Goal: Task Accomplishment & Management: Use online tool/utility

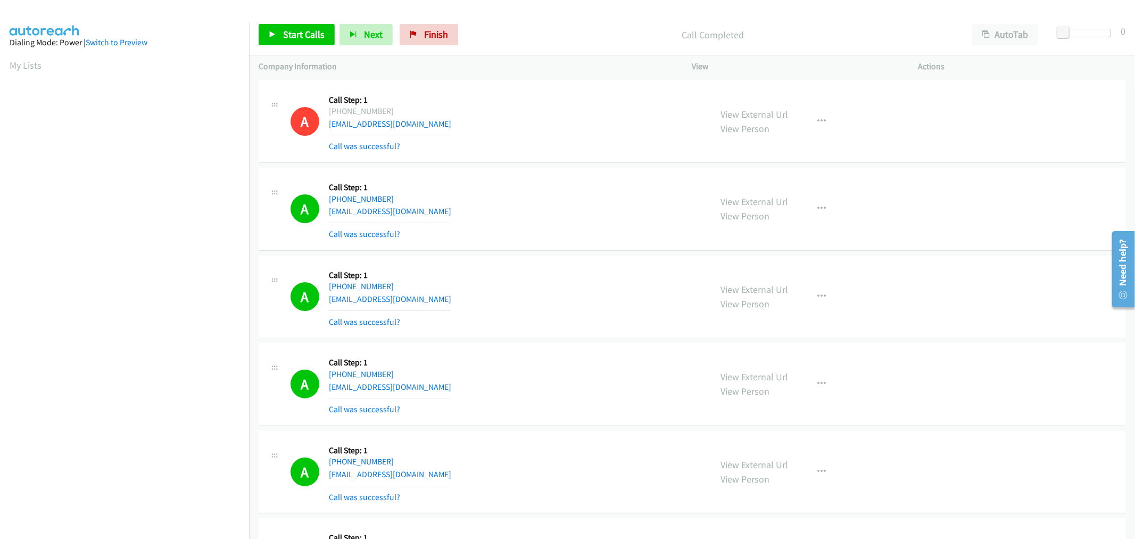
scroll to position [59, 1]
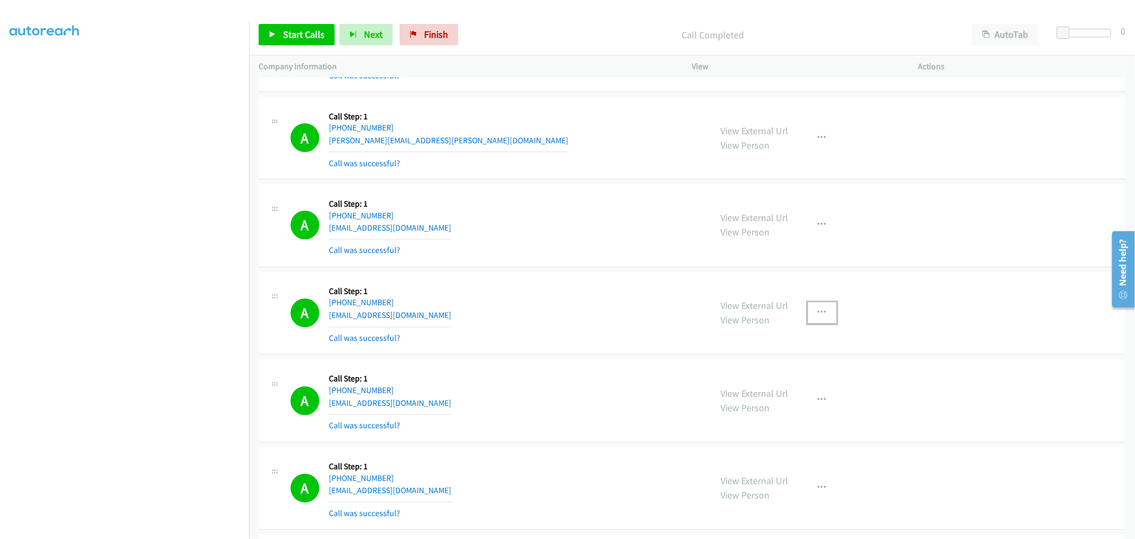
click at [823, 309] on button "button" at bounding box center [822, 312] width 29 height 21
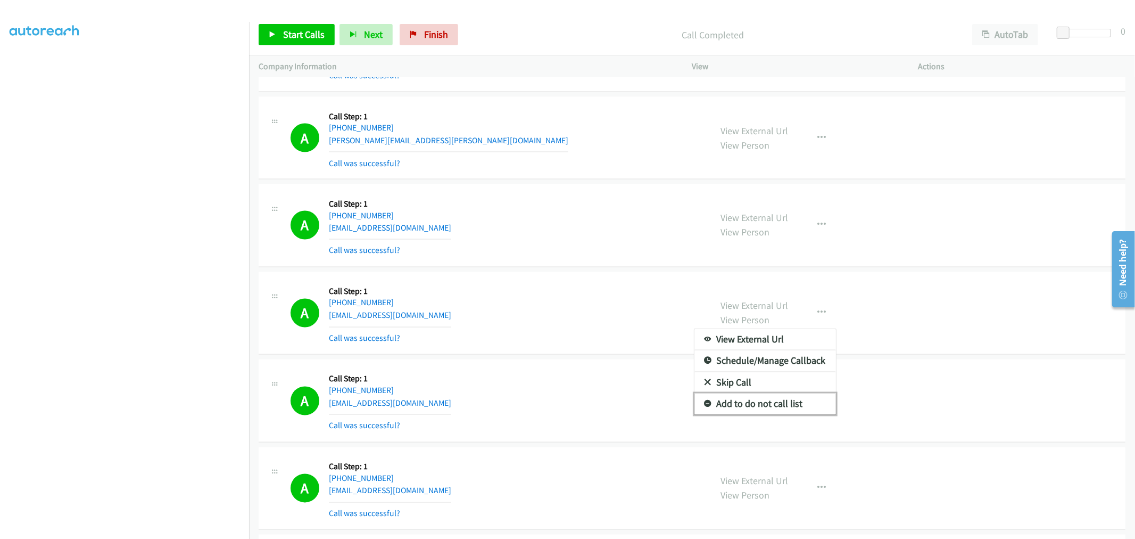
click at [770, 401] on link "Add to do not call list" at bounding box center [766, 403] width 142 height 21
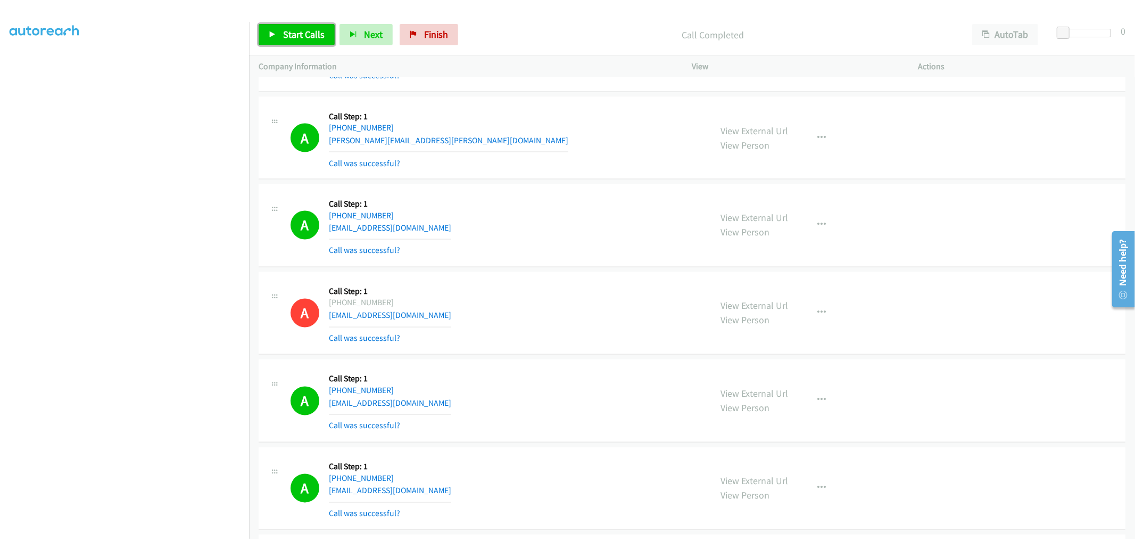
click at [300, 34] on span "Start Calls" at bounding box center [304, 34] width 42 height 12
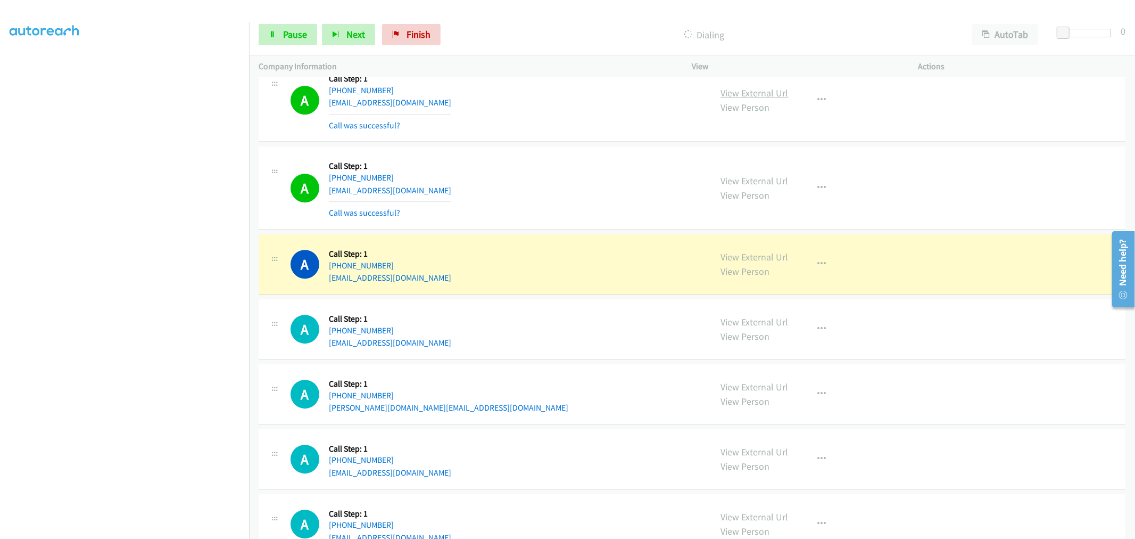
scroll to position [2566, 0]
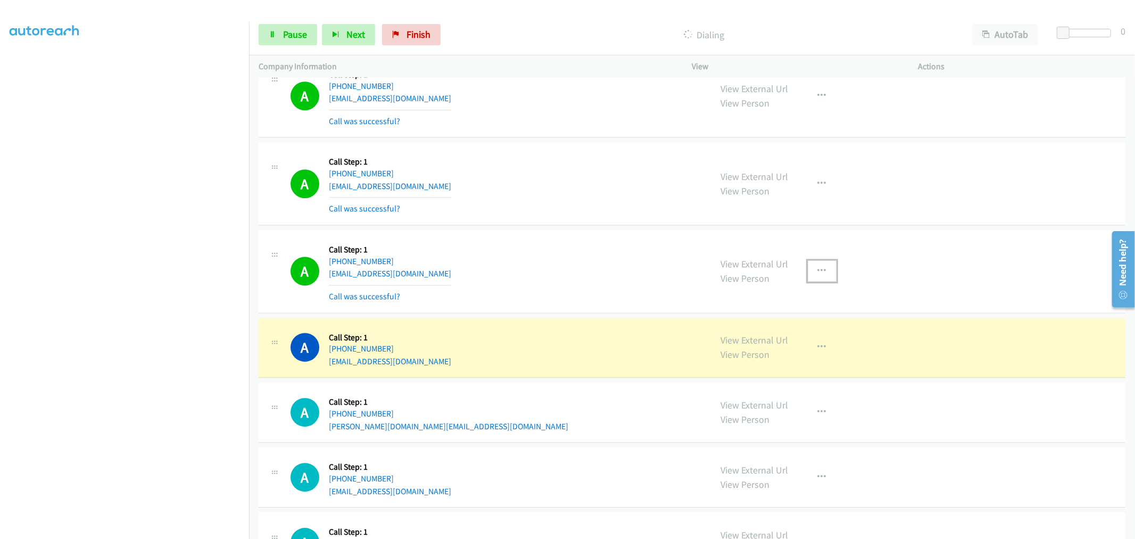
click at [808, 269] on button "button" at bounding box center [822, 270] width 29 height 21
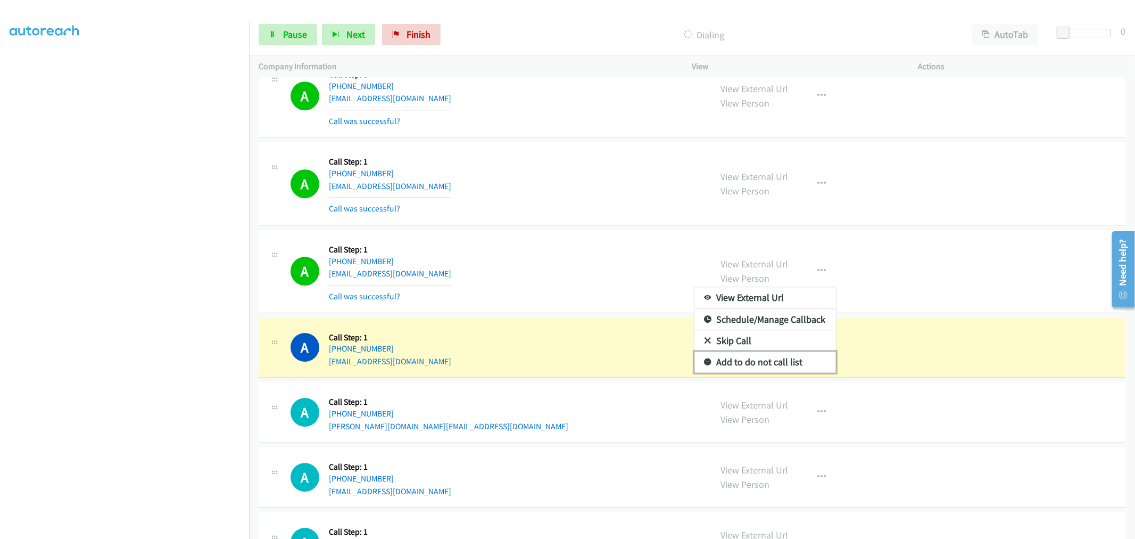
click at [763, 360] on link "Add to do not call list" at bounding box center [766, 361] width 142 height 21
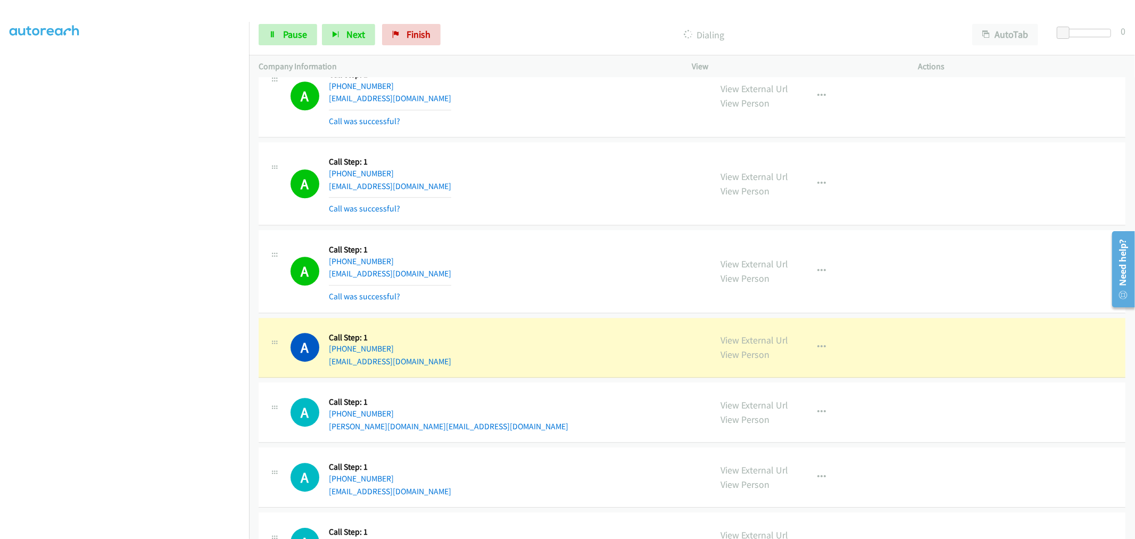
click at [588, 278] on div "A Callback Scheduled Call Step: 1 America/New_York [PHONE_NUMBER] [EMAIL_ADDRES…" at bounding box center [496, 271] width 411 height 63
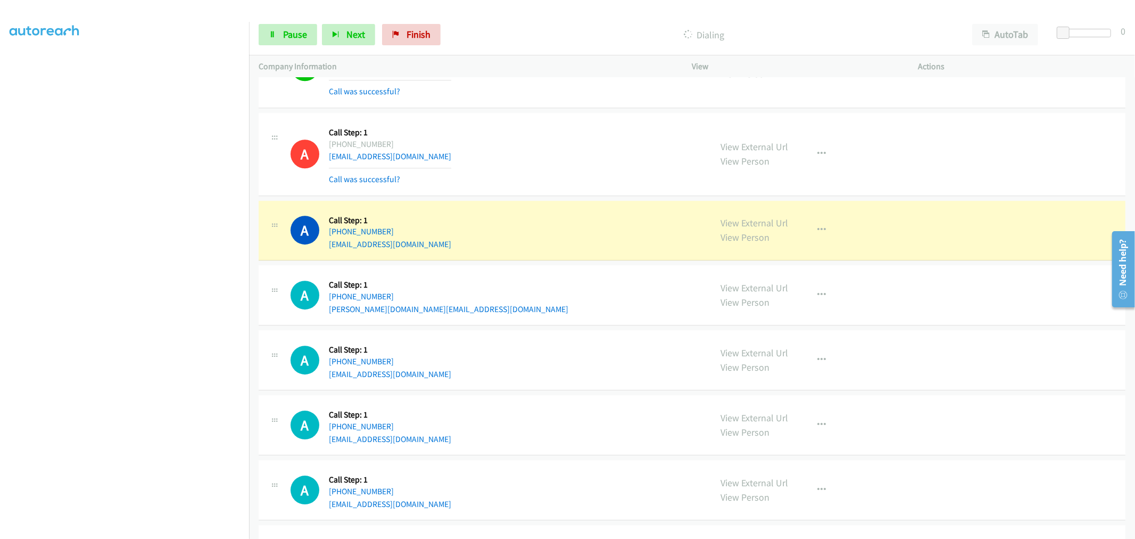
scroll to position [2684, 0]
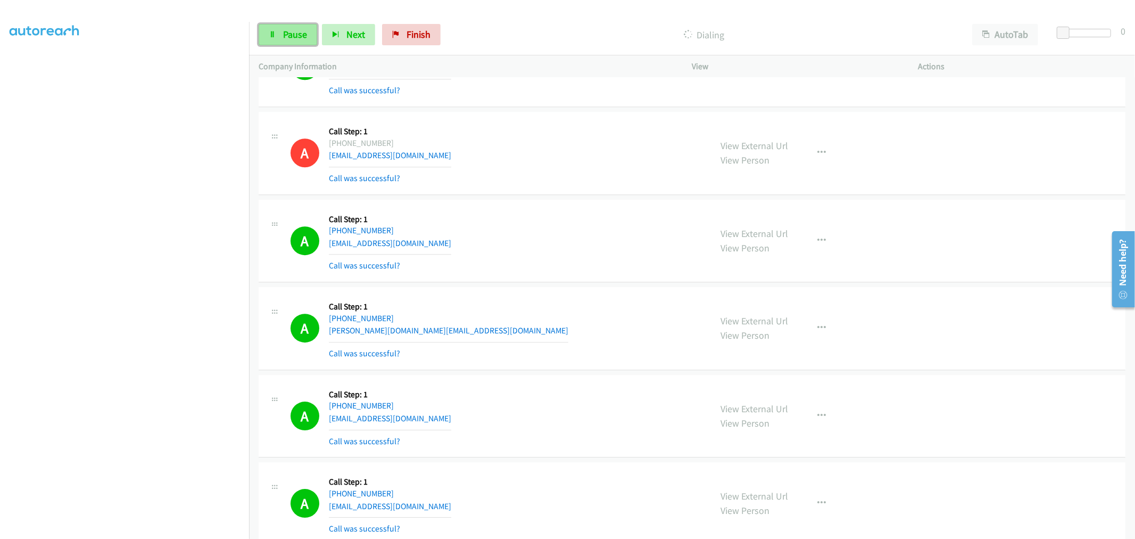
click at [286, 38] on span "Pause" at bounding box center [295, 34] width 24 height 12
click at [322, 32] on span "Start Calls" at bounding box center [304, 34] width 42 height 12
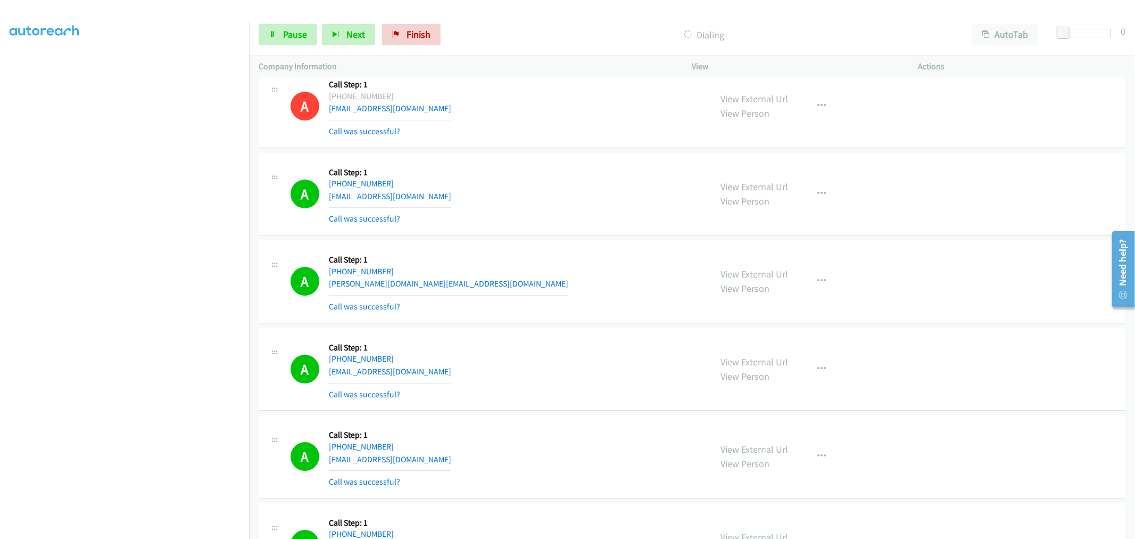
scroll to position [2802, 0]
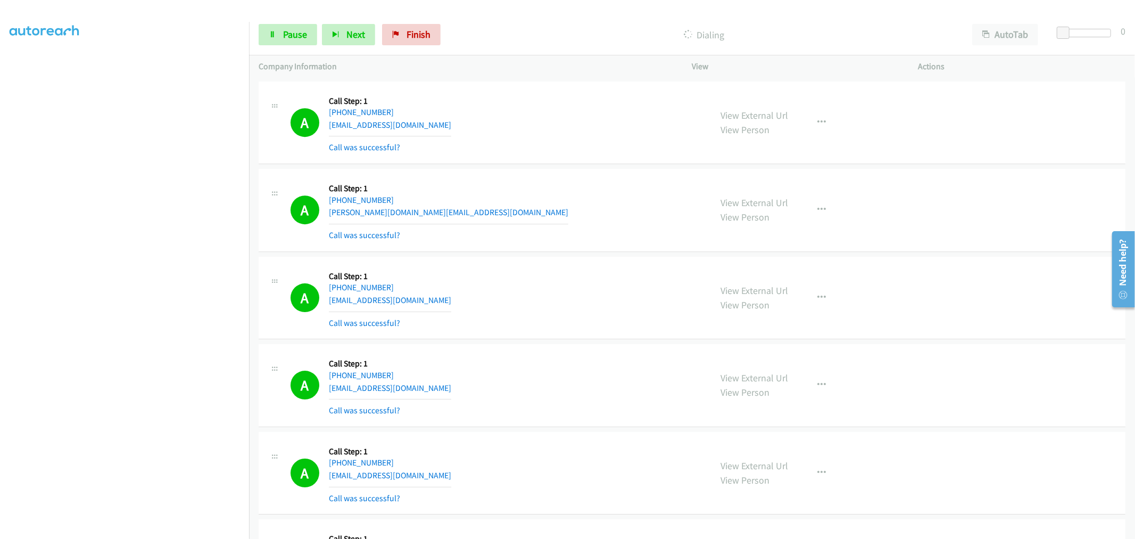
click at [204, 531] on section at bounding box center [125, 285] width 230 height 509
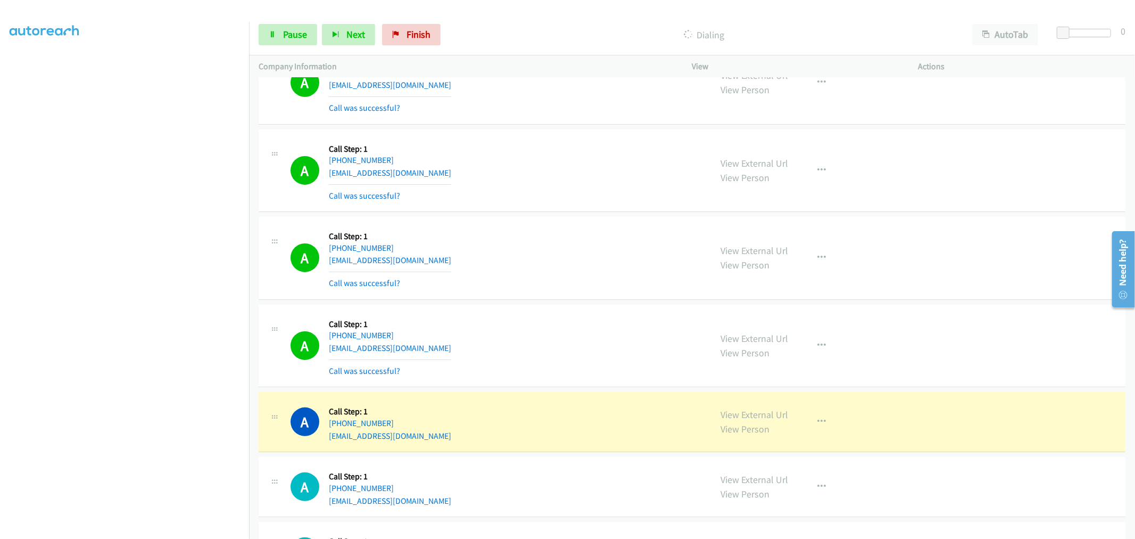
scroll to position [3630, 0]
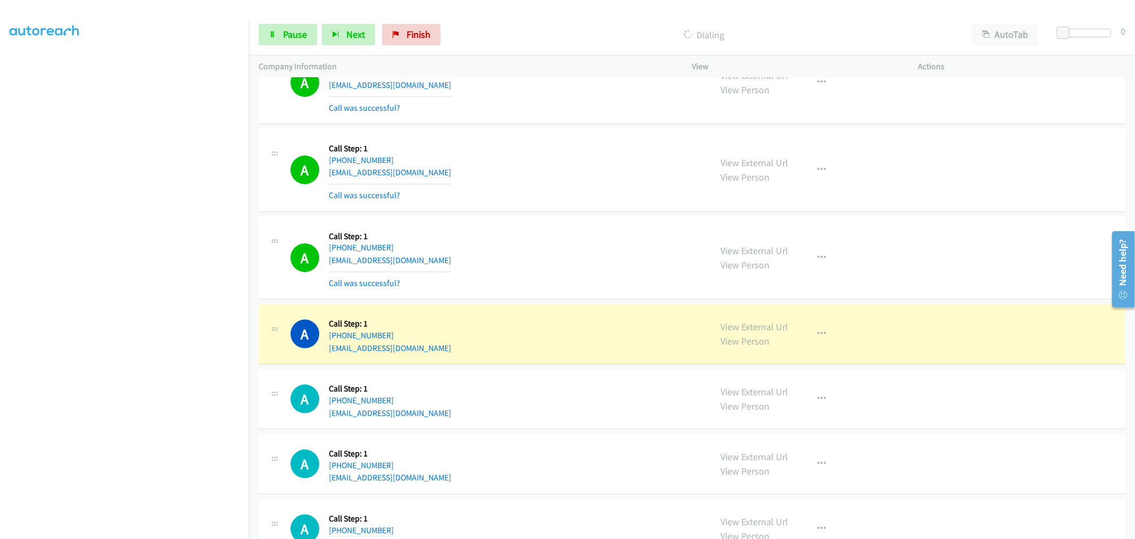
drag, startPoint x: 748, startPoint y: 328, endPoint x: 698, endPoint y: 291, distance: 62.8
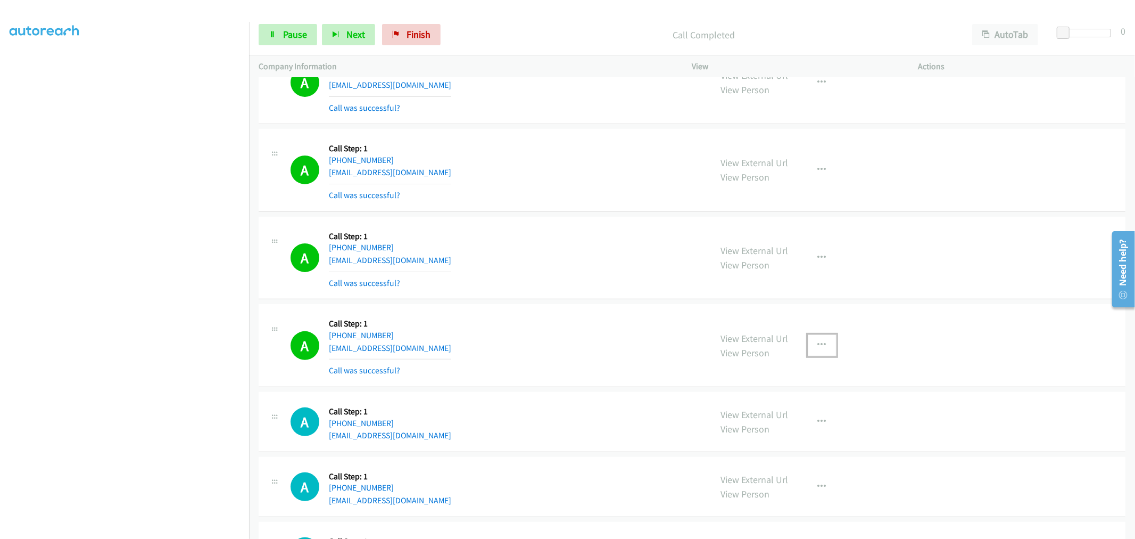
click at [816, 356] on button "button" at bounding box center [822, 344] width 29 height 21
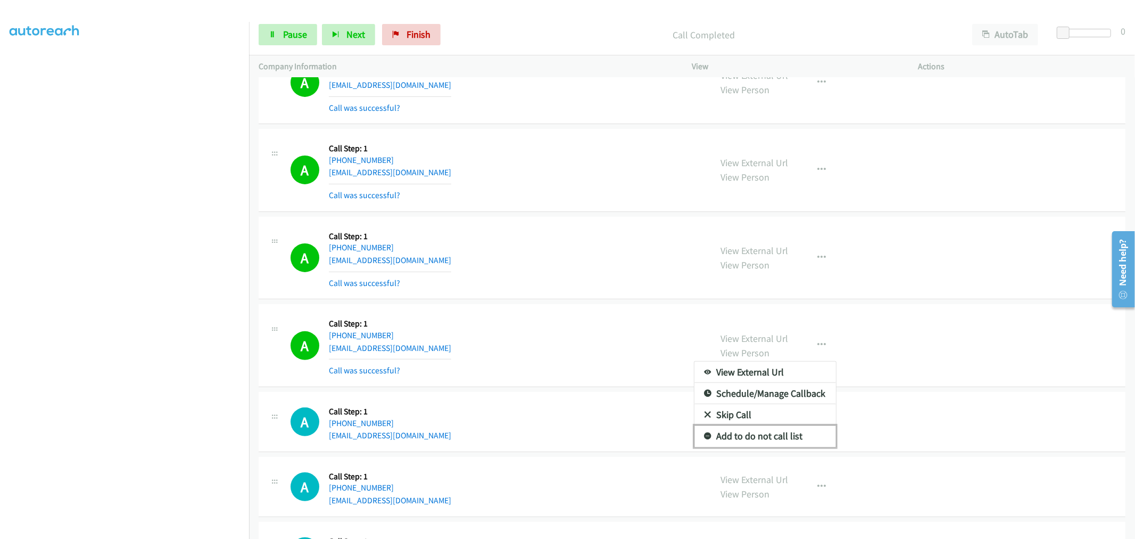
click at [761, 431] on link "Add to do not call list" at bounding box center [766, 435] width 142 height 21
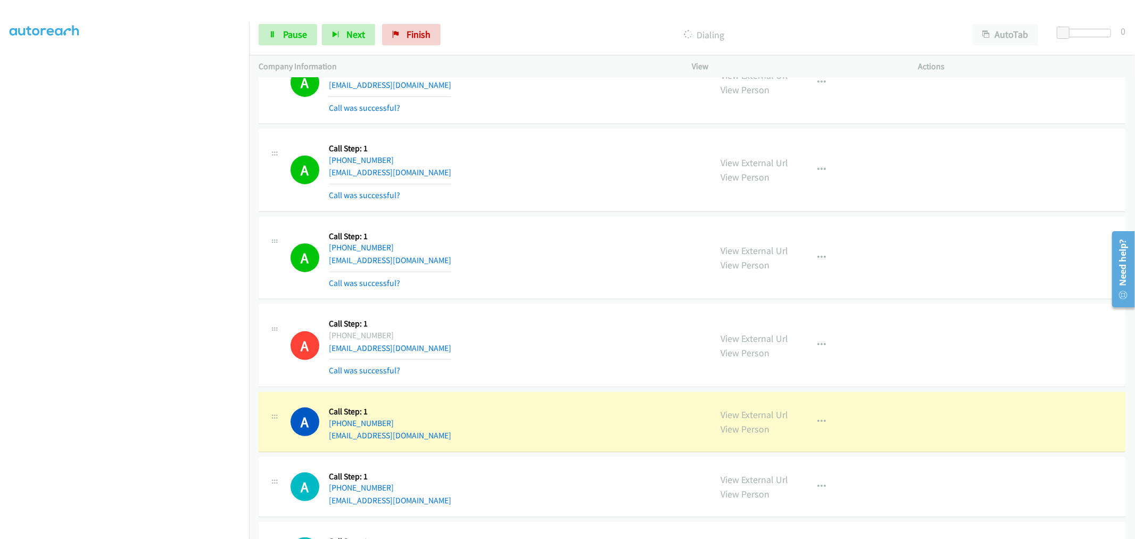
drag, startPoint x: 748, startPoint y: 414, endPoint x: 747, endPoint y: 406, distance: 7.5
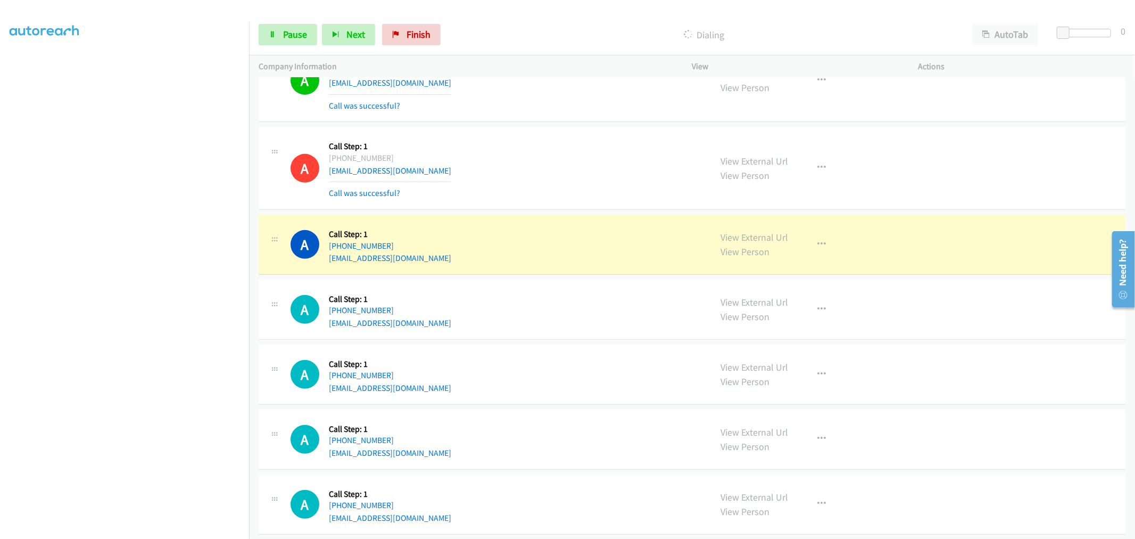
scroll to position [3867, 0]
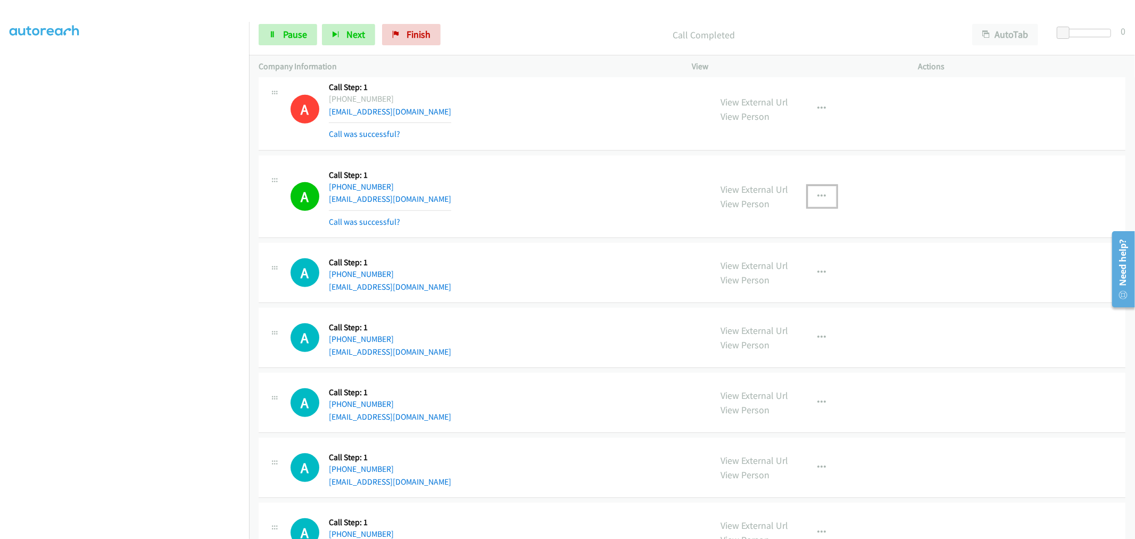
click at [822, 191] on button "button" at bounding box center [822, 196] width 29 height 21
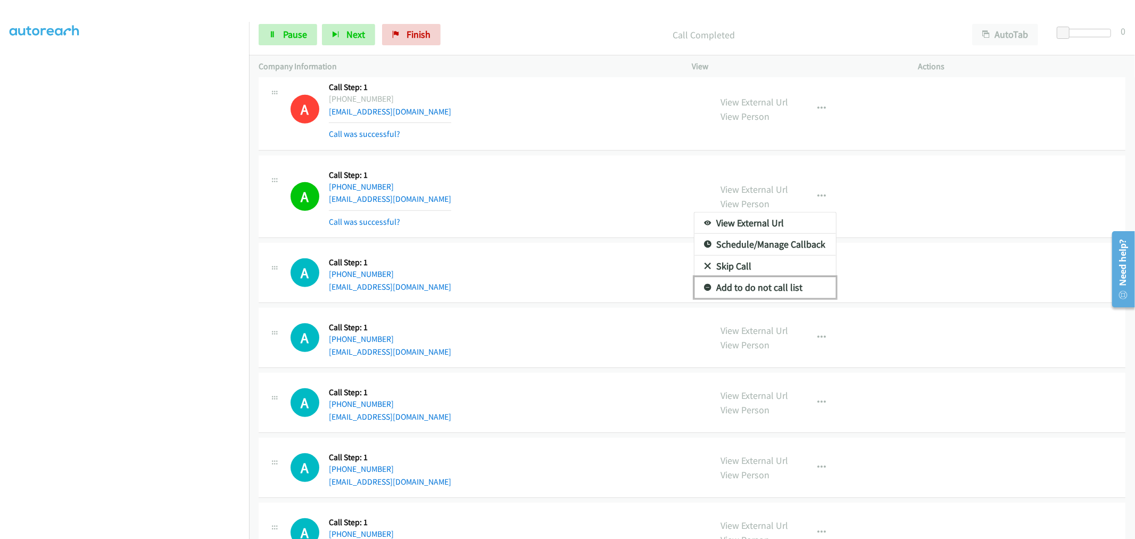
click at [778, 286] on link "Add to do not call list" at bounding box center [766, 287] width 142 height 21
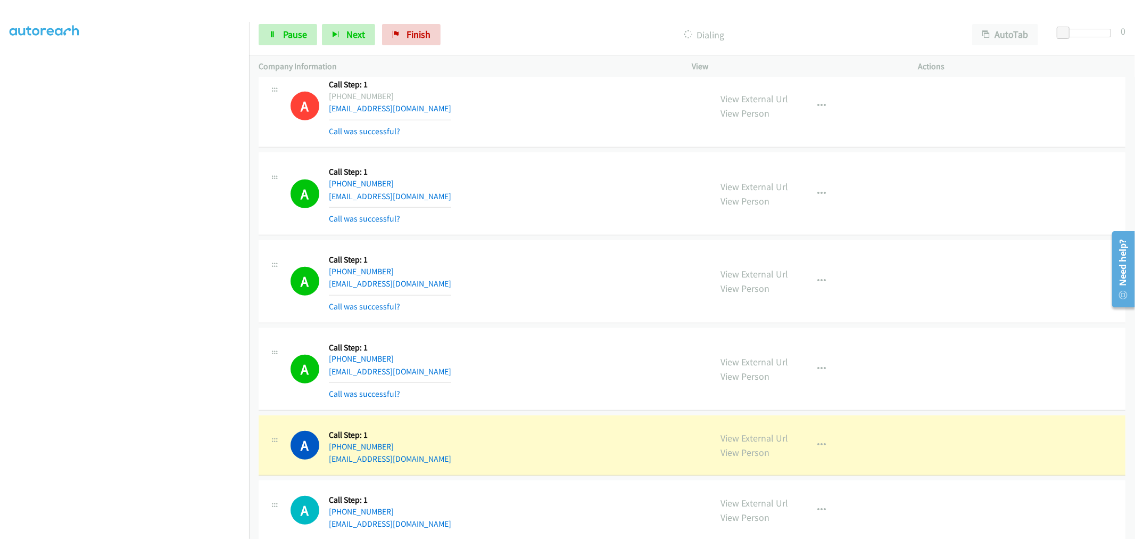
scroll to position [4103, 0]
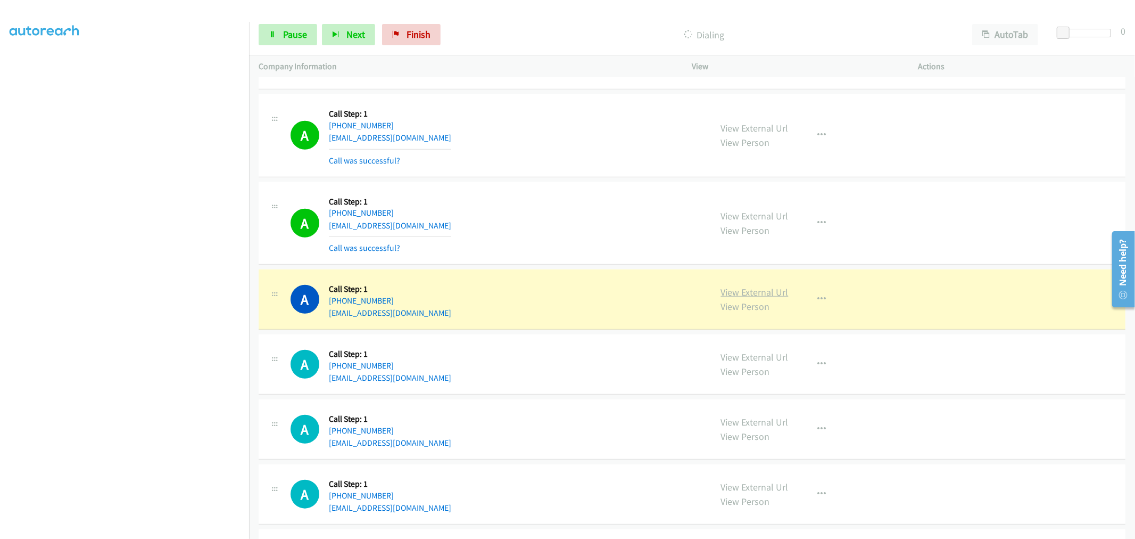
drag, startPoint x: 742, startPoint y: 293, endPoint x: 723, endPoint y: 268, distance: 31.5
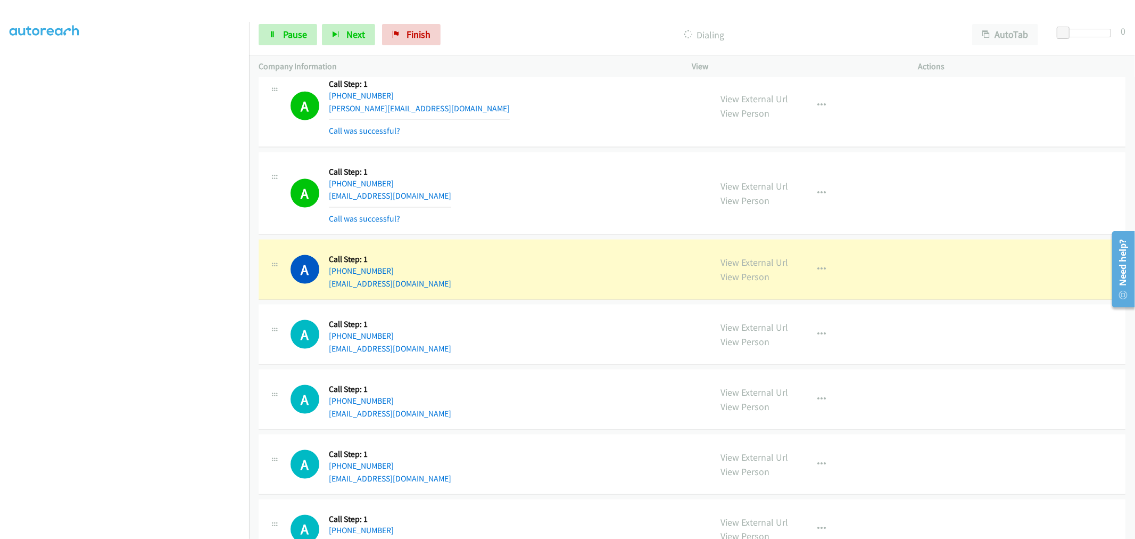
scroll to position [4695, 0]
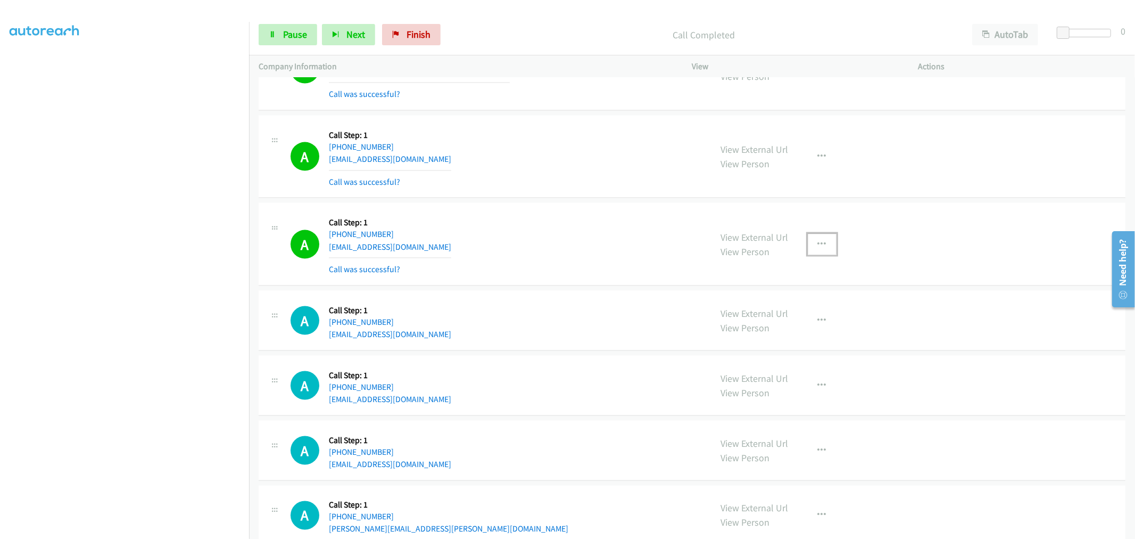
drag, startPoint x: 818, startPoint y: 249, endPoint x: 790, endPoint y: 278, distance: 40.3
click at [818, 249] on icon "button" at bounding box center [822, 244] width 9 height 9
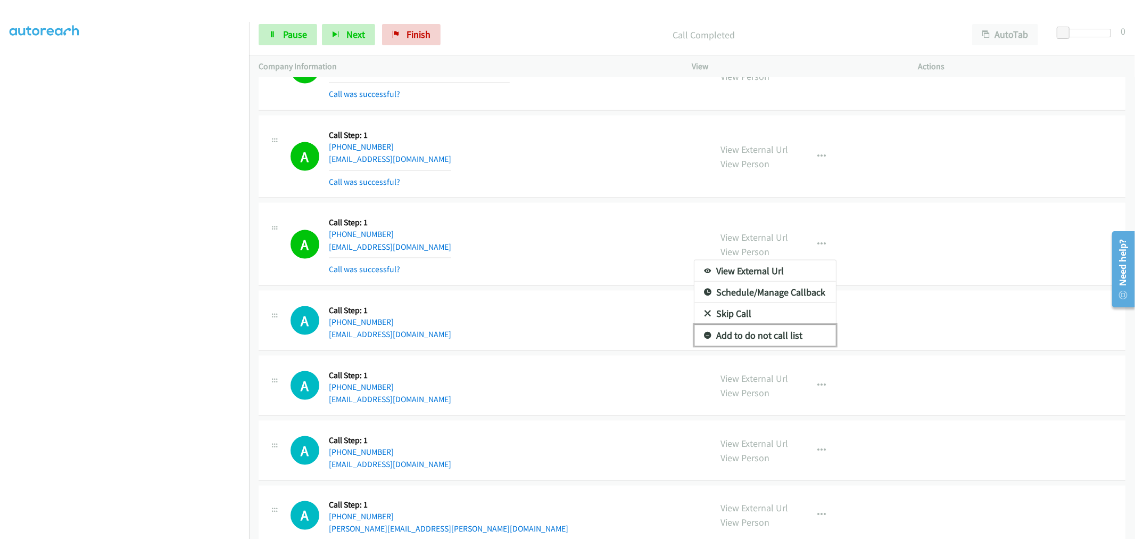
click at [736, 341] on link "Add to do not call list" at bounding box center [766, 335] width 142 height 21
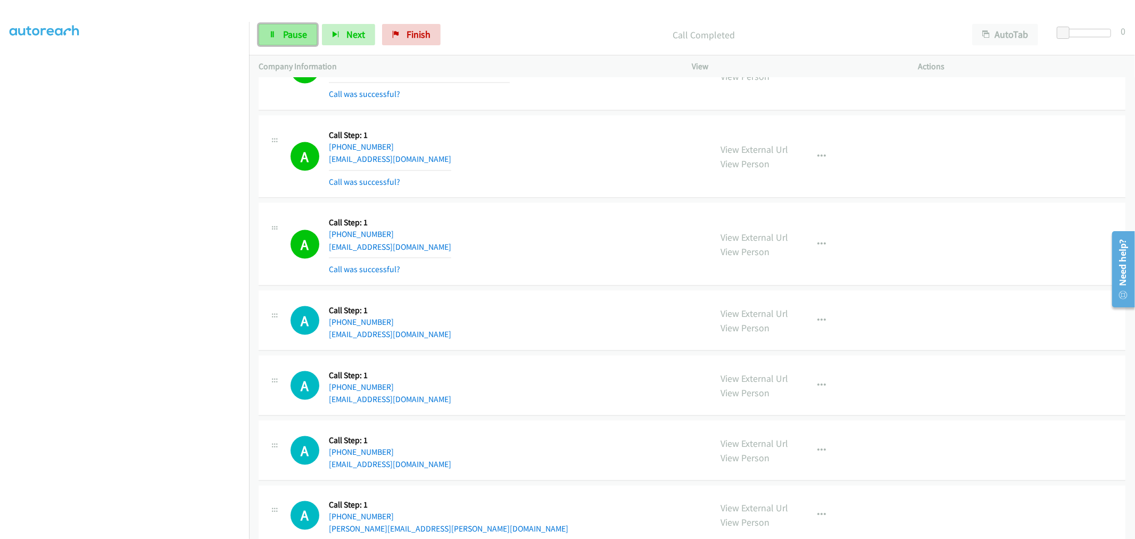
click at [288, 38] on span "Pause" at bounding box center [295, 34] width 24 height 12
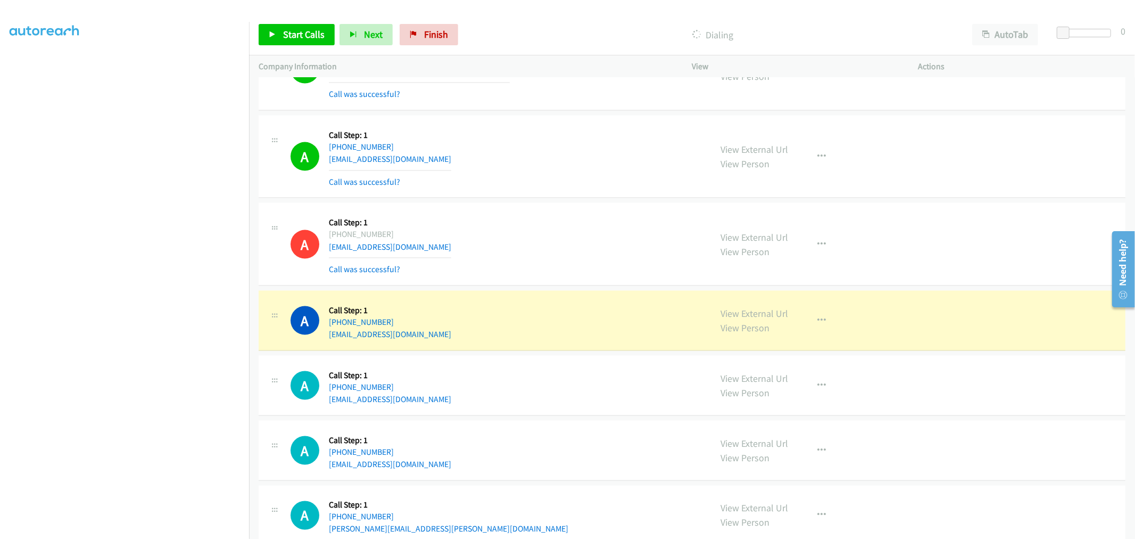
click at [583, 218] on div "A Callback Scheduled Call Step: 1 America/New_York [PHONE_NUMBER] [EMAIL_ADDRES…" at bounding box center [496, 243] width 411 height 63
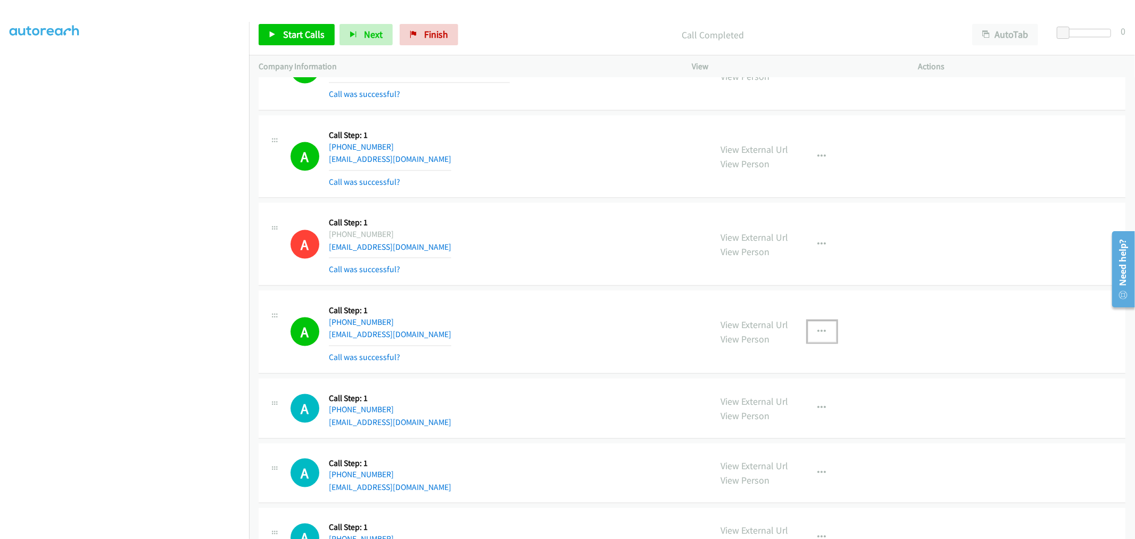
click at [810, 326] on button "button" at bounding box center [822, 331] width 29 height 21
click at [780, 424] on link "Add to do not call list" at bounding box center [766, 422] width 142 height 21
drag, startPoint x: 539, startPoint y: 200, endPoint x: 534, endPoint y: 201, distance: 5.3
click at [538, 199] on div "A Callback Scheduled Call Step: 1 [GEOGRAPHIC_DATA]/[GEOGRAPHIC_DATA] [PHONE_NU…" at bounding box center [692, 157] width 867 height 83
click at [530, 201] on td "A Callback Scheduled Call Step: 1 [GEOGRAPHIC_DATA]/[GEOGRAPHIC_DATA] [PHONE_NU…" at bounding box center [692, 157] width 886 height 88
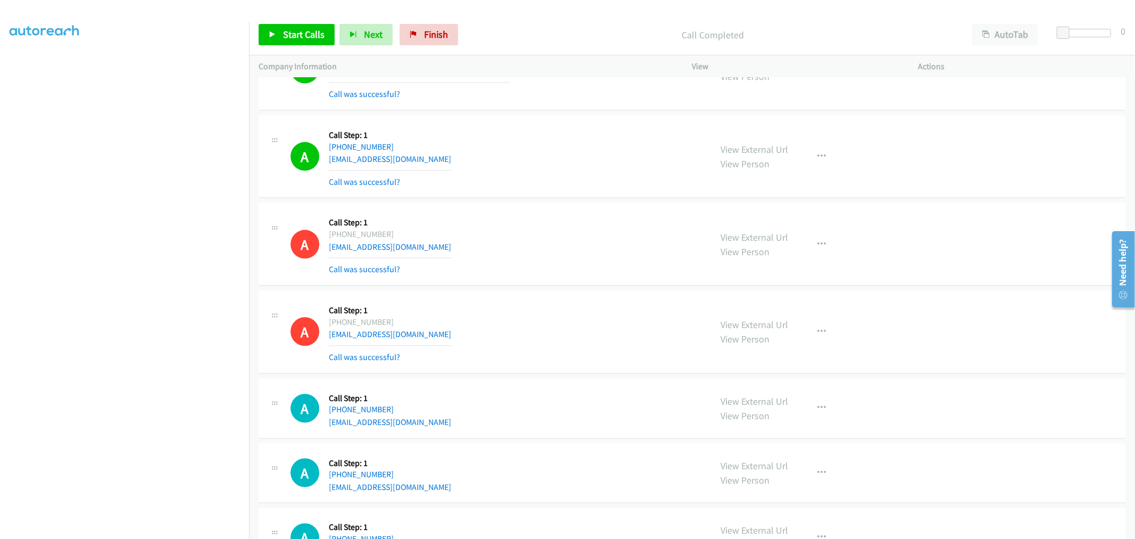
click at [563, 205] on td "A Callback Scheduled Call Step: 1 America/New_York [PHONE_NUMBER] [EMAIL_ADDRES…" at bounding box center [692, 245] width 886 height 88
click at [542, 203] on td "A Callback Scheduled Call Step: 1 America/New_York [PHONE_NUMBER] [EMAIL_ADDRES…" at bounding box center [692, 245] width 886 height 88
click at [553, 199] on div "A Callback Scheduled Call Step: 1 [GEOGRAPHIC_DATA]/[GEOGRAPHIC_DATA] [PHONE_NU…" at bounding box center [692, 157] width 867 height 83
click at [568, 158] on div "A Callback Scheduled Call Step: 1 [GEOGRAPHIC_DATA]/[GEOGRAPHIC_DATA] [PHONE_NU…" at bounding box center [496, 156] width 411 height 63
drag, startPoint x: 277, startPoint y: 28, endPoint x: 333, endPoint y: 76, distance: 73.6
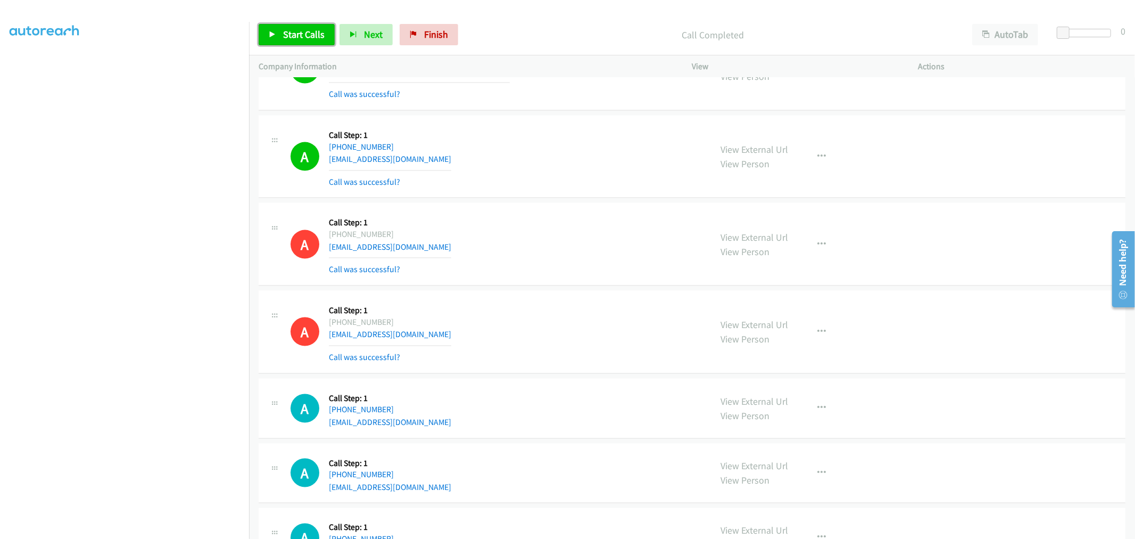
click at [277, 28] on link "Start Calls" at bounding box center [297, 34] width 76 height 21
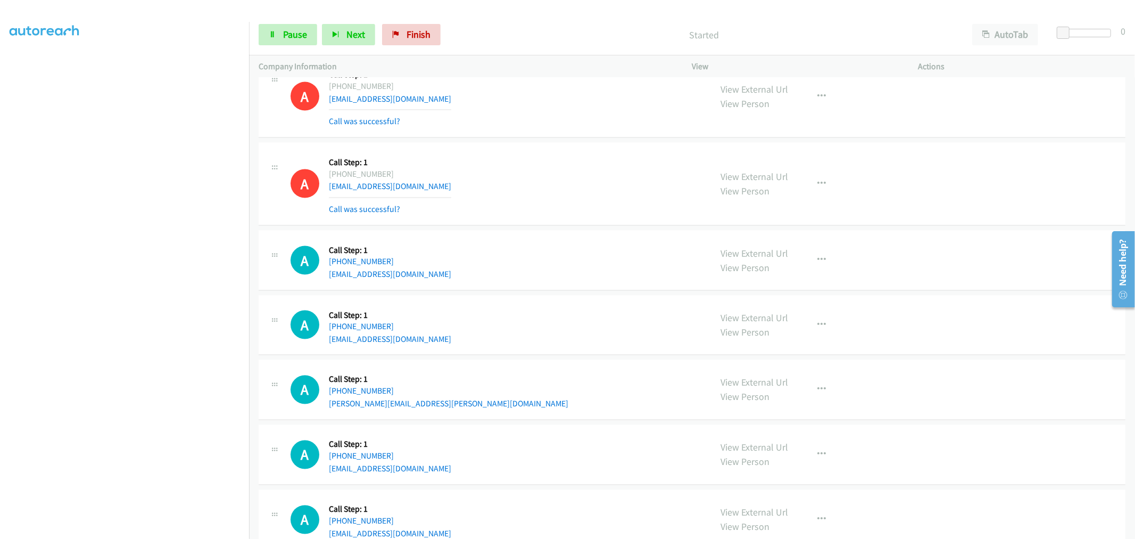
scroll to position [4813, 0]
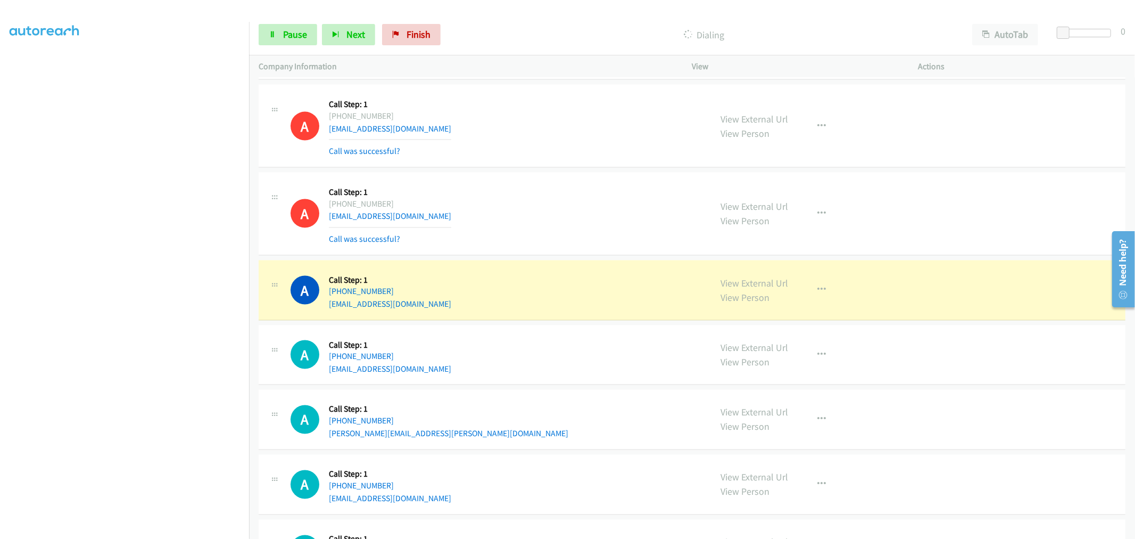
click at [627, 300] on div "A Callback Scheduled Call Step: 1 America/New_York [PHONE_NUMBER] [EMAIL_ADDRES…" at bounding box center [496, 290] width 411 height 40
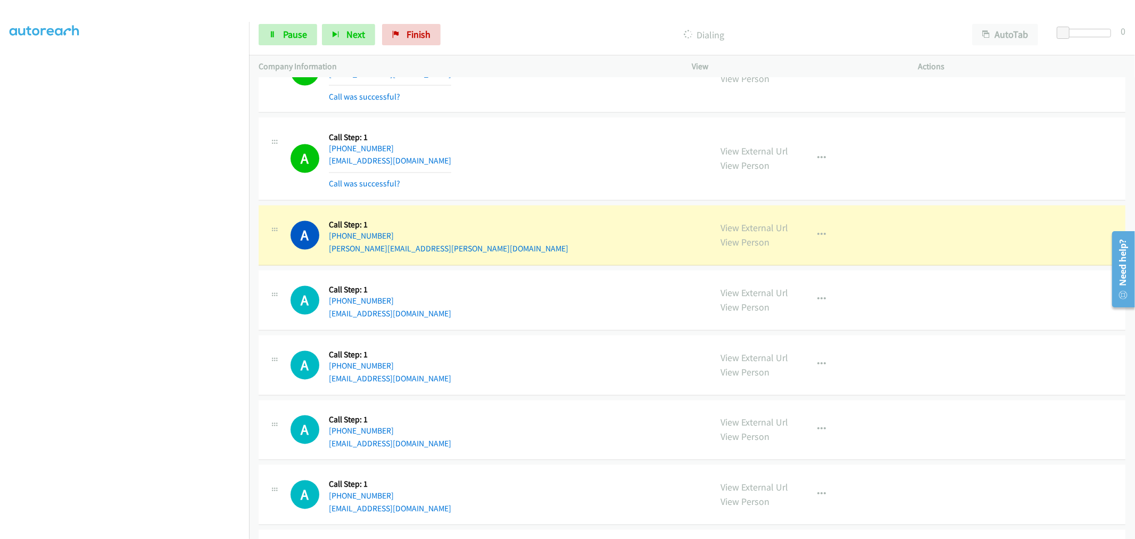
scroll to position [5049, 0]
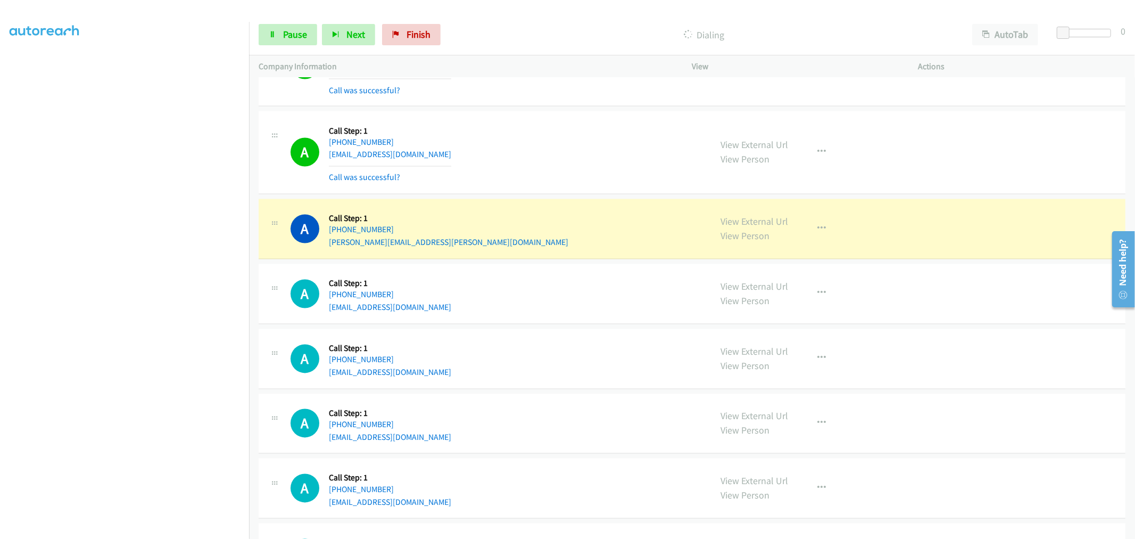
click at [588, 169] on div "A Callback Scheduled Call Step: 1 America/New_York [PHONE_NUMBER] [EMAIL_ADDRES…" at bounding box center [496, 152] width 411 height 63
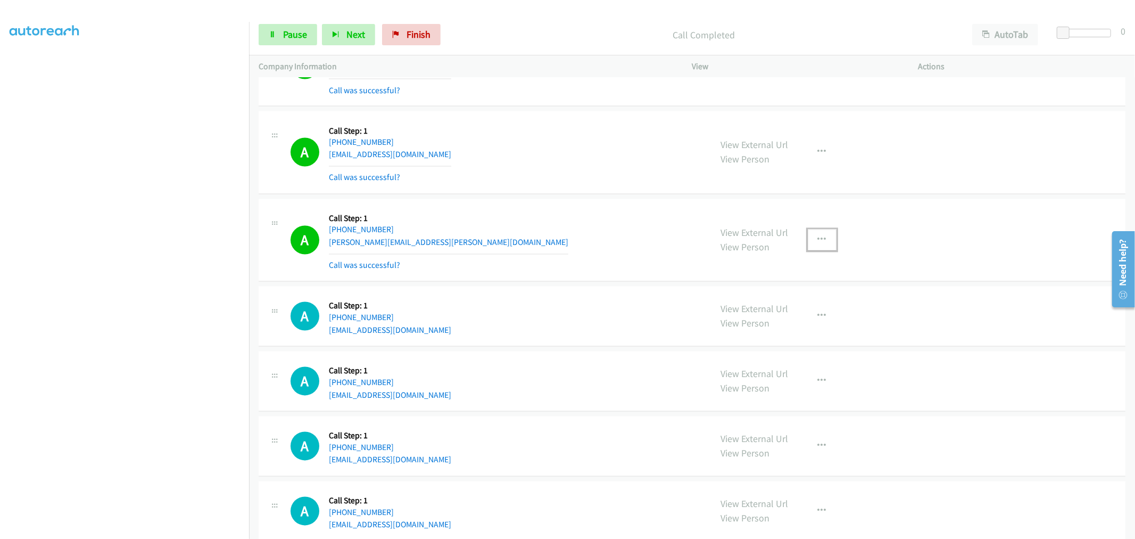
click at [818, 237] on icon "button" at bounding box center [822, 240] width 9 height 9
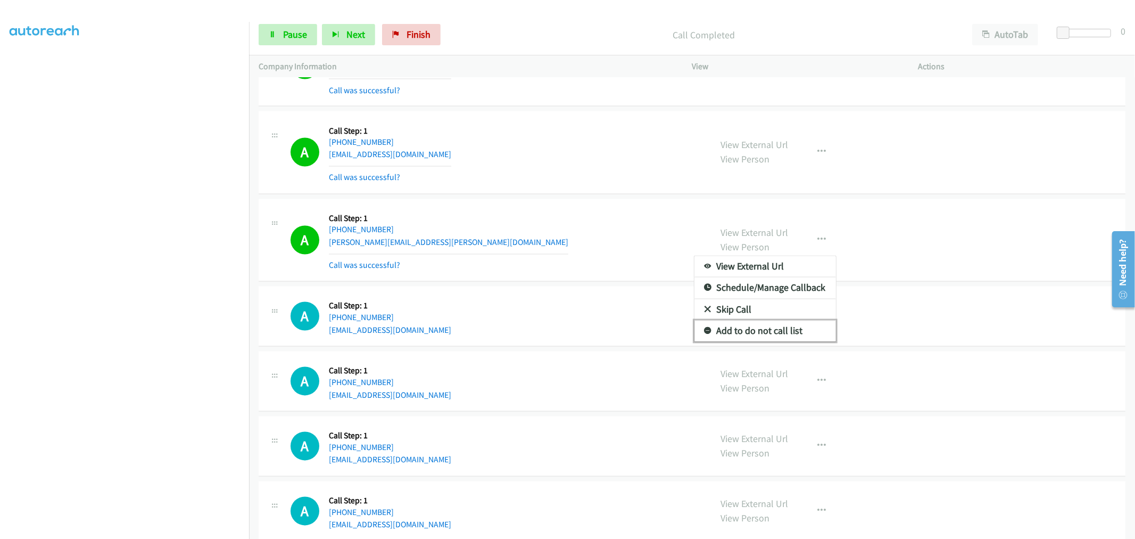
click at [743, 336] on link "Add to do not call list" at bounding box center [766, 330] width 142 height 21
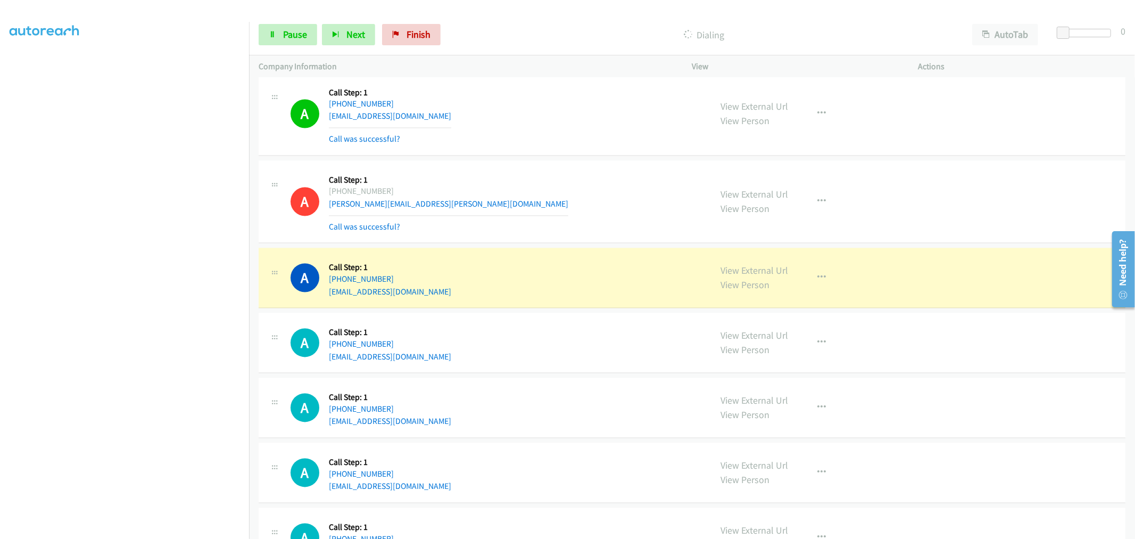
scroll to position [5108, 0]
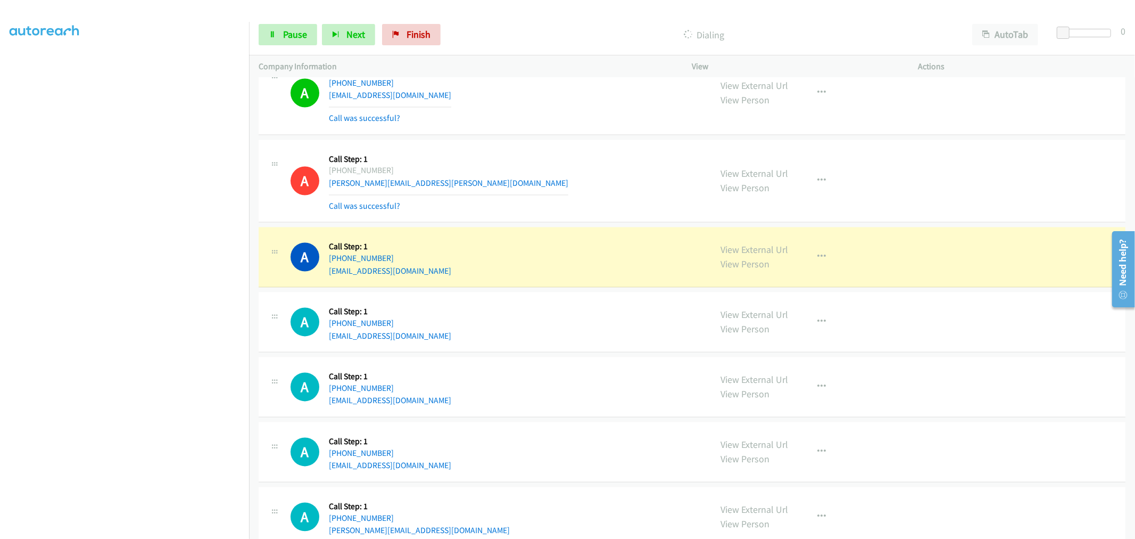
click at [620, 157] on div "A Callback Scheduled Call Step: 1 America/Los_Angeles [PHONE_NUMBER] [PERSON_NA…" at bounding box center [496, 181] width 411 height 63
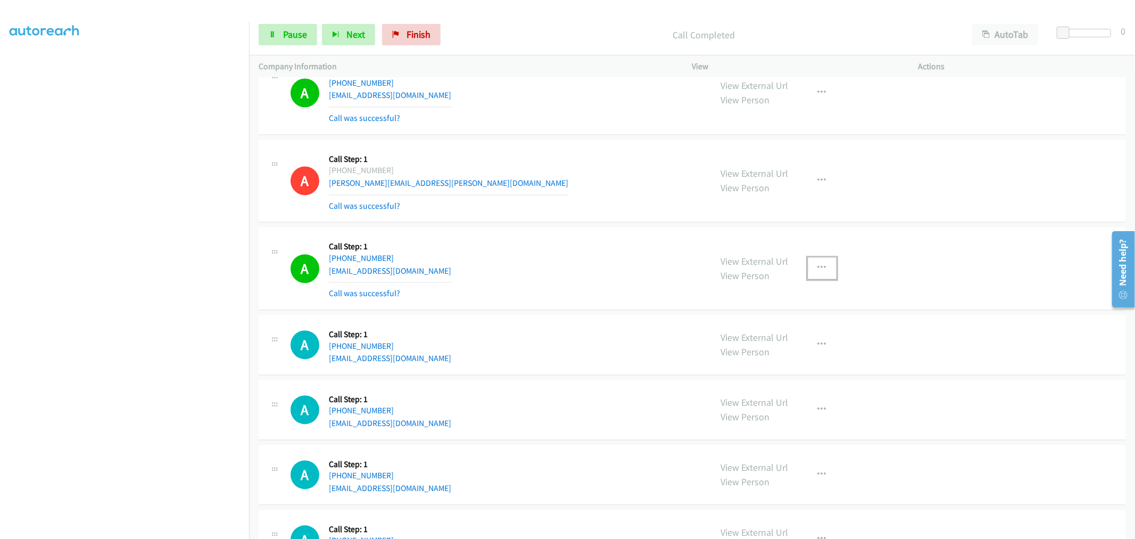
drag, startPoint x: 821, startPoint y: 269, endPoint x: 812, endPoint y: 290, distance: 22.6
click at [821, 269] on icon "button" at bounding box center [822, 268] width 9 height 9
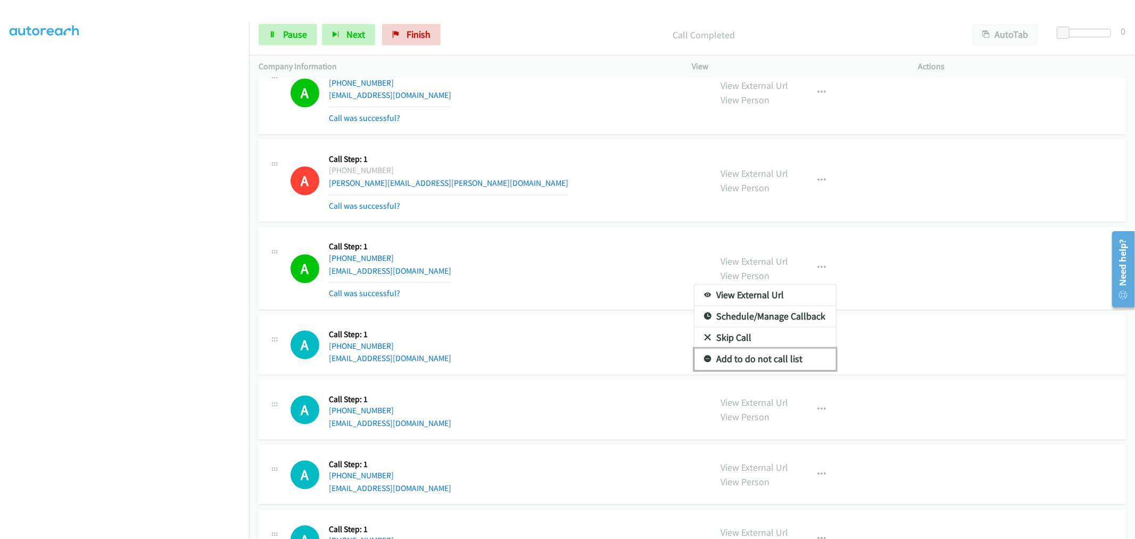
click at [772, 362] on link "Add to do not call list" at bounding box center [766, 359] width 142 height 21
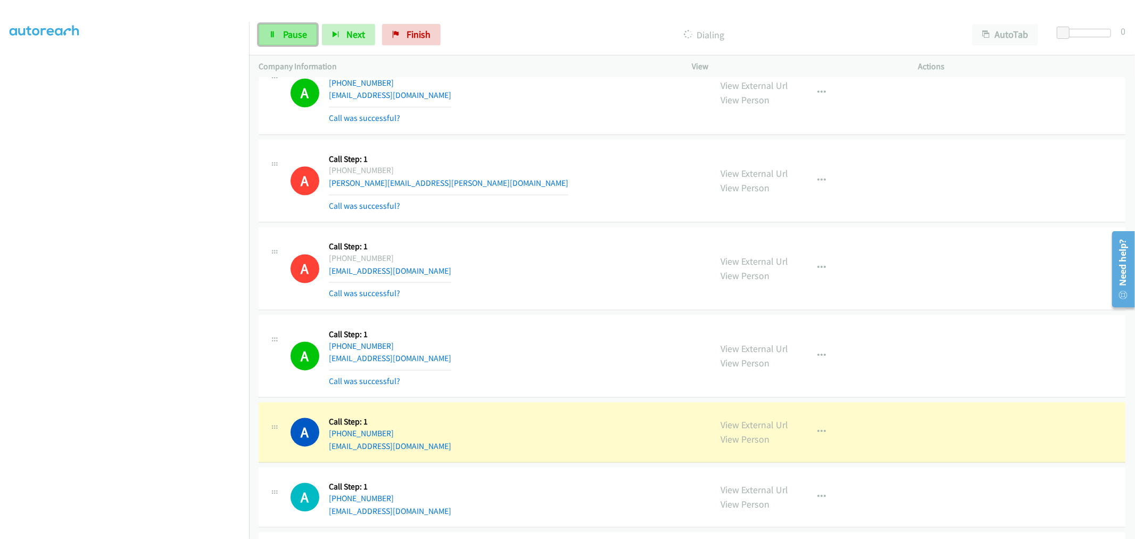
click at [284, 33] on span "Pause" at bounding box center [295, 34] width 24 height 12
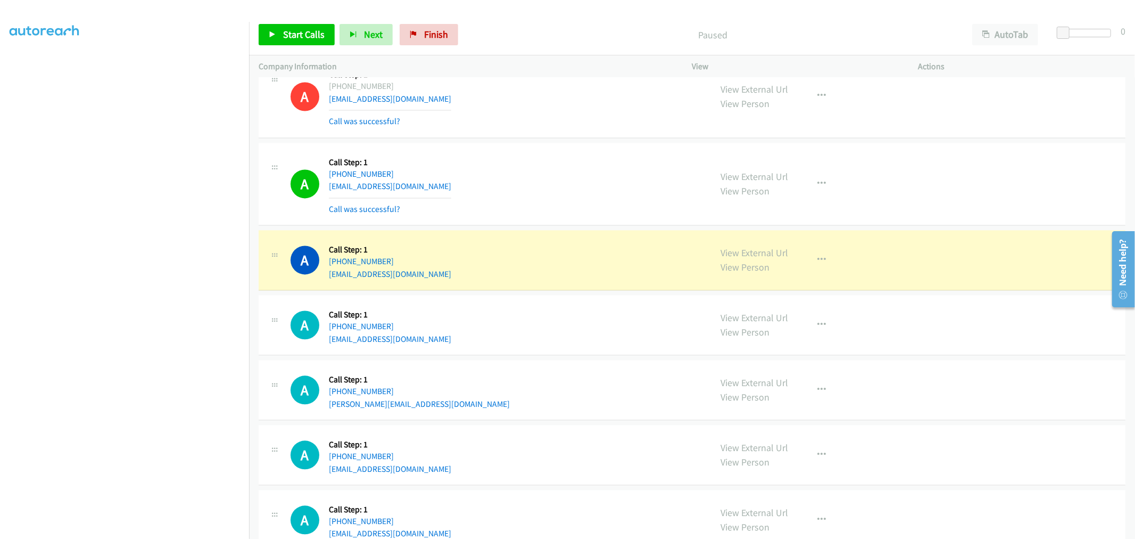
scroll to position [5286, 0]
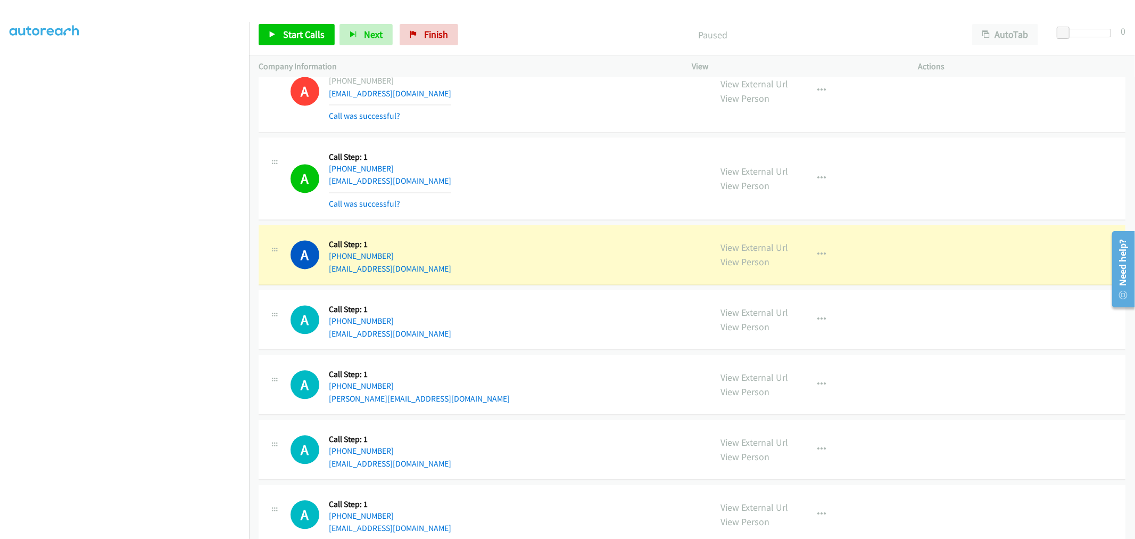
click at [555, 171] on div "A Callback Scheduled Call Step: 1 [GEOGRAPHIC_DATA]/[GEOGRAPHIC_DATA] [PHONE_NU…" at bounding box center [496, 178] width 411 height 63
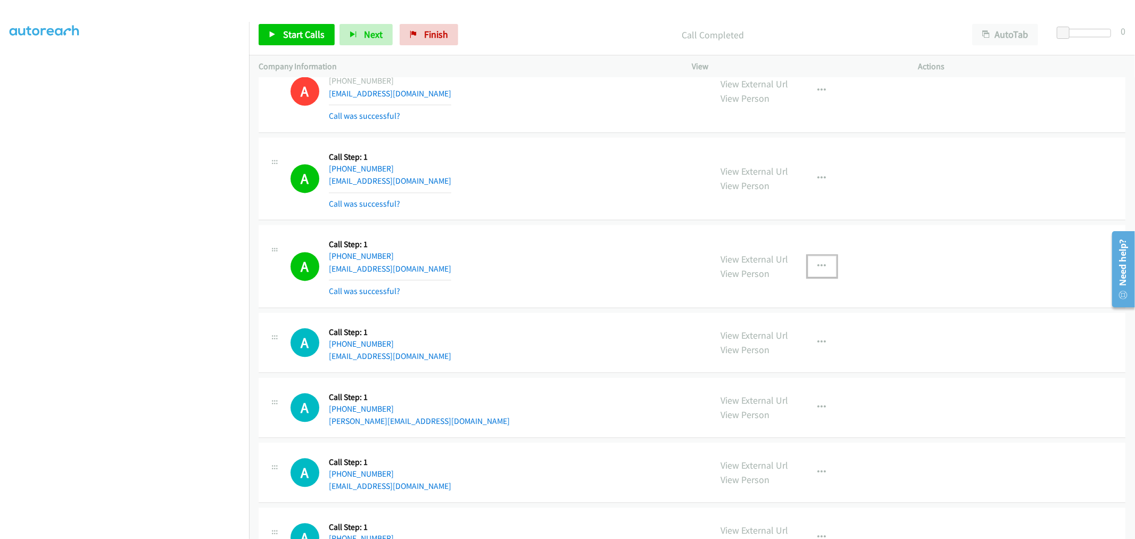
click at [818, 269] on icon "button" at bounding box center [822, 266] width 9 height 9
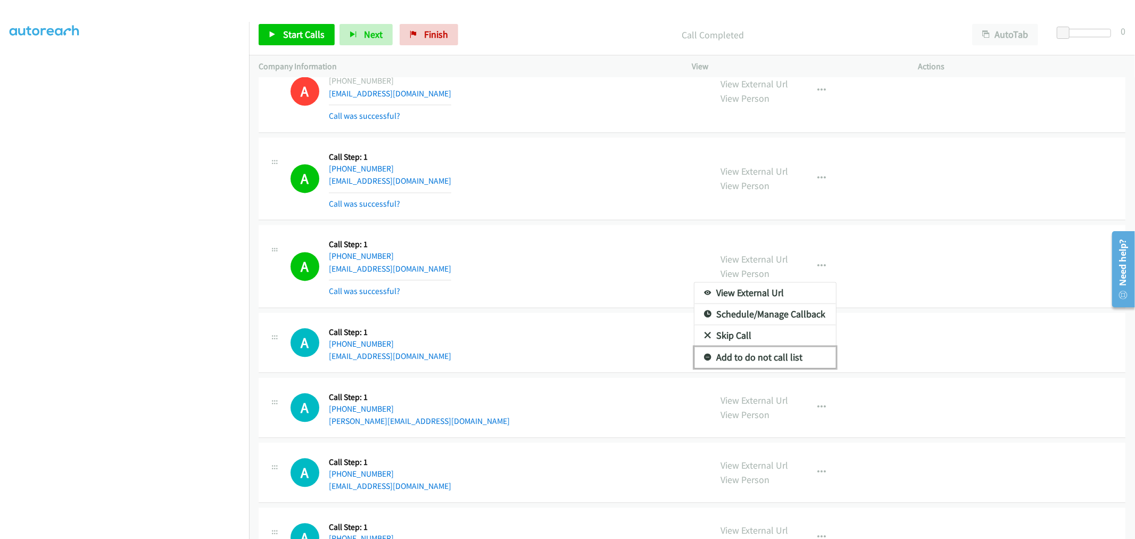
click at [755, 368] on link "Add to do not call list" at bounding box center [766, 357] width 142 height 21
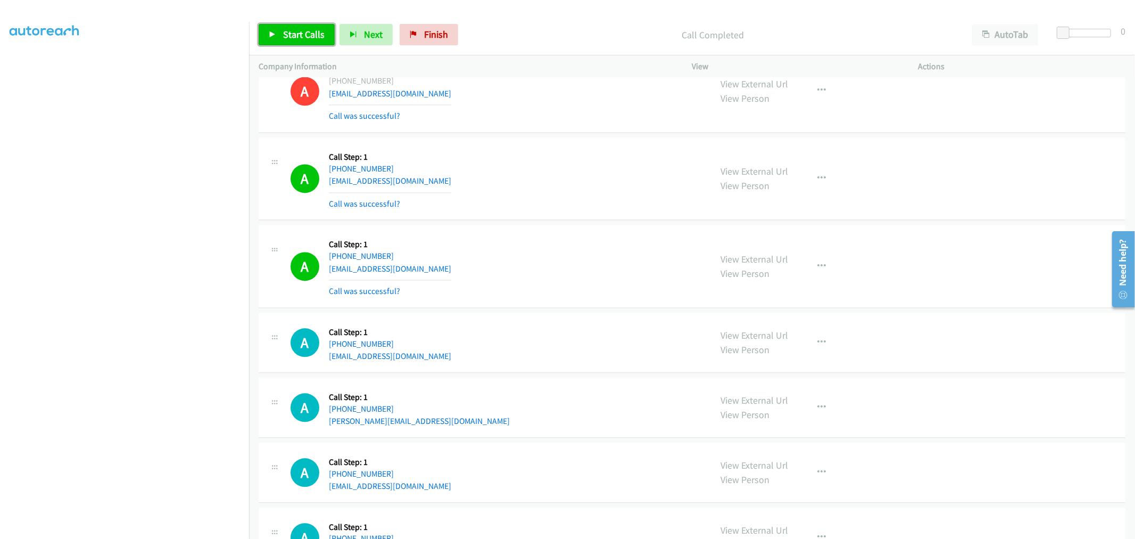
click at [279, 36] on link "Start Calls" at bounding box center [297, 34] width 76 height 21
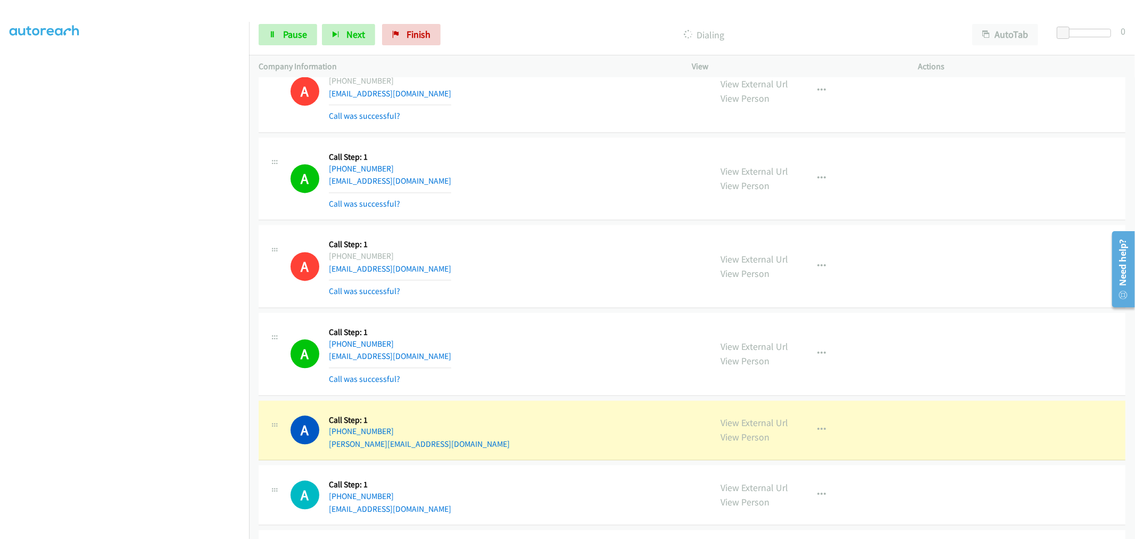
click at [555, 316] on div "A Callback Scheduled Call Step: 1 America/Los_Angeles [PHONE_NUMBER] [EMAIL_ADD…" at bounding box center [692, 353] width 867 height 83
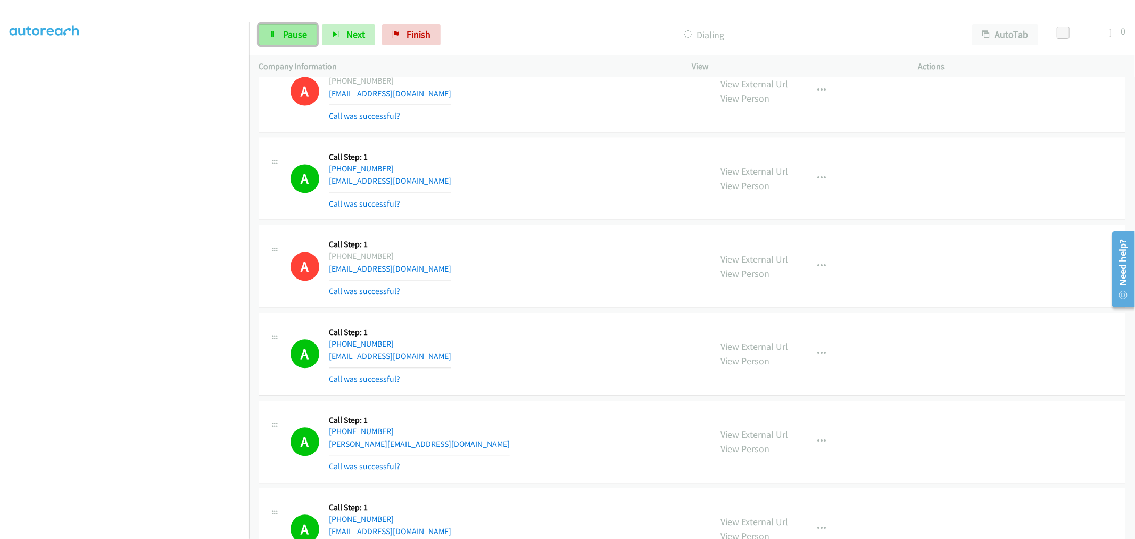
click at [287, 38] on span "Pause" at bounding box center [295, 34] width 24 height 12
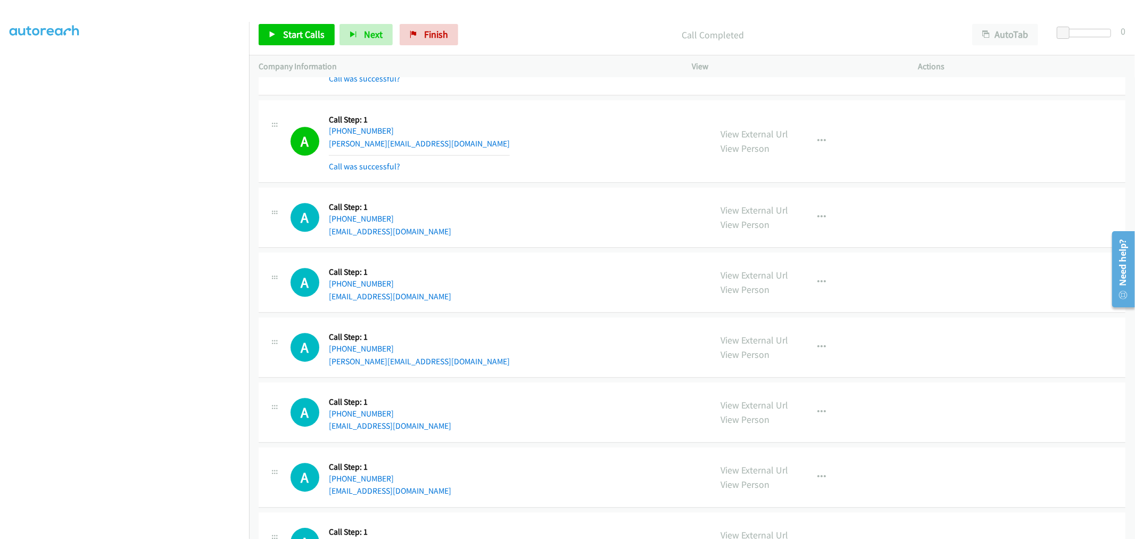
scroll to position [5759, 0]
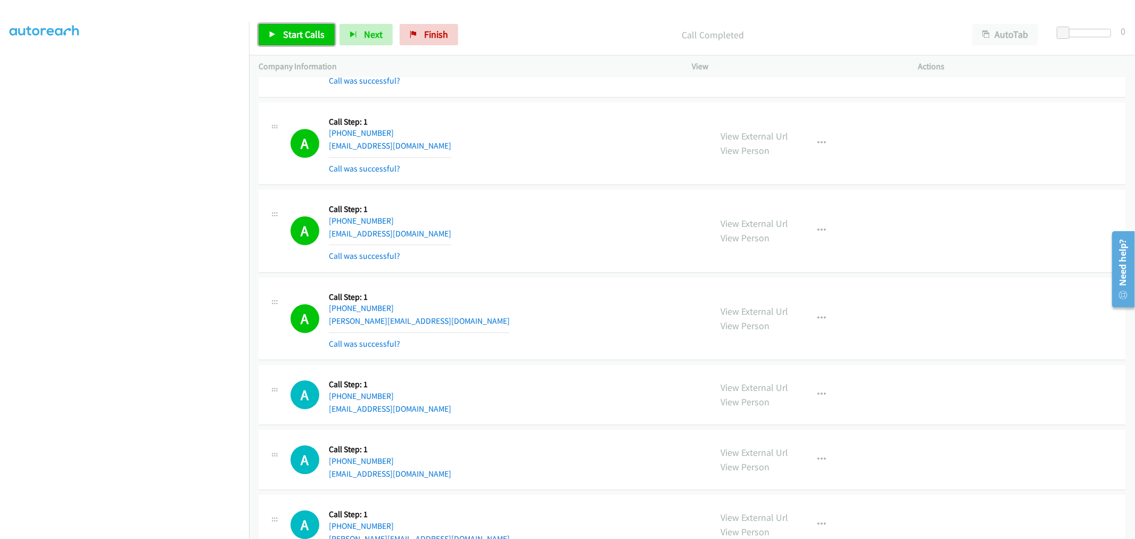
drag, startPoint x: 316, startPoint y: 40, endPoint x: 319, endPoint y: 50, distance: 10.3
click at [316, 40] on link "Start Calls" at bounding box center [297, 34] width 76 height 21
click at [306, 36] on span "Pause" at bounding box center [295, 34] width 24 height 12
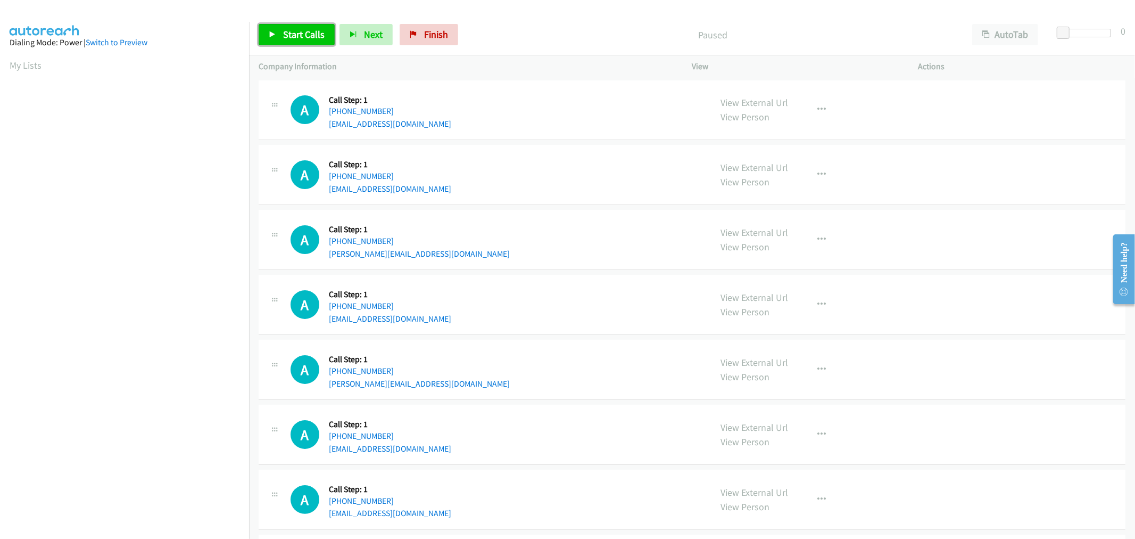
click at [302, 36] on span "Start Calls" at bounding box center [304, 34] width 42 height 12
drag, startPoint x: 671, startPoint y: 346, endPoint x: 648, endPoint y: 341, distance: 23.5
click at [671, 346] on div "A Callback Scheduled Call Step: 1 America/New_York +1 786-409-9946 d.palfenier@…" at bounding box center [692, 370] width 867 height 60
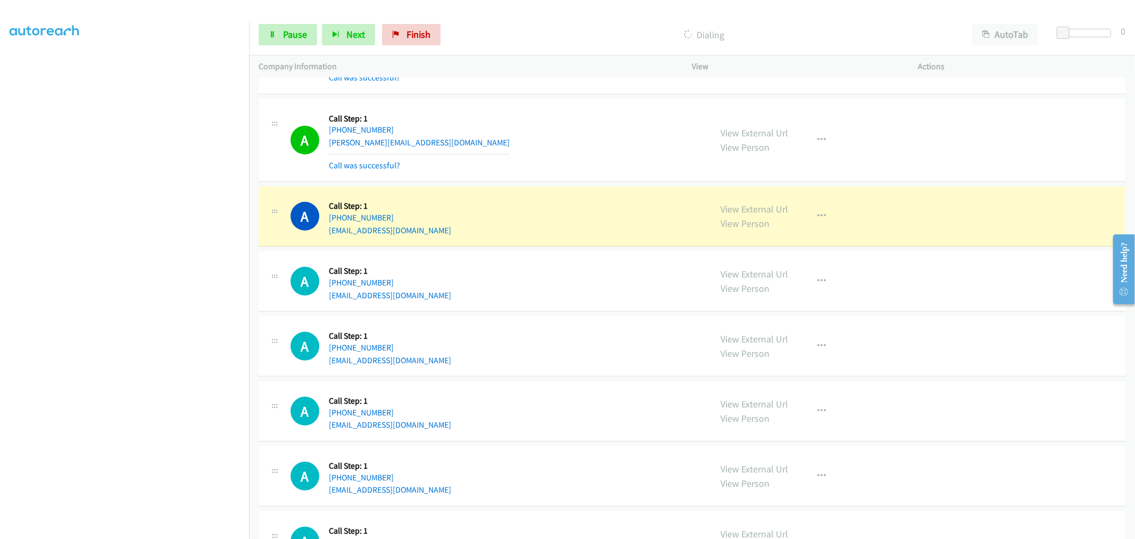
scroll to position [355, 0]
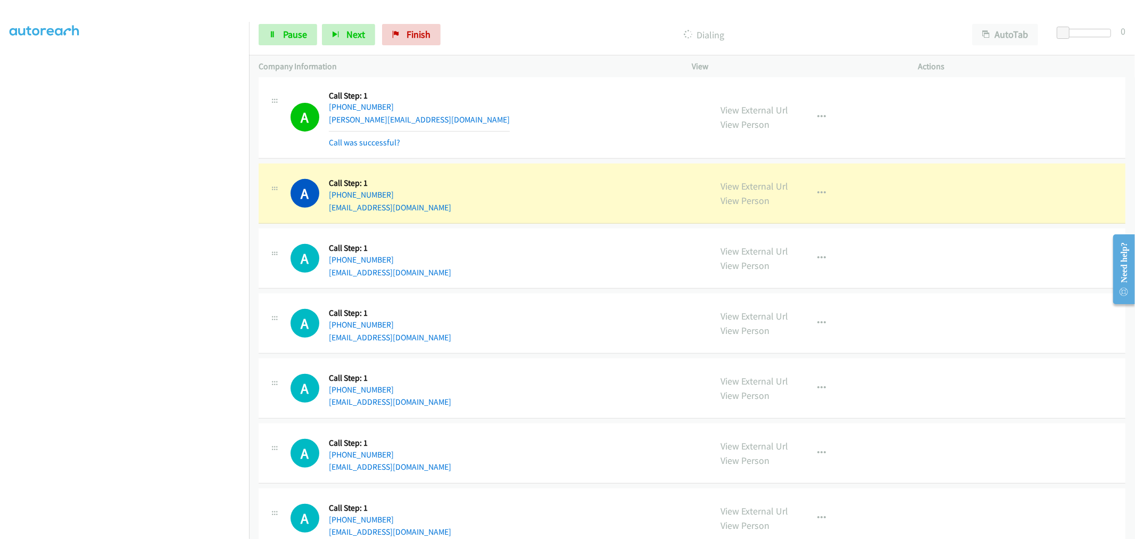
click at [579, 149] on div "A Callback Scheduled Call Step: 1 America/New_York +1 786-409-9946 d.palfenier@…" at bounding box center [692, 117] width 867 height 83
click at [560, 131] on div "A Callback Scheduled Call Step: 1 America/New_York +1 786-409-9946 d.palfenier@…" at bounding box center [496, 117] width 411 height 63
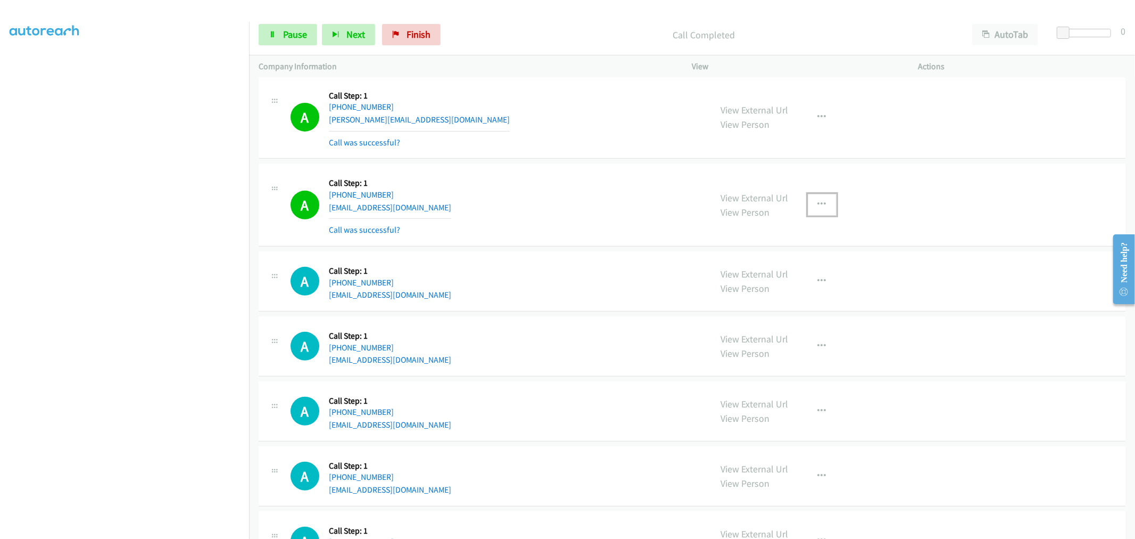
click at [818, 207] on icon "button" at bounding box center [822, 204] width 9 height 9
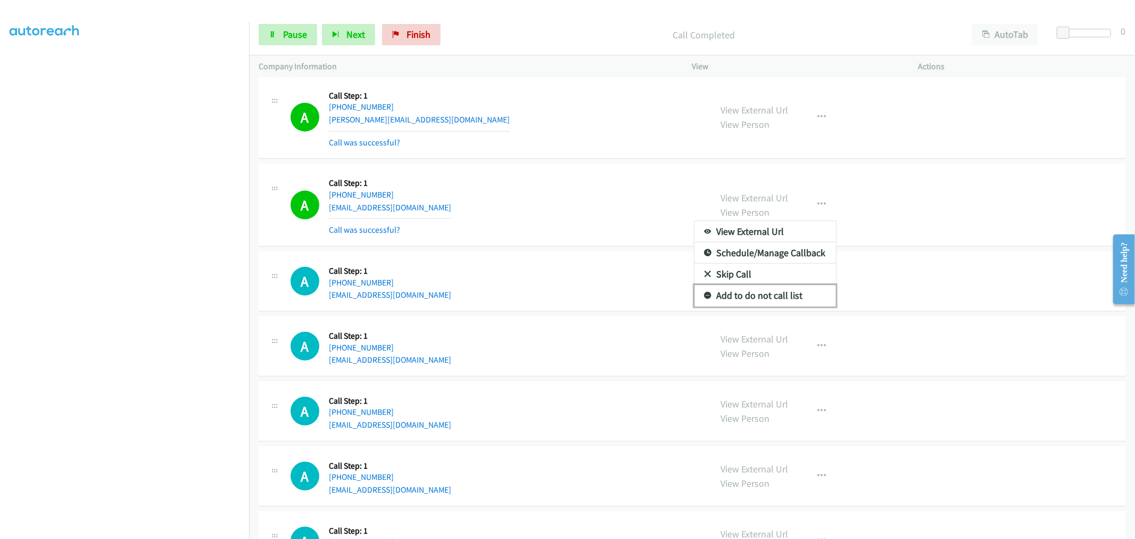
click at [752, 299] on link "Add to do not call list" at bounding box center [766, 295] width 142 height 21
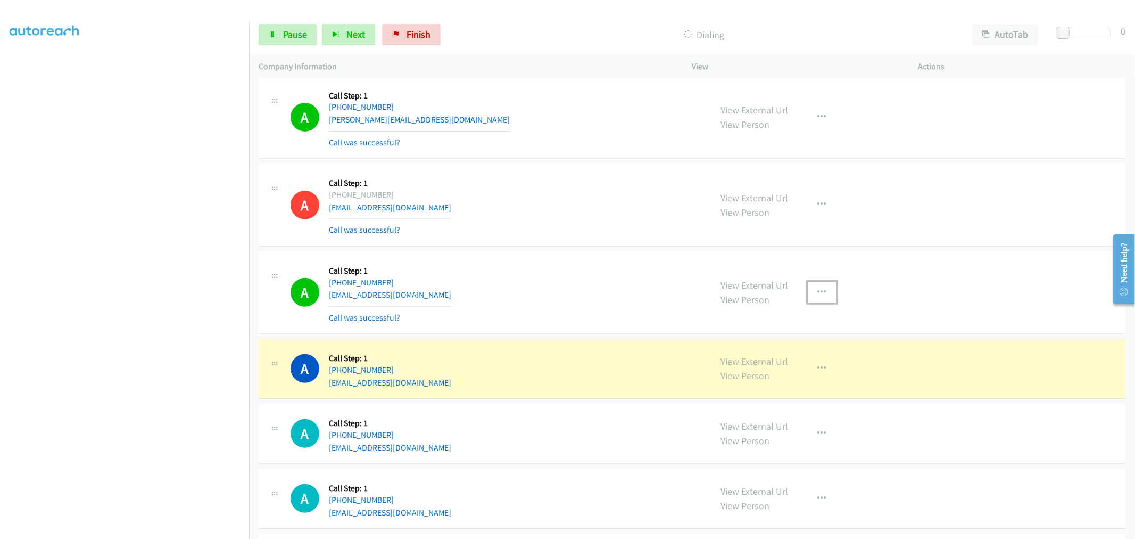
click at [822, 294] on button "button" at bounding box center [822, 292] width 29 height 21
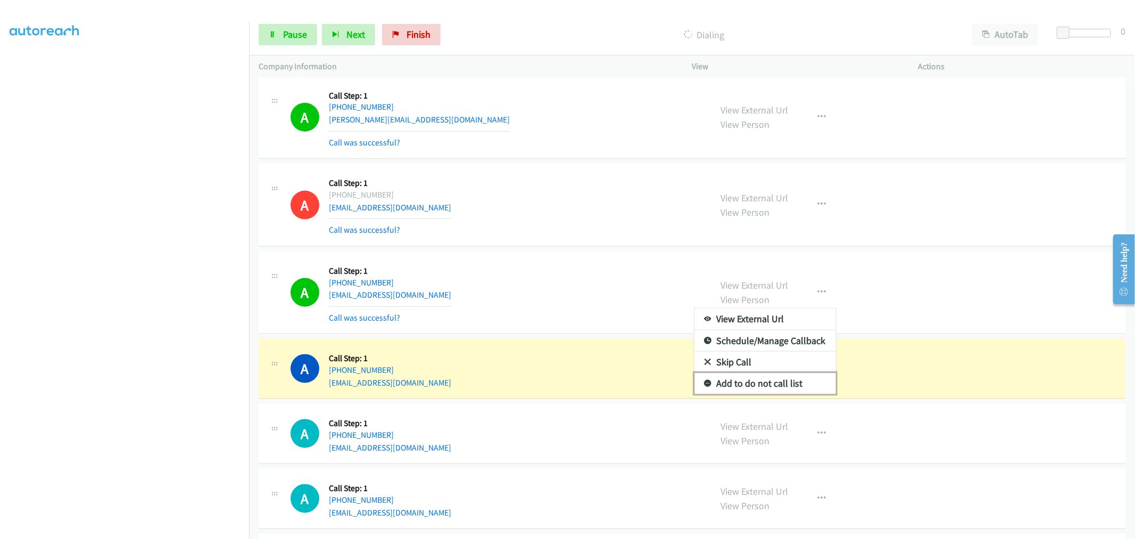
click at [748, 380] on link "Add to do not call list" at bounding box center [766, 383] width 142 height 21
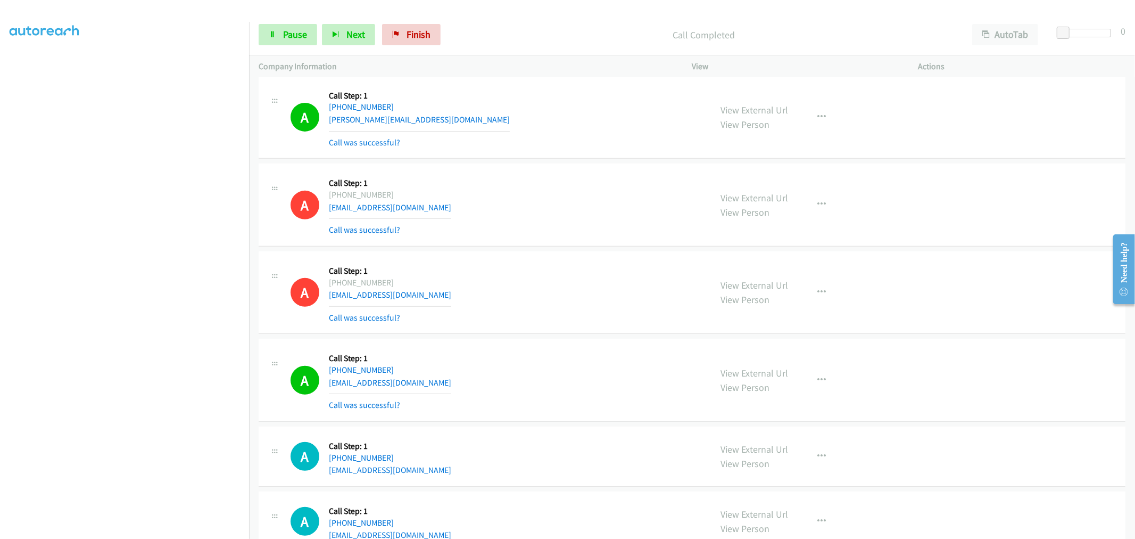
click at [508, 198] on div "A Callback Scheduled Call Step: 1 America/Anchorage +1 907-690-1219 akgreg@mail…" at bounding box center [496, 204] width 411 height 63
click at [570, 224] on div "A Callback Scheduled Call Step: 1 America/Anchorage +1 907-690-1219 akgreg@mail…" at bounding box center [496, 204] width 411 height 63
click at [504, 268] on div "A Callback Scheduled Call Step: 1 America/Los_Angeles +1 510-666-7825 waynesolo…" at bounding box center [496, 292] width 411 height 63
click at [827, 378] on button "button" at bounding box center [822, 379] width 29 height 21
click at [760, 474] on link "Add to do not call list" at bounding box center [766, 470] width 142 height 21
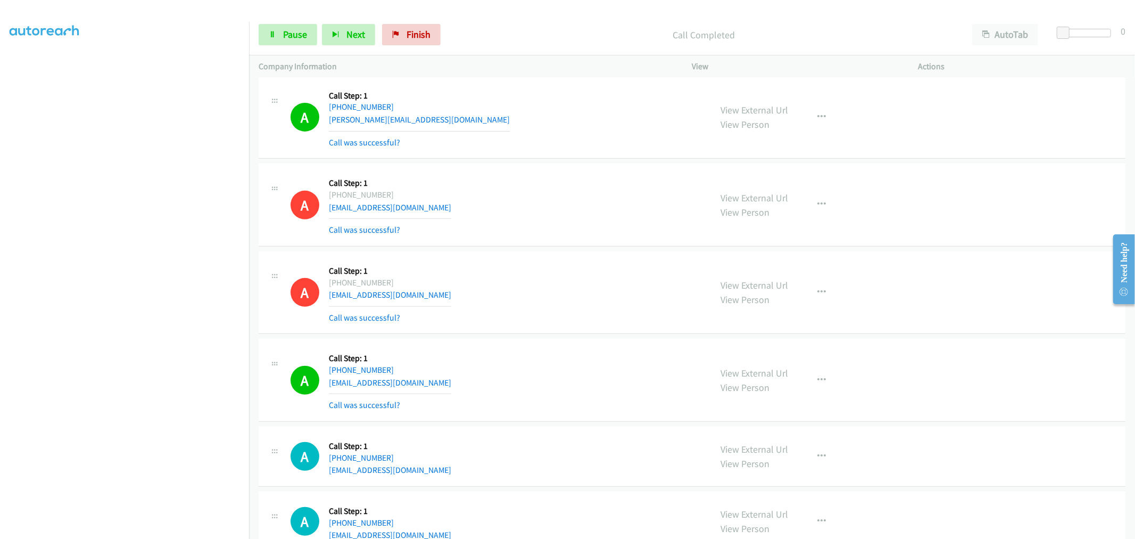
drag, startPoint x: 584, startPoint y: 378, endPoint x: 623, endPoint y: 343, distance: 52.0
click at [584, 376] on div "A Callback Scheduled Call Step: 1 America/New_York +1 484-809-0437 shuck_maned.…" at bounding box center [496, 379] width 411 height 63
click at [539, 175] on div "A Callback Scheduled Call Step: 1 America/Anchorage +1 907-690-1219 akgreg@mail…" at bounding box center [496, 204] width 411 height 63
click at [277, 39] on link "Pause" at bounding box center [288, 34] width 59 height 21
click at [291, 38] on span "Start Calls" at bounding box center [304, 34] width 42 height 12
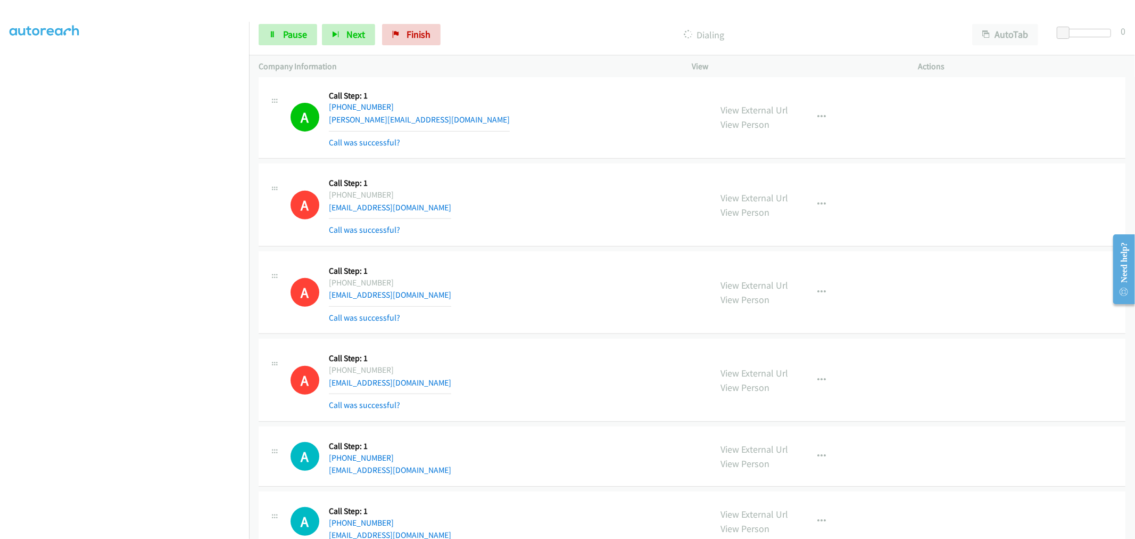
click at [568, 271] on div "A Callback Scheduled Call Step: 1 America/Los_Angeles +1 510-666-7825 waynesolo…" at bounding box center [496, 292] width 411 height 63
click at [302, 42] on link "Pause" at bounding box center [288, 34] width 59 height 21
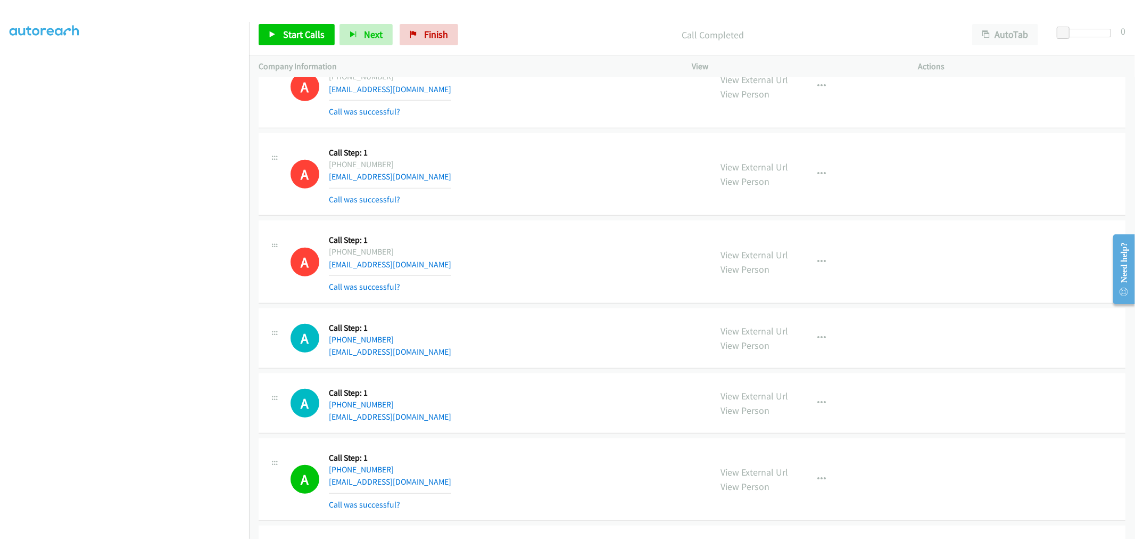
scroll to position [946, 0]
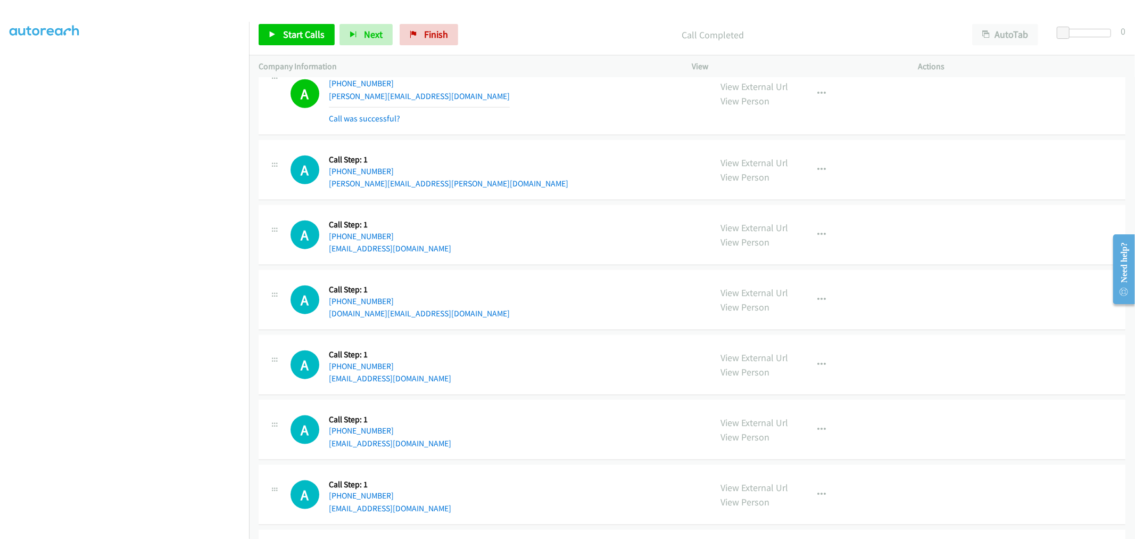
click at [614, 209] on div "A Callback Scheduled Call Step: 1 America/Los_Angeles +1 909-480-5178 rubyngocv…" at bounding box center [692, 235] width 867 height 60
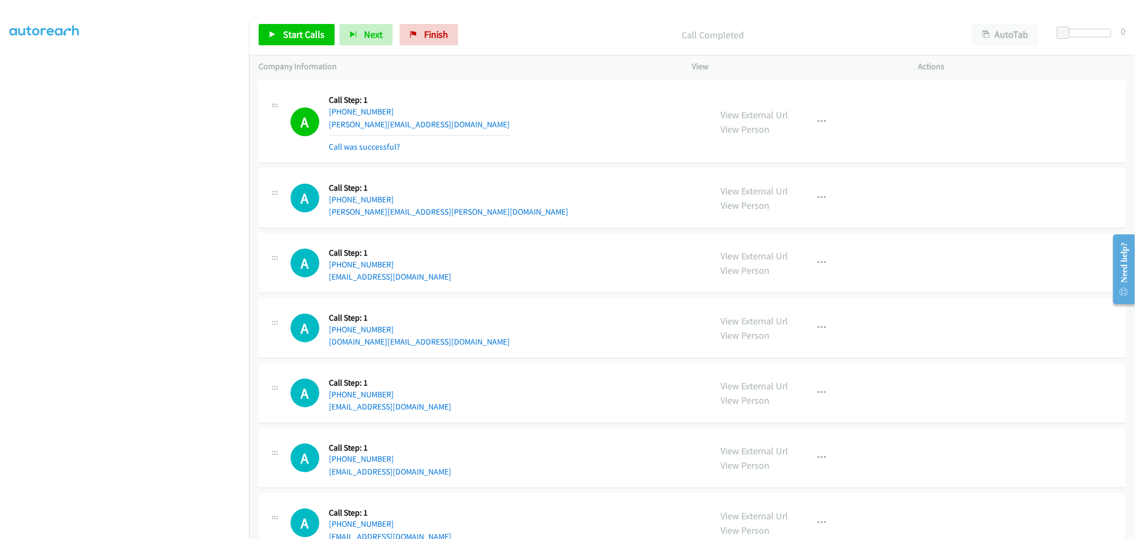
scroll to position [769, 0]
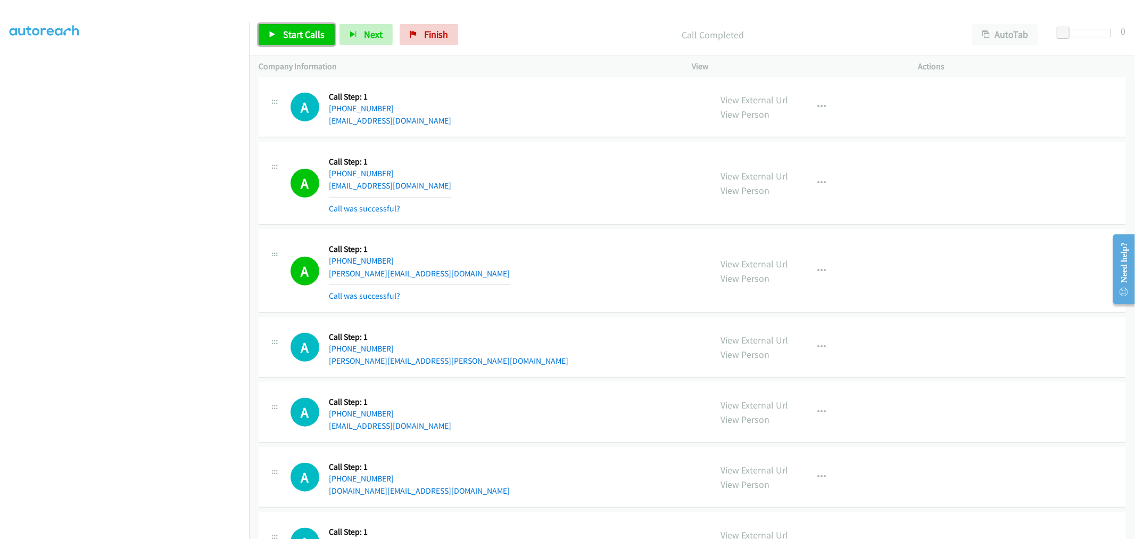
drag, startPoint x: 299, startPoint y: 32, endPoint x: 388, endPoint y: 100, distance: 111.3
click at [299, 32] on span "Start Calls" at bounding box center [304, 34] width 42 height 12
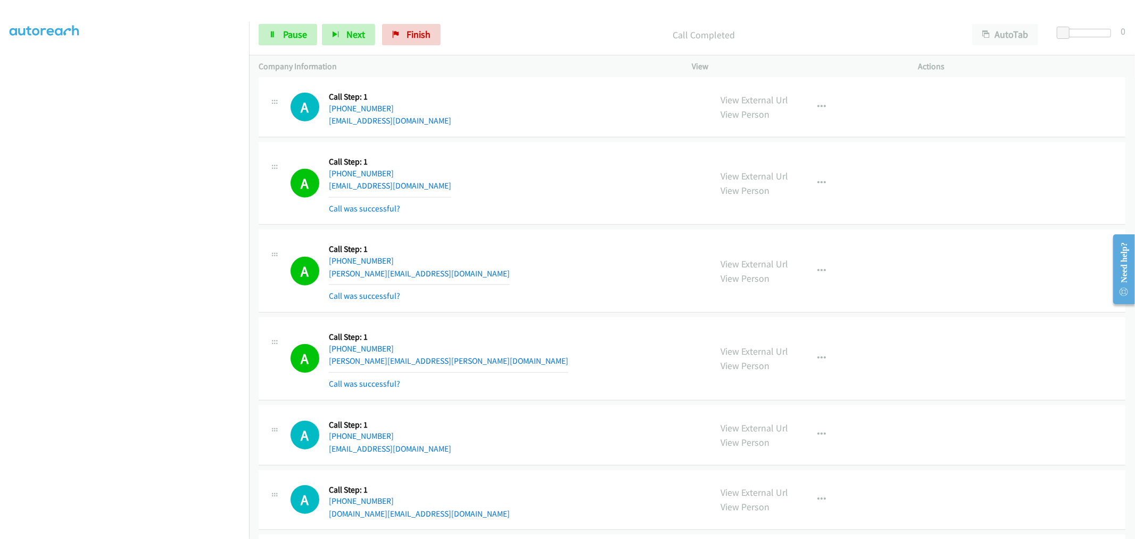
click at [128, 529] on section at bounding box center [125, 285] width 230 height 509
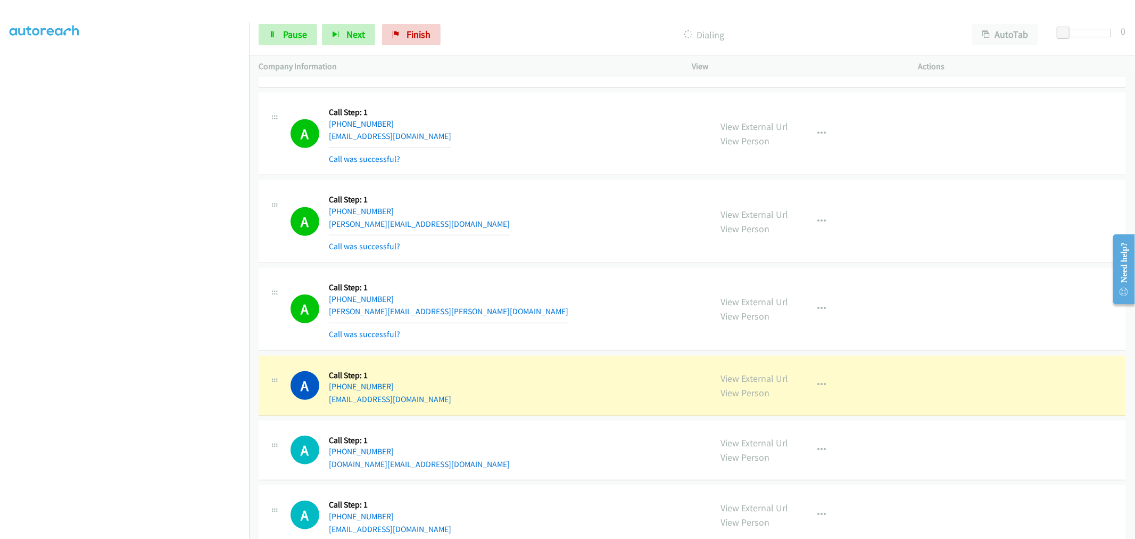
scroll to position [887, 0]
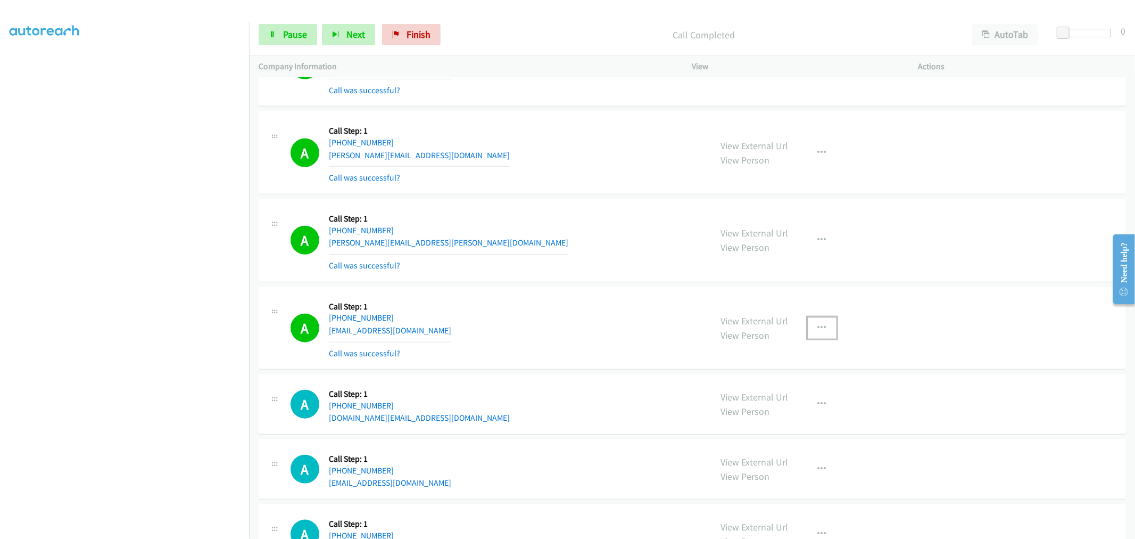
click at [821, 318] on button "button" at bounding box center [822, 327] width 29 height 21
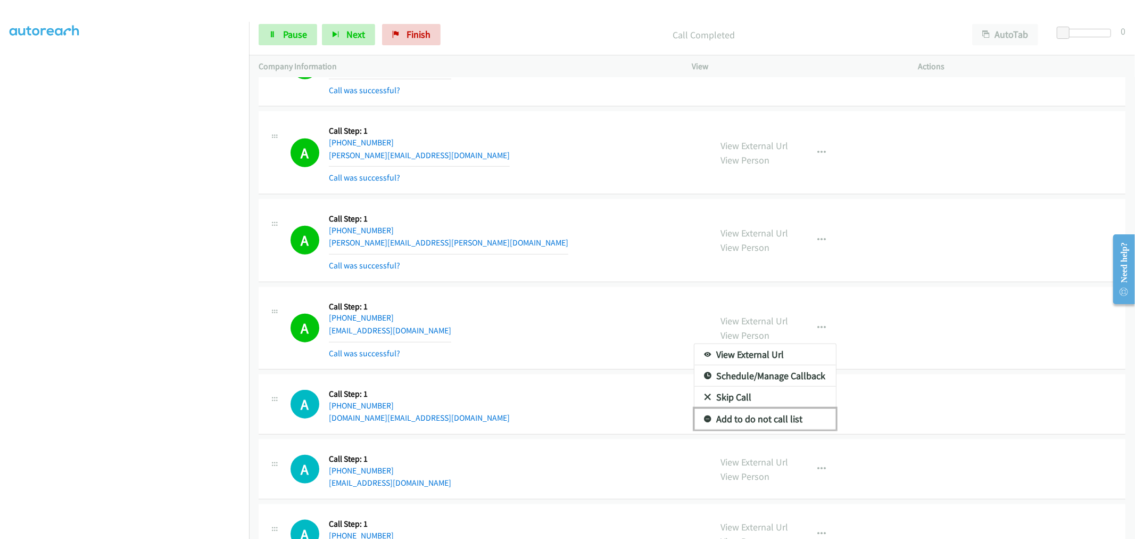
click at [776, 413] on link "Add to do not call list" at bounding box center [766, 418] width 142 height 21
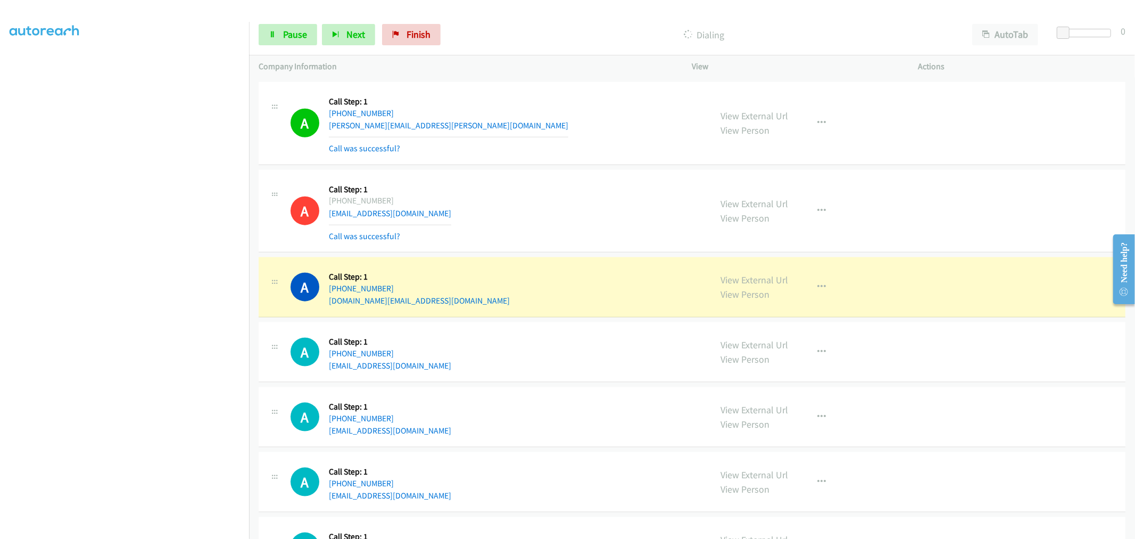
scroll to position [1005, 0]
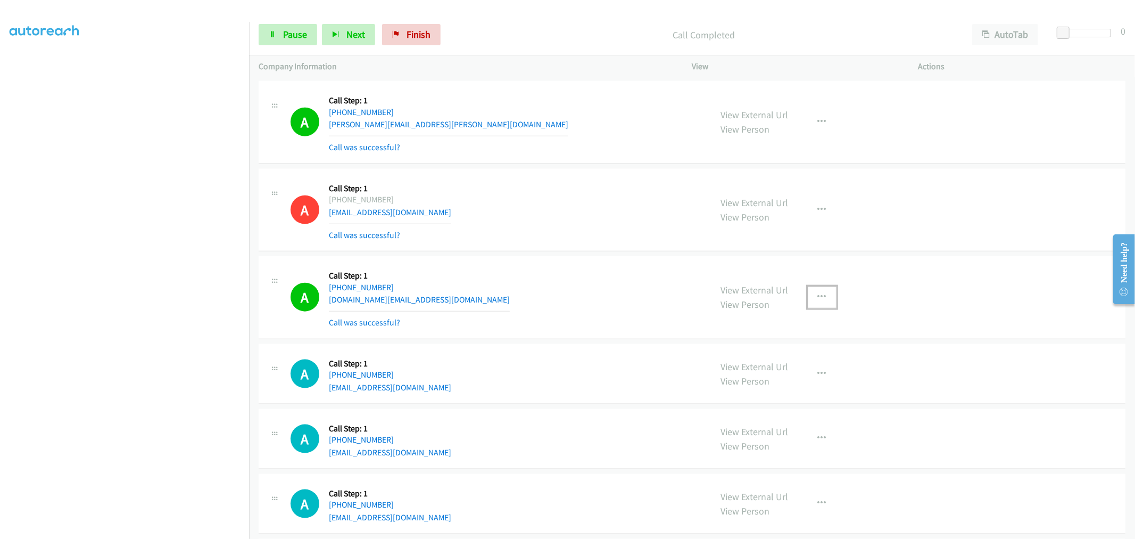
click at [822, 300] on button "button" at bounding box center [822, 296] width 29 height 21
drag, startPoint x: 757, startPoint y: 388, endPoint x: 711, endPoint y: 284, distance: 113.7
click at [757, 388] on link "Add to do not call list" at bounding box center [766, 387] width 142 height 21
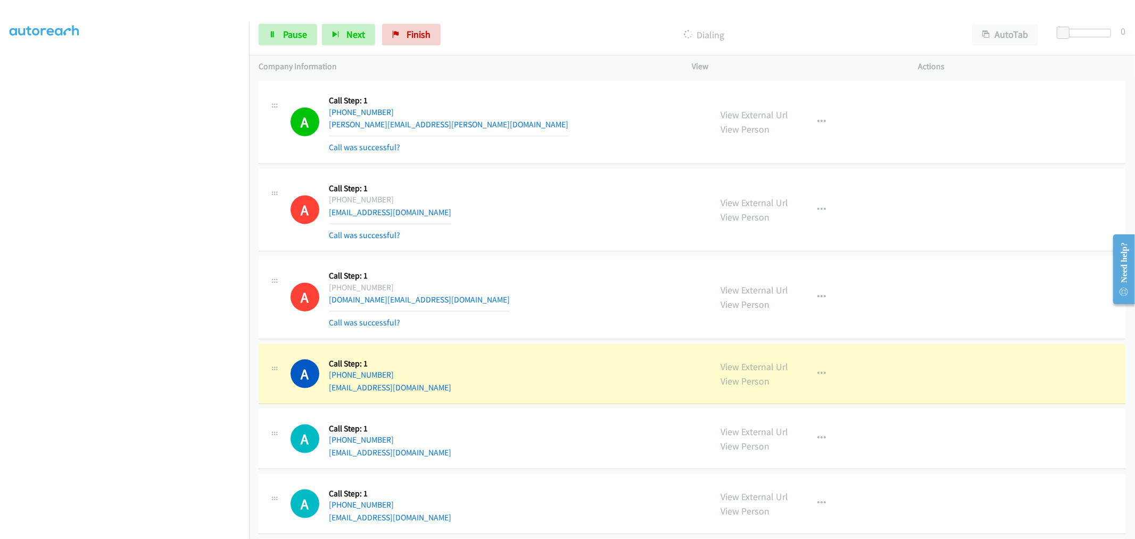
drag, startPoint x: 743, startPoint y: 363, endPoint x: 736, endPoint y: 355, distance: 11.3
drag, startPoint x: 267, startPoint y: 34, endPoint x: 275, endPoint y: 131, distance: 97.2
click at [267, 34] on link "Pause" at bounding box center [288, 34] width 59 height 21
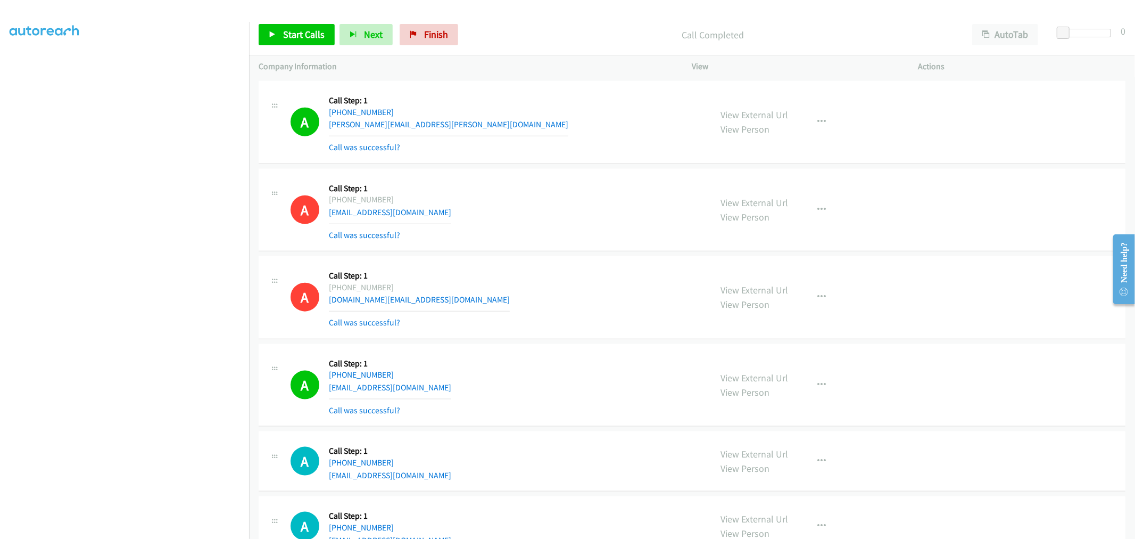
click at [503, 232] on div "A Callback Scheduled Call Step: 1 America/Los_Angeles +1 909-480-5178 rubyngocv…" at bounding box center [496, 209] width 411 height 63
click at [311, 37] on span "Start Calls" at bounding box center [304, 34] width 42 height 12
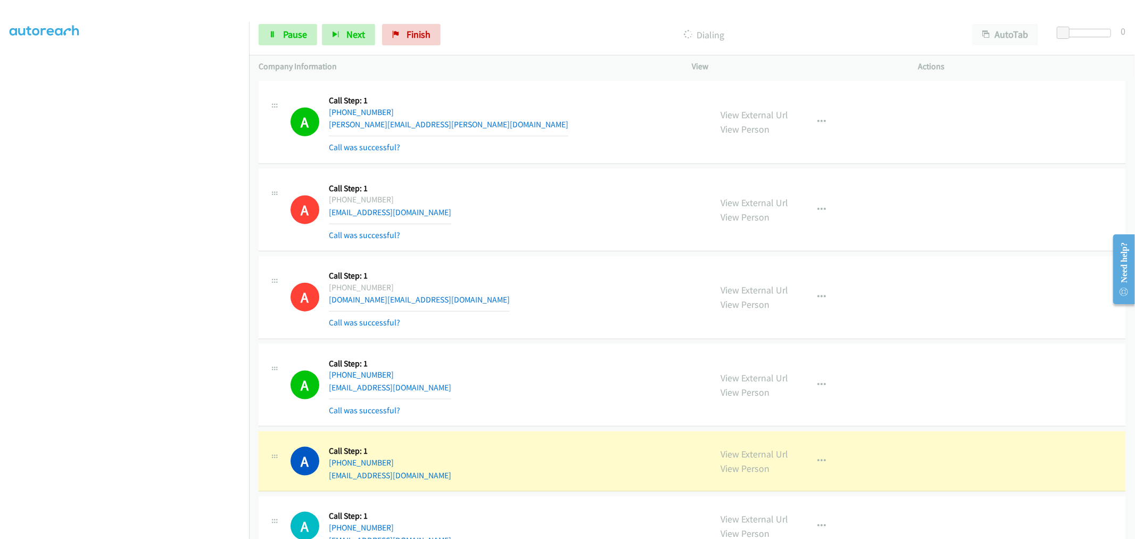
click at [555, 263] on div "A Callback Scheduled Call Step: 1 America/New_York +1 201-602-1187 psrs.llc@com…" at bounding box center [692, 297] width 867 height 83
click at [626, 311] on div "A Callback Scheduled Call Step: 1 America/New_York +1 201-602-1187 psrs.llc@com…" at bounding box center [496, 297] width 411 height 63
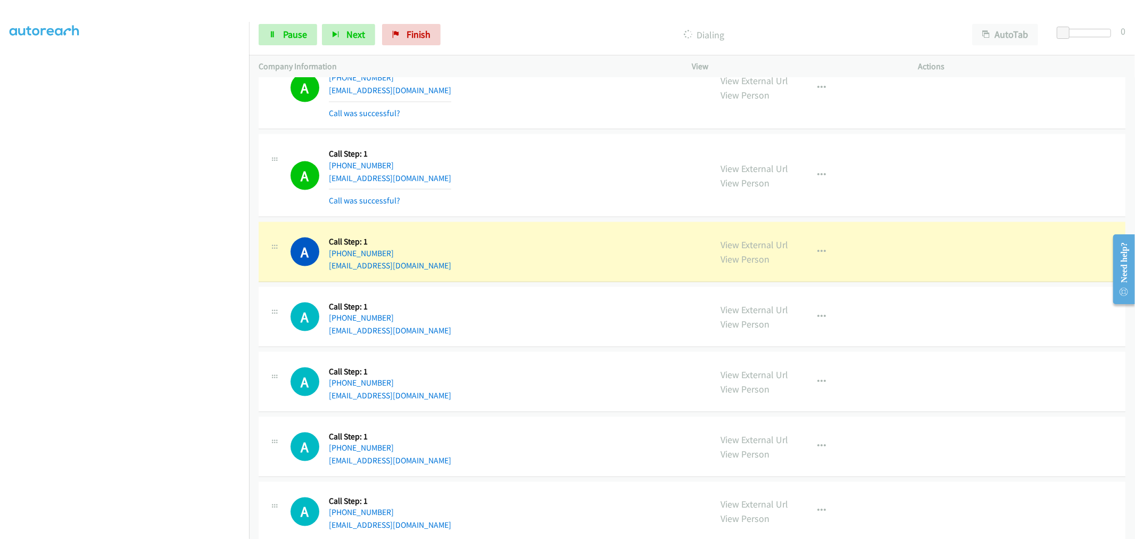
scroll to position [1360, 0]
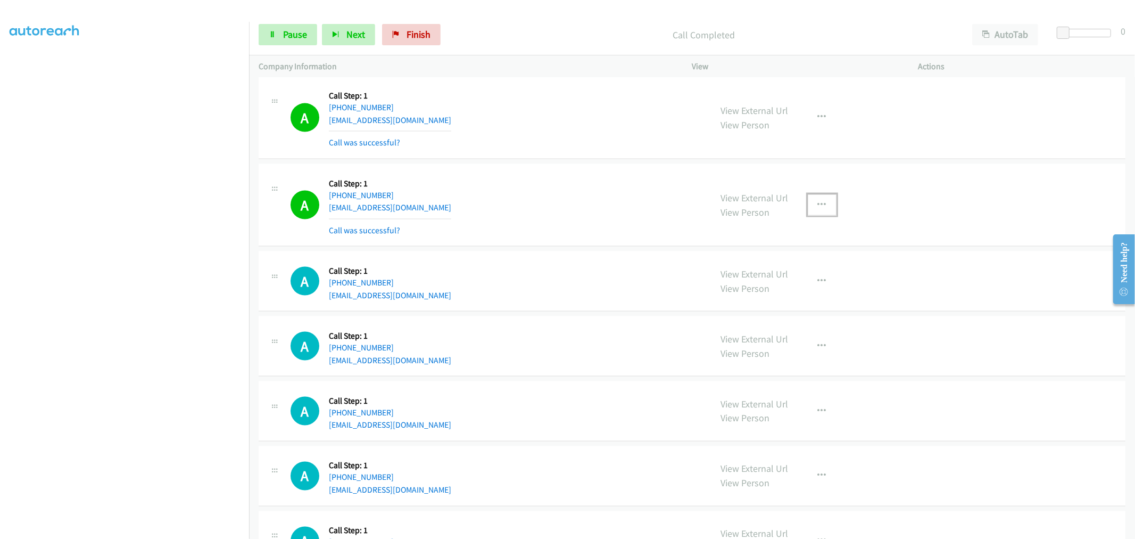
click at [823, 201] on button "button" at bounding box center [822, 204] width 29 height 21
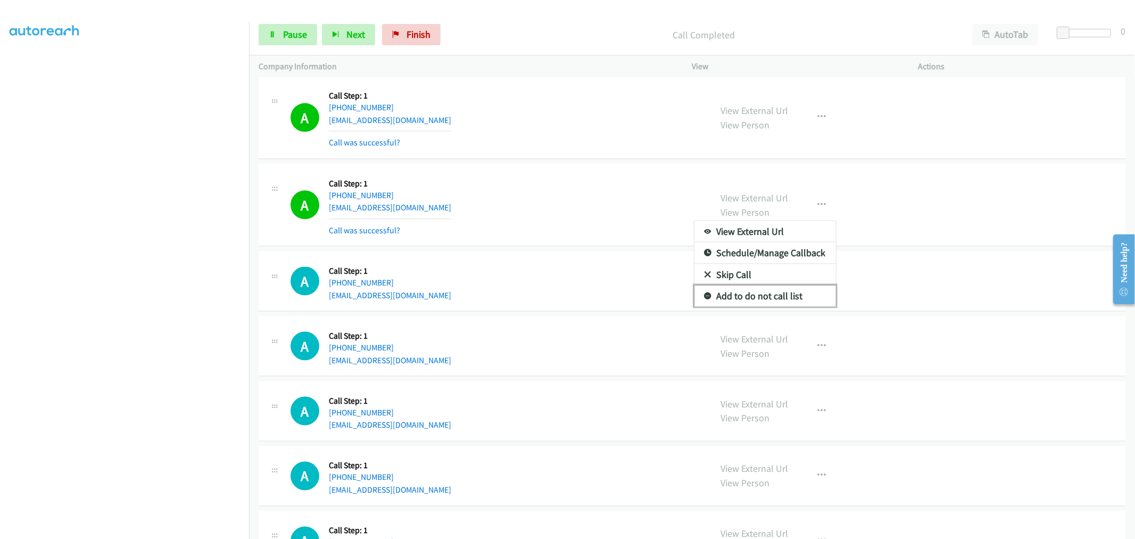
click at [757, 301] on link "Add to do not call list" at bounding box center [766, 295] width 142 height 21
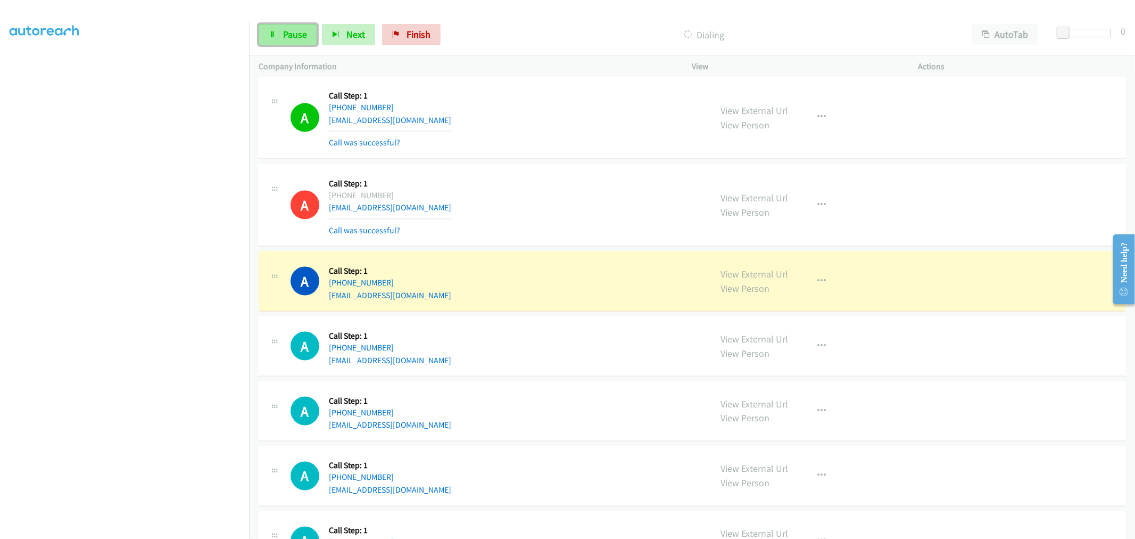
click at [290, 40] on span "Pause" at bounding box center [295, 34] width 24 height 12
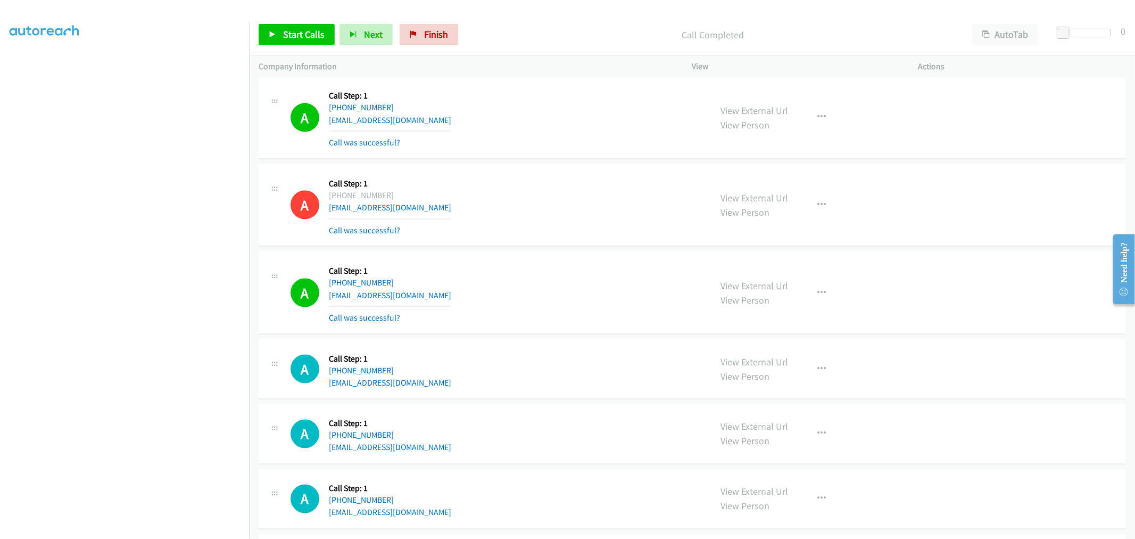
click at [295, 23] on div "Start Calls Pause Next Finish Call Completed AutoTab AutoTab 0" at bounding box center [692, 34] width 886 height 41
click at [309, 34] on span "Start Calls" at bounding box center [304, 34] width 42 height 12
click at [537, 272] on div "A Callback Scheduled Call Step: 1 America/Los_Angeles +1 310-428-0867 jaherber@…" at bounding box center [692, 292] width 867 height 83
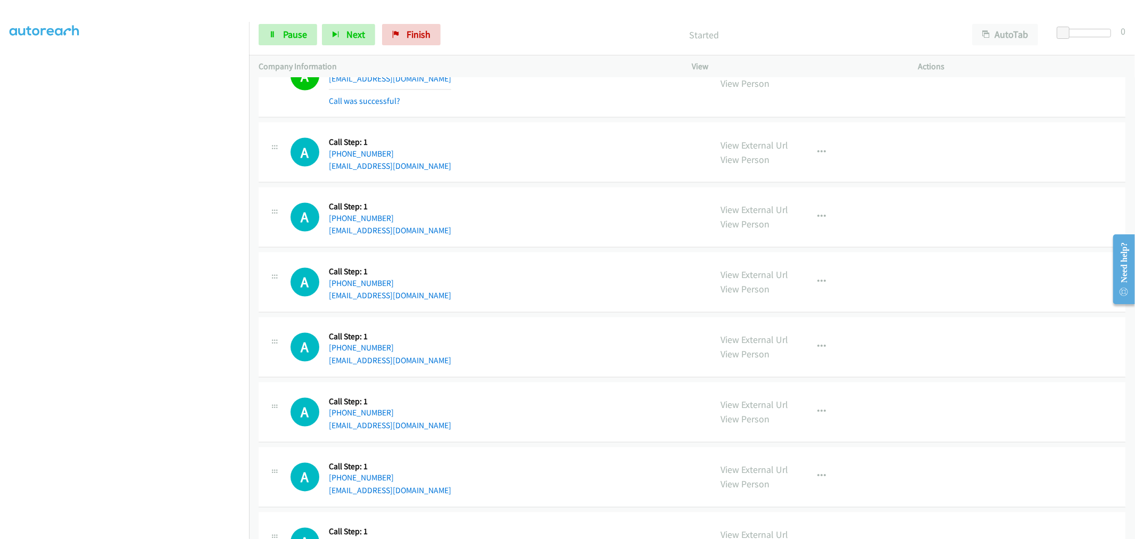
scroll to position [1419, 0]
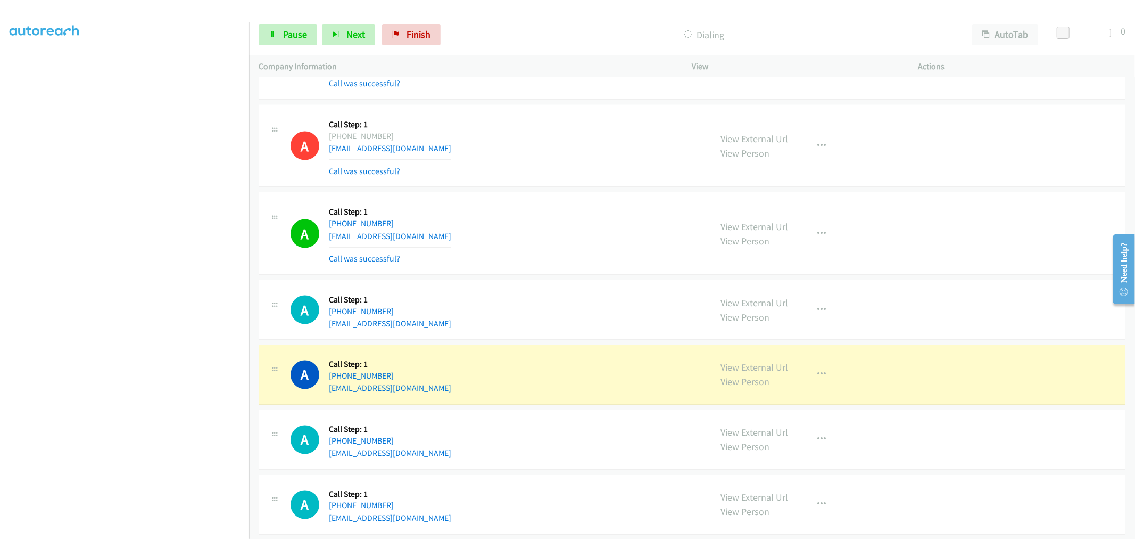
click at [596, 311] on div "A Callback Scheduled Call Step: 1 America/Los_Angeles +1 503-562-0147 jascc3356…" at bounding box center [496, 310] width 411 height 40
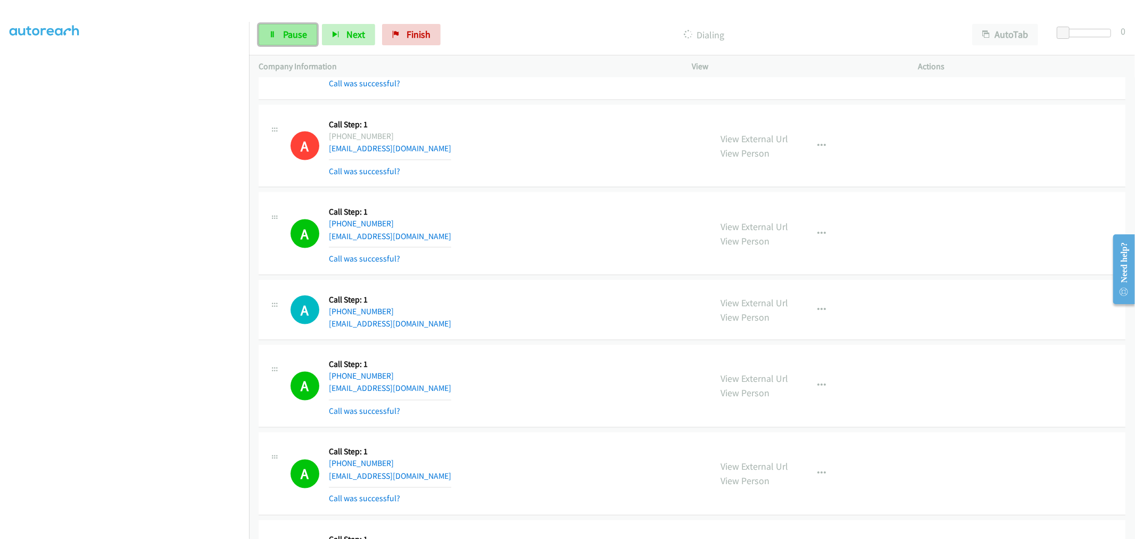
click at [290, 27] on link "Pause" at bounding box center [288, 34] width 59 height 21
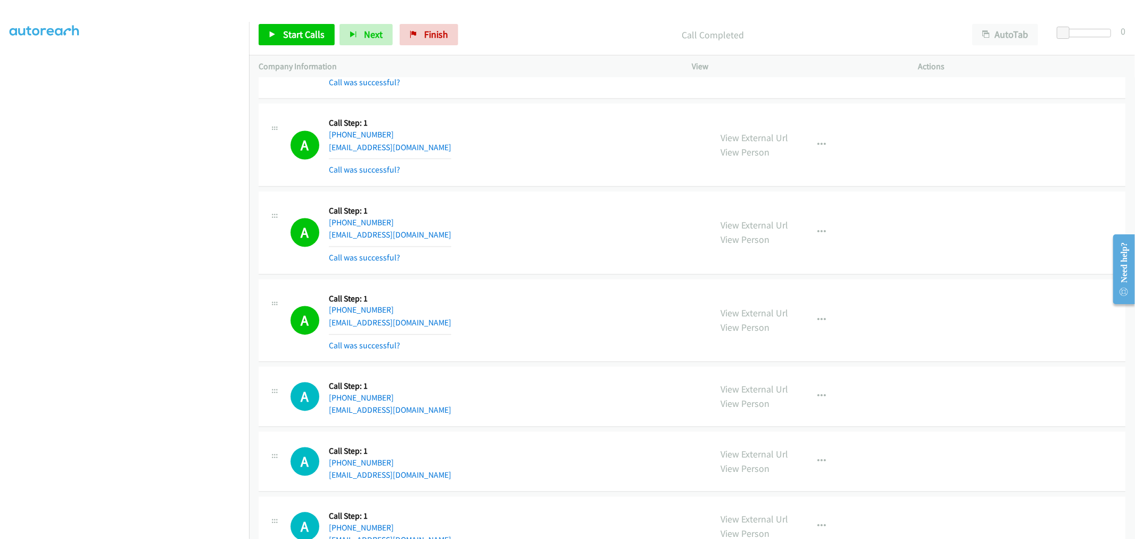
scroll to position [1747, 0]
click at [831, 330] on div "View External Url View Person View External Url Email Schedule/Manage Callback …" at bounding box center [830, 321] width 236 height 63
click at [827, 327] on button "button" at bounding box center [822, 320] width 29 height 21
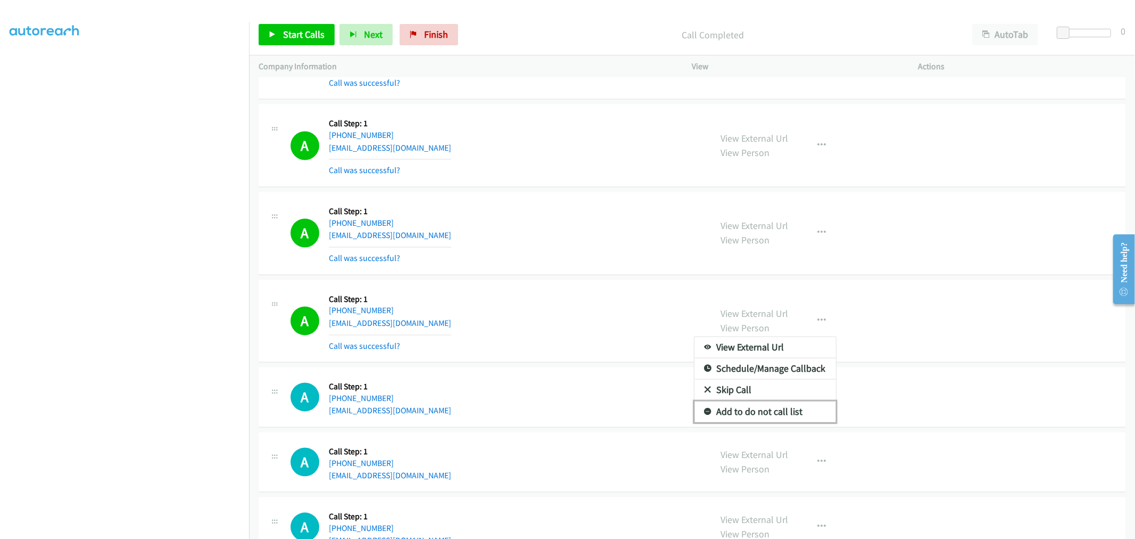
click at [762, 413] on link "Add to do not call list" at bounding box center [766, 411] width 142 height 21
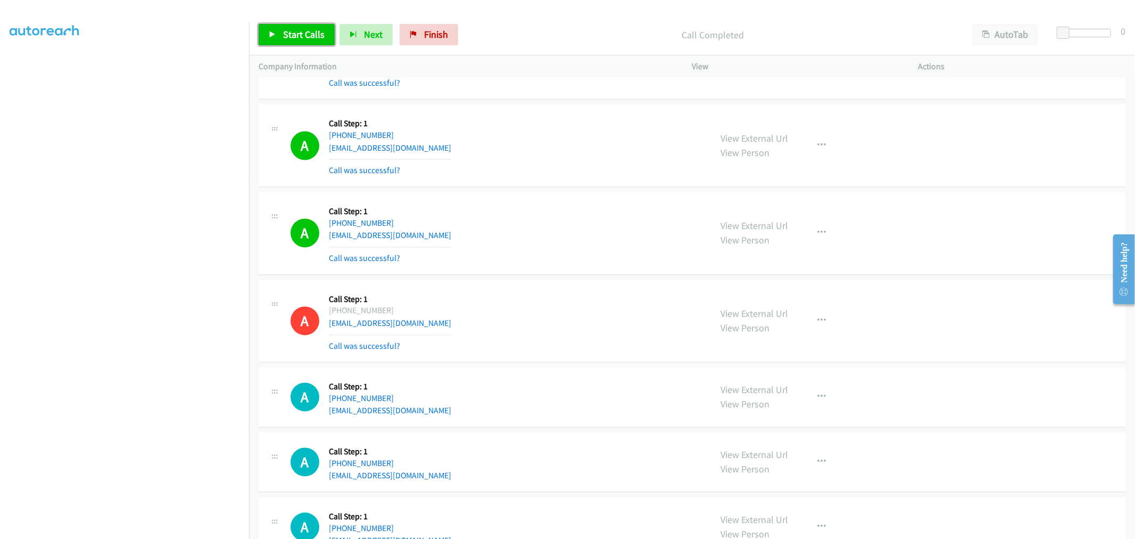
click at [270, 33] on icon at bounding box center [272, 34] width 7 height 7
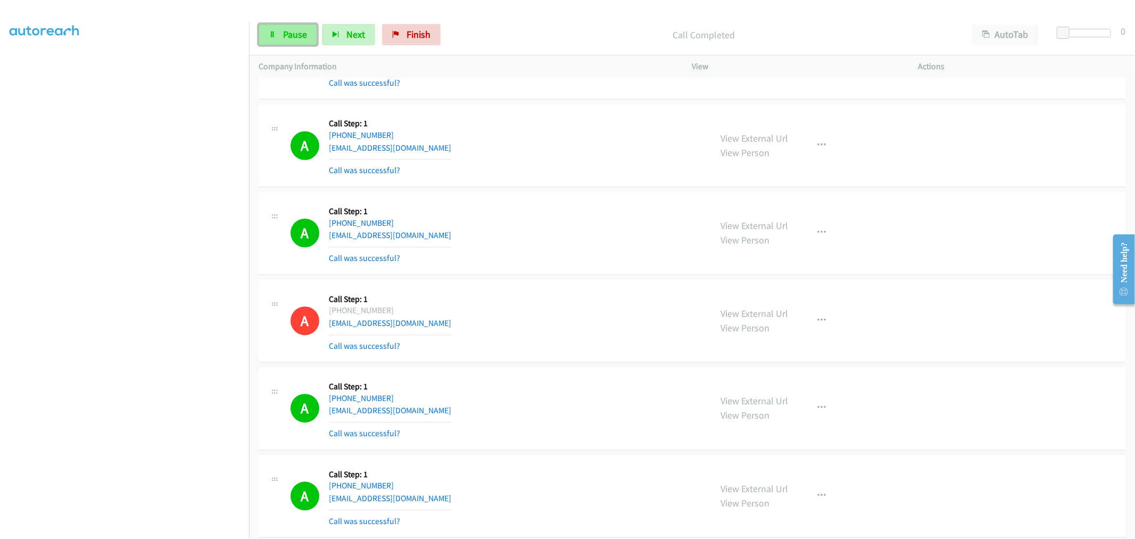
click at [289, 35] on span "Pause" at bounding box center [295, 34] width 24 height 12
click at [289, 35] on span "Start Calls" at bounding box center [304, 34] width 42 height 12
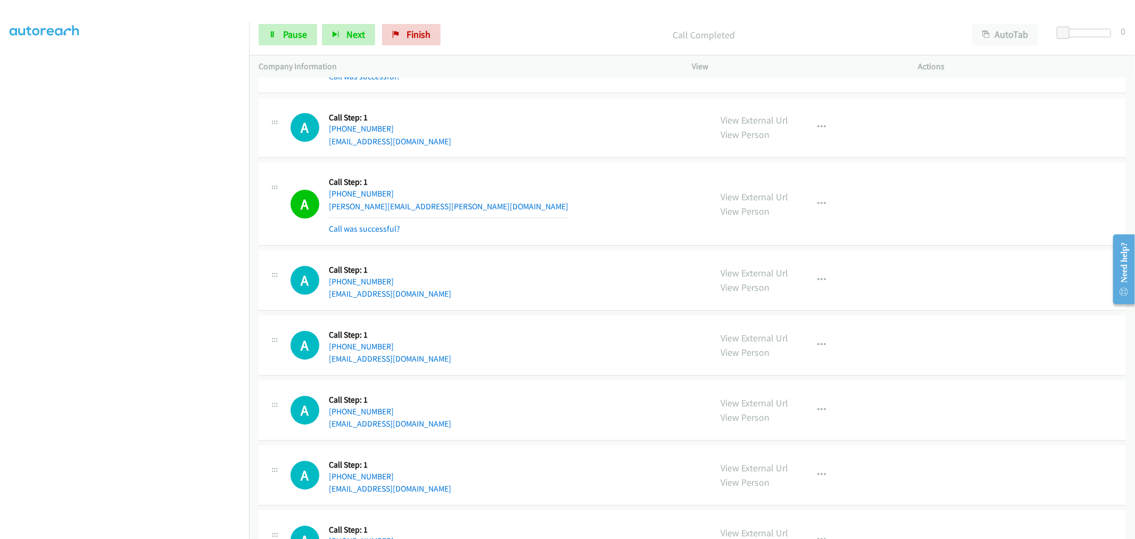
scroll to position [2484, 0]
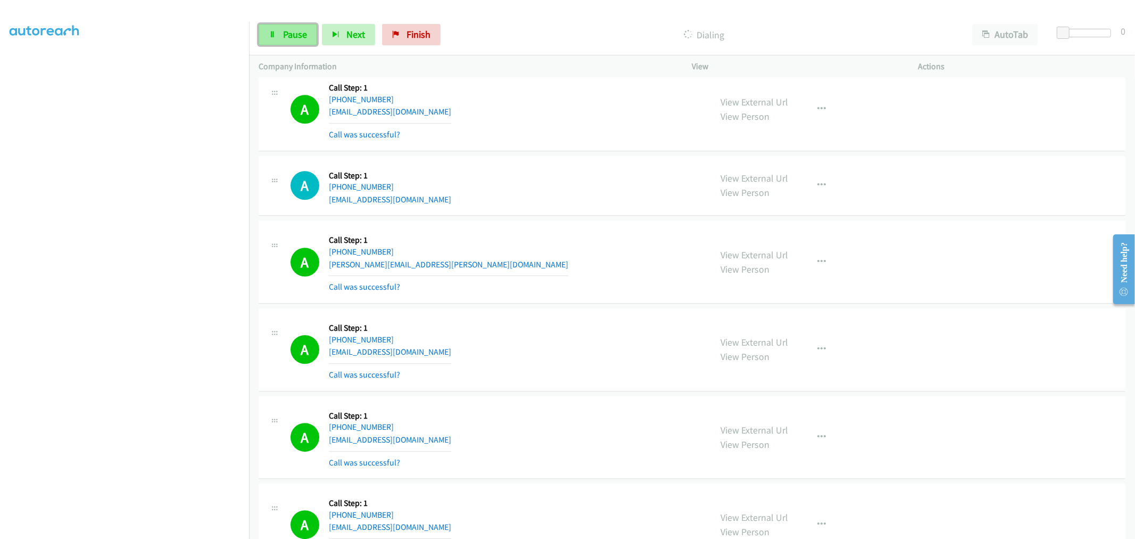
click at [265, 24] on link "Pause" at bounding box center [288, 34] width 59 height 21
click at [490, 200] on div "A Callback Scheduled Call Step: 1 America/Denver +1 915-319-1104 rorozco210@yah…" at bounding box center [496, 186] width 411 height 40
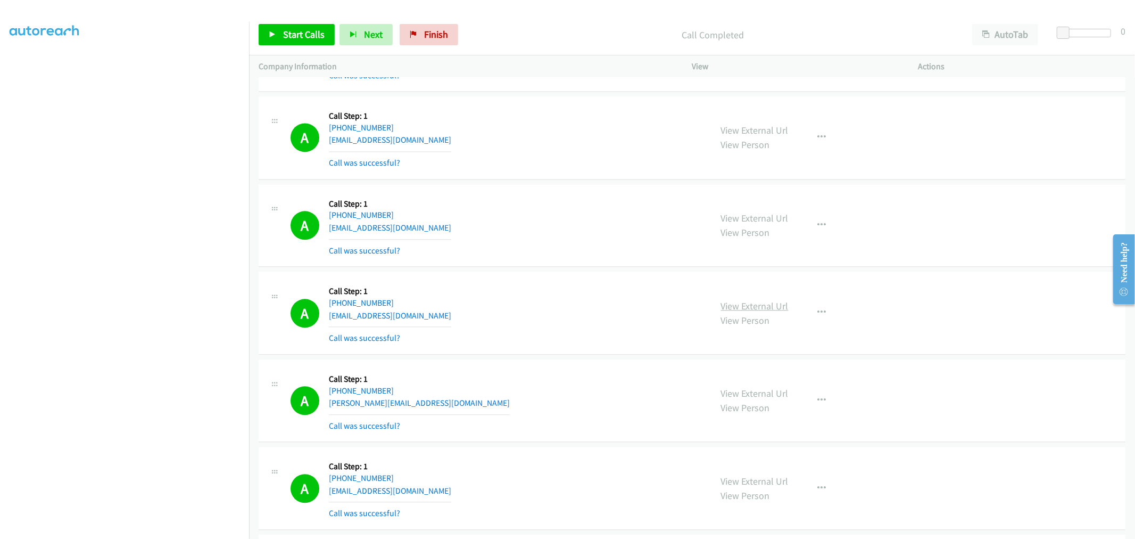
scroll to position [2017, 0]
click at [485, 216] on div "A Callback Scheduled Call Step: 1 America/Chicago +1 361-413-8009 willissteven1…" at bounding box center [496, 225] width 411 height 63
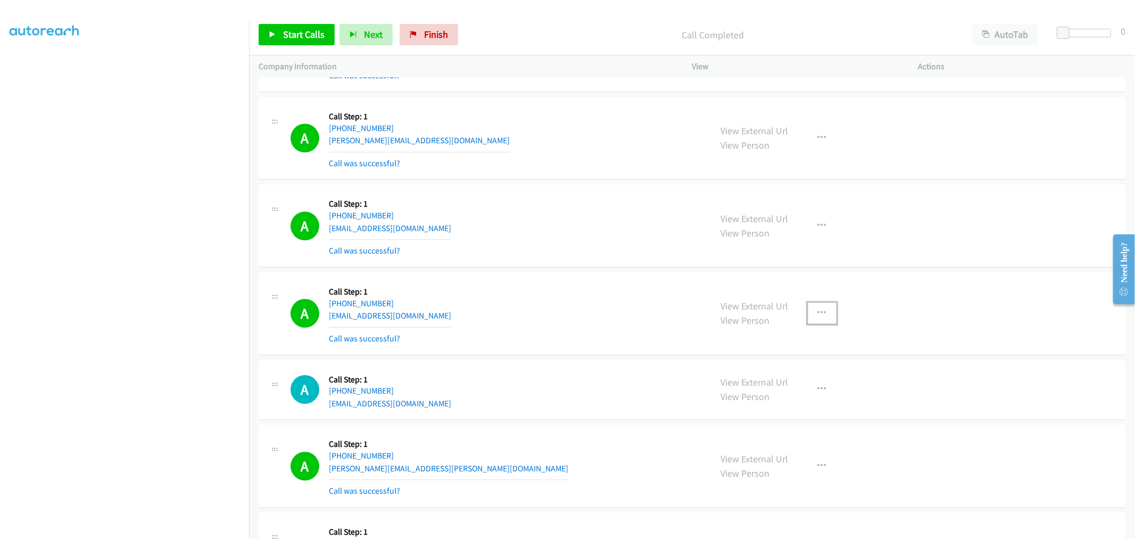
click at [827, 316] on button "button" at bounding box center [822, 312] width 29 height 21
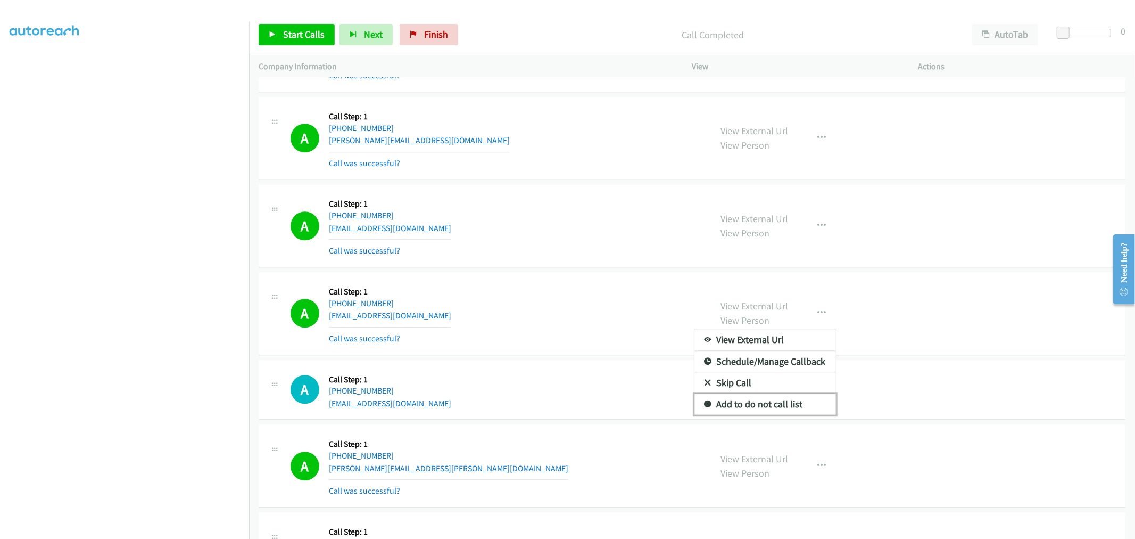
click at [761, 401] on link "Add to do not call list" at bounding box center [766, 403] width 142 height 21
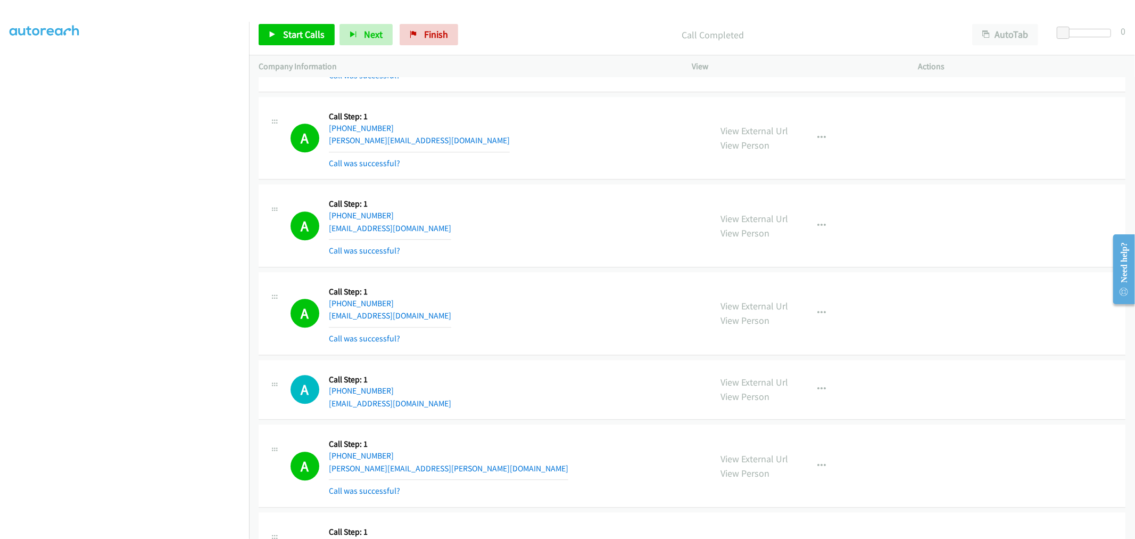
drag, startPoint x: 535, startPoint y: 332, endPoint x: 559, endPoint y: 316, distance: 29.2
click at [533, 331] on div "A Callback Scheduled Call Step: 1 America/New_York +1 321-474-0443 janetstiles@…" at bounding box center [496, 313] width 411 height 63
click at [533, 224] on div "A Callback Scheduled Call Step: 1 America/Los_Angeles +1 510-872-1208 chrisnlee…" at bounding box center [496, 225] width 411 height 63
click at [306, 39] on span "Start Calls" at bounding box center [304, 34] width 42 height 12
click at [538, 213] on div "A Callback Scheduled Call Step: 1 America/Los_Angeles +1 510-872-1208 chrisnlee…" at bounding box center [496, 225] width 411 height 63
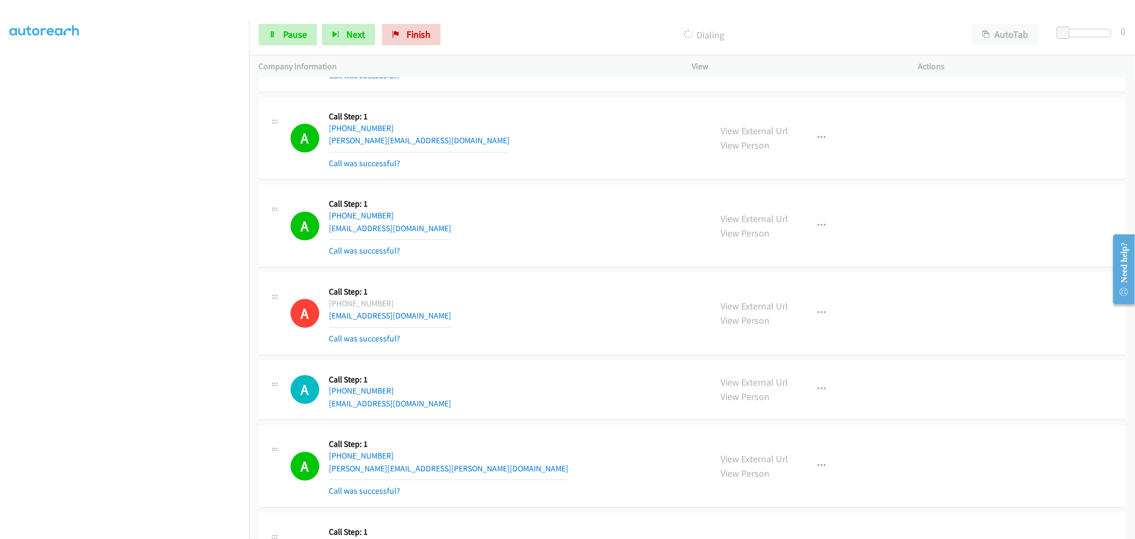
drag, startPoint x: 576, startPoint y: 328, endPoint x: 623, endPoint y: 316, distance: 48.3
click at [575, 326] on div "A Callback Scheduled Call Step: 1 America/New_York +1 321-474-0443 janetstiles@…" at bounding box center [496, 313] width 411 height 63
click at [534, 257] on div "A Callback Scheduled Call Step: 1 America/Los_Angeles +1 510-872-1208 chrisnlee…" at bounding box center [496, 225] width 411 height 63
click at [295, 46] on div "Start Calls Pause Next Finish Dialing AutoTab AutoTab 0" at bounding box center [692, 34] width 886 height 41
click at [294, 40] on span "Pause" at bounding box center [295, 34] width 24 height 12
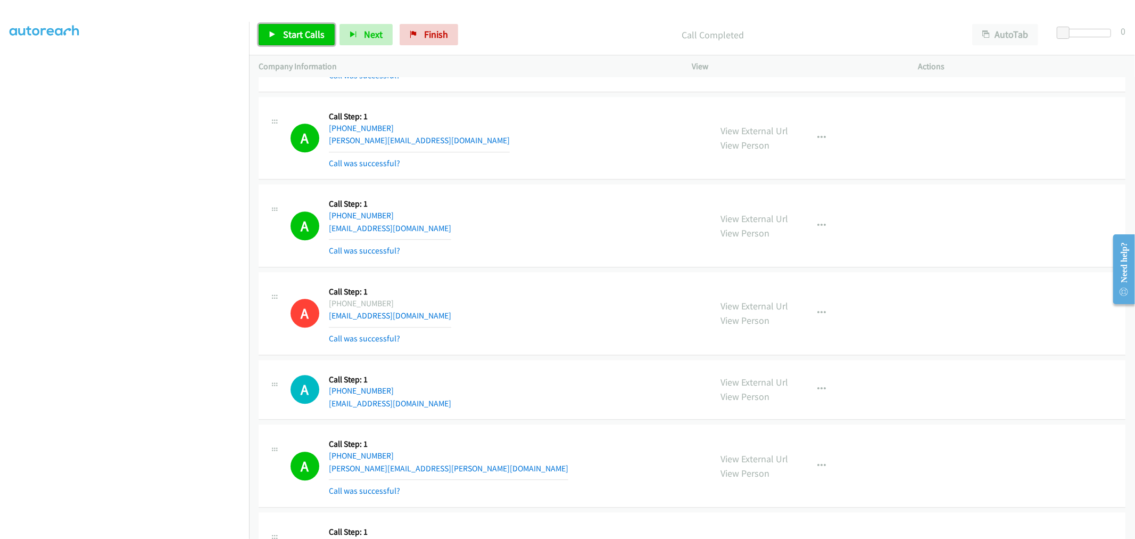
click at [299, 38] on span "Start Calls" at bounding box center [304, 34] width 42 height 12
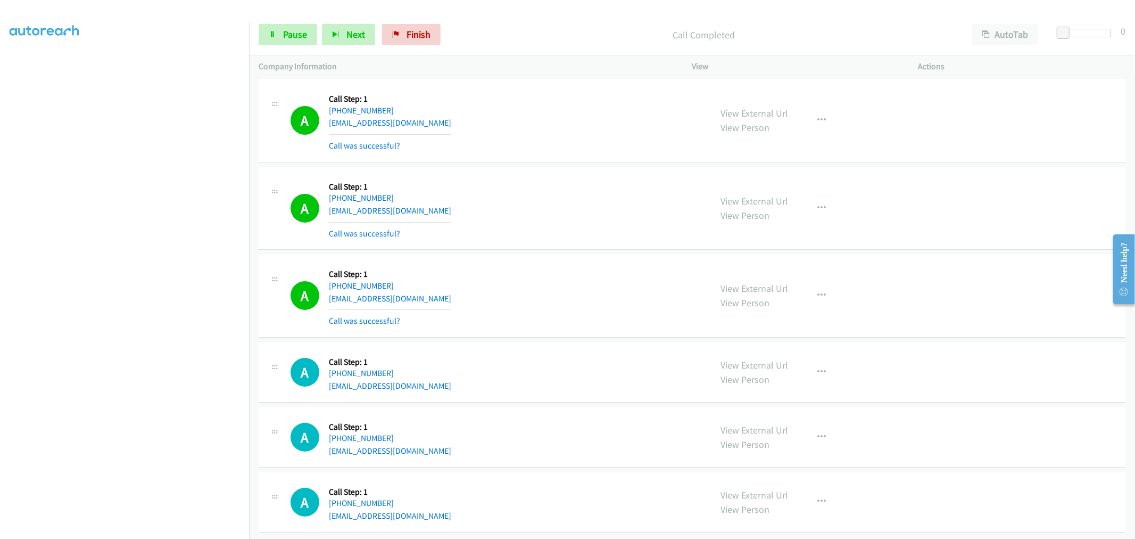
scroll to position [3513, 0]
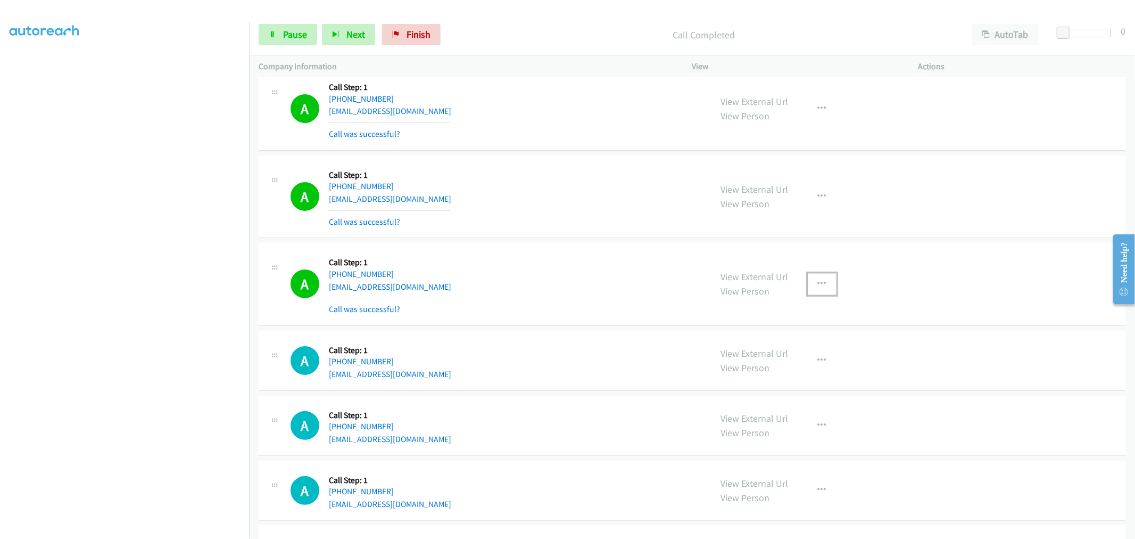
click at [818, 286] on icon "button" at bounding box center [822, 283] width 9 height 9
click at [736, 376] on link "Add to do not call list" at bounding box center [766, 374] width 142 height 21
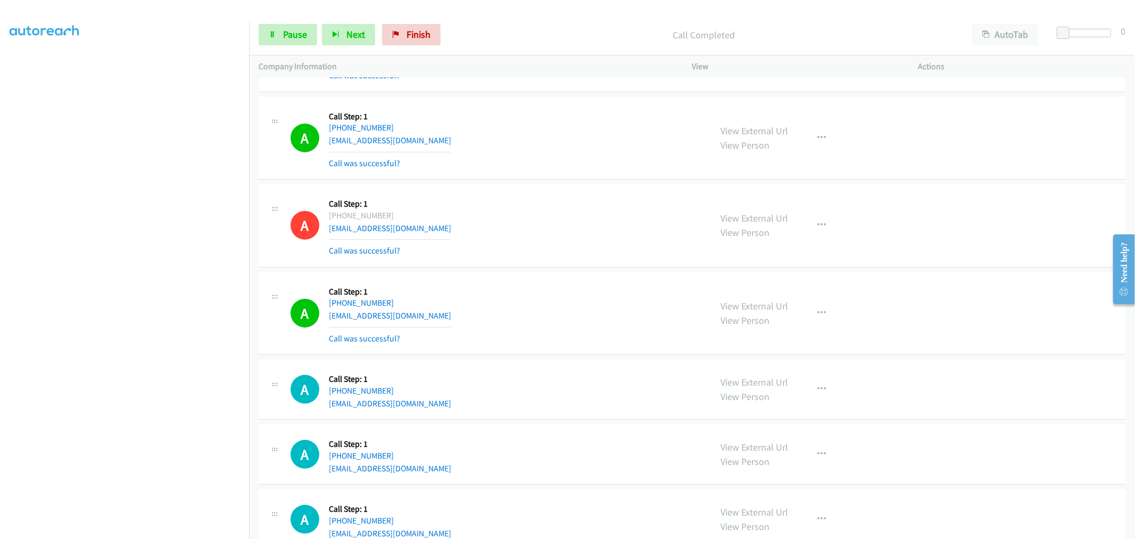
scroll to position [3572, 0]
click at [823, 311] on button "button" at bounding box center [822, 312] width 29 height 21
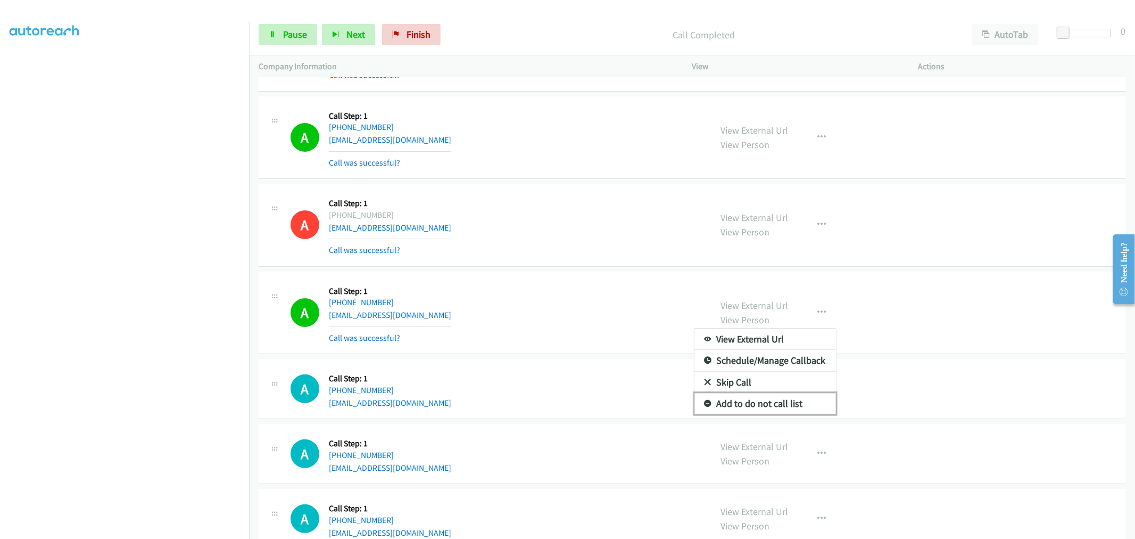
click at [775, 409] on link "Add to do not call list" at bounding box center [766, 403] width 142 height 21
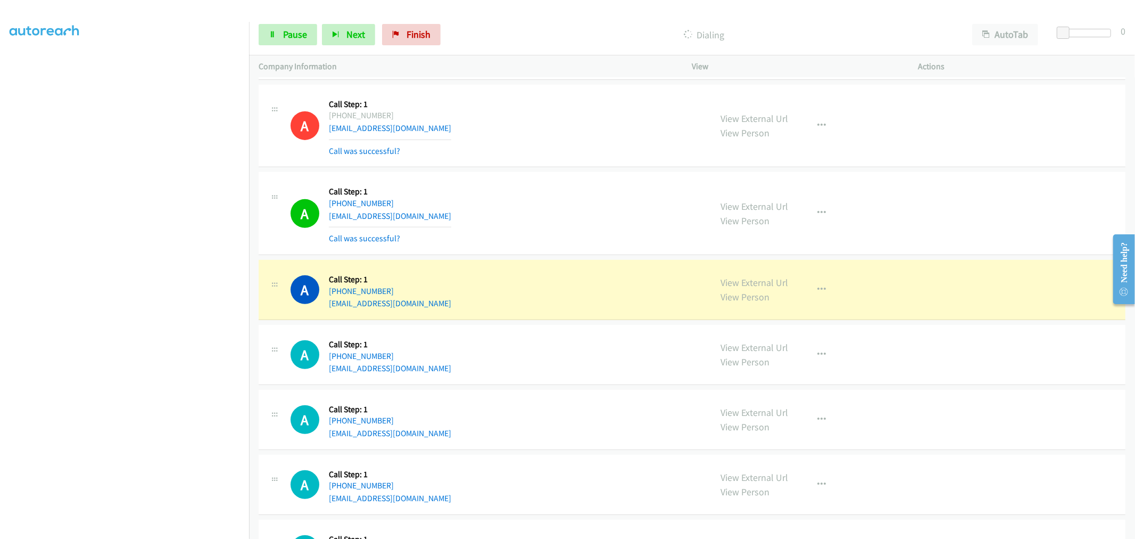
scroll to position [3868, 0]
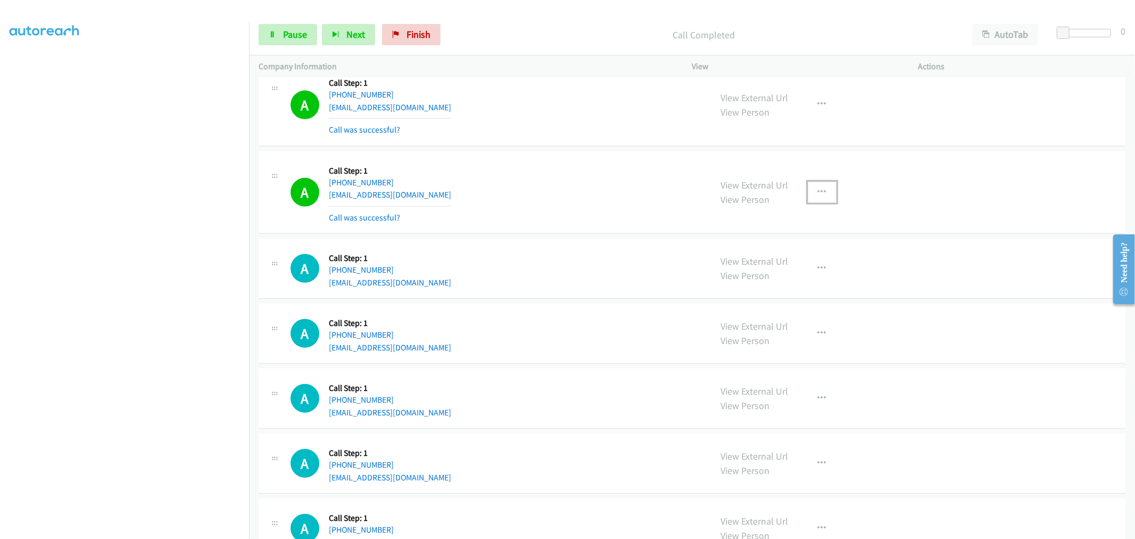
click at [826, 197] on button "button" at bounding box center [822, 192] width 29 height 21
click at [724, 288] on link "Add to do not call list" at bounding box center [766, 283] width 142 height 21
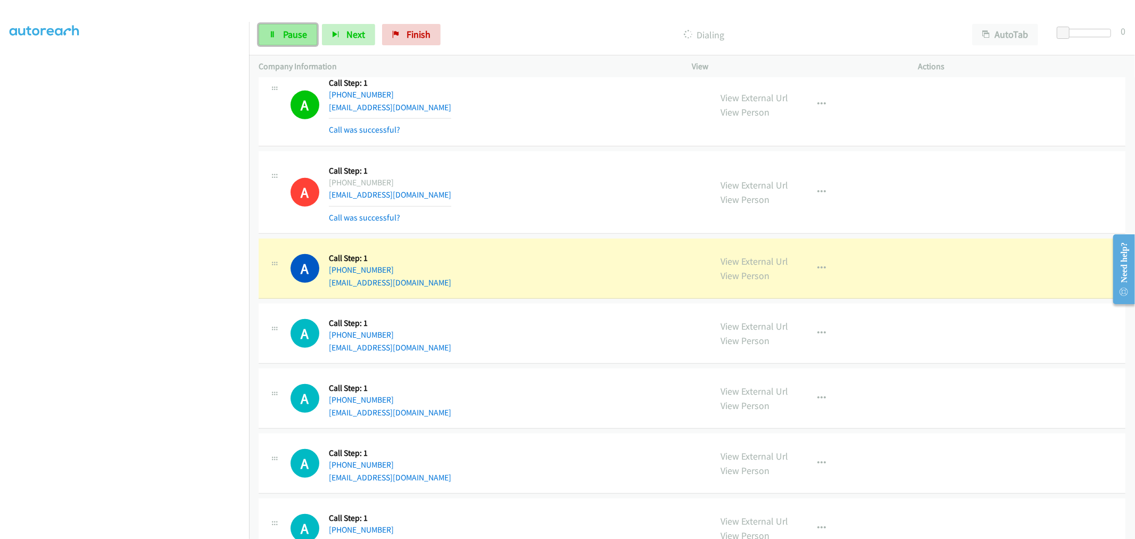
click at [275, 40] on link "Pause" at bounding box center [288, 34] width 59 height 21
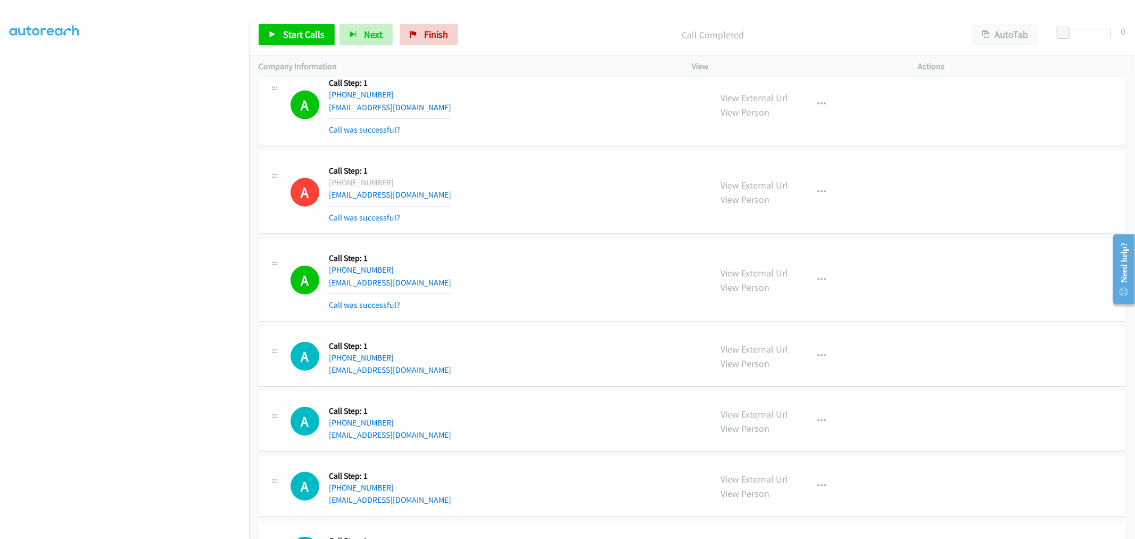
click at [512, 226] on div "A Callback Scheduled Call Step: 1 America/New_York +1 919-397-3760 nismas2003@g…" at bounding box center [692, 192] width 867 height 83
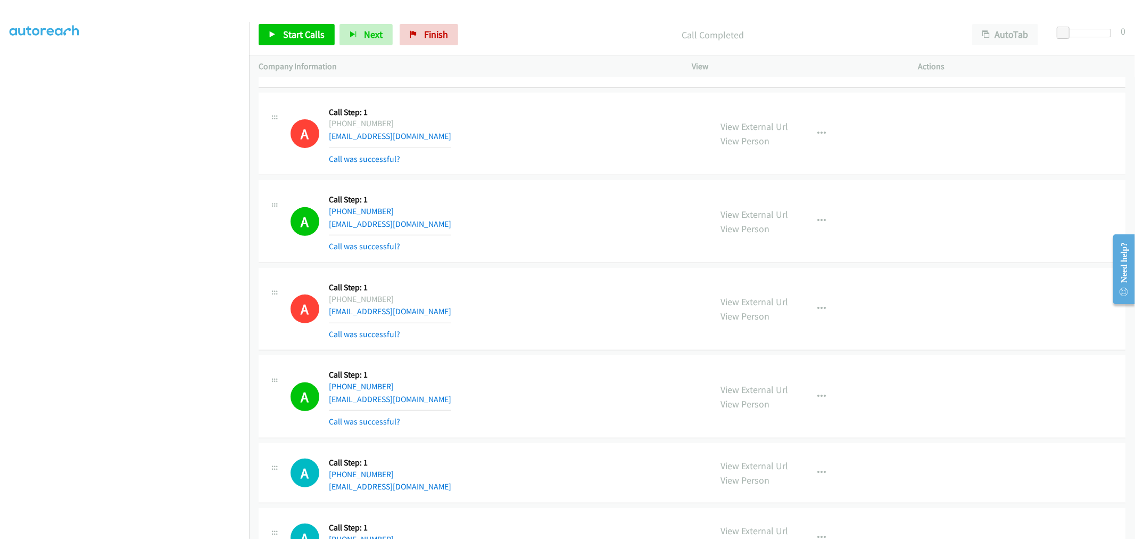
scroll to position [3808, 0]
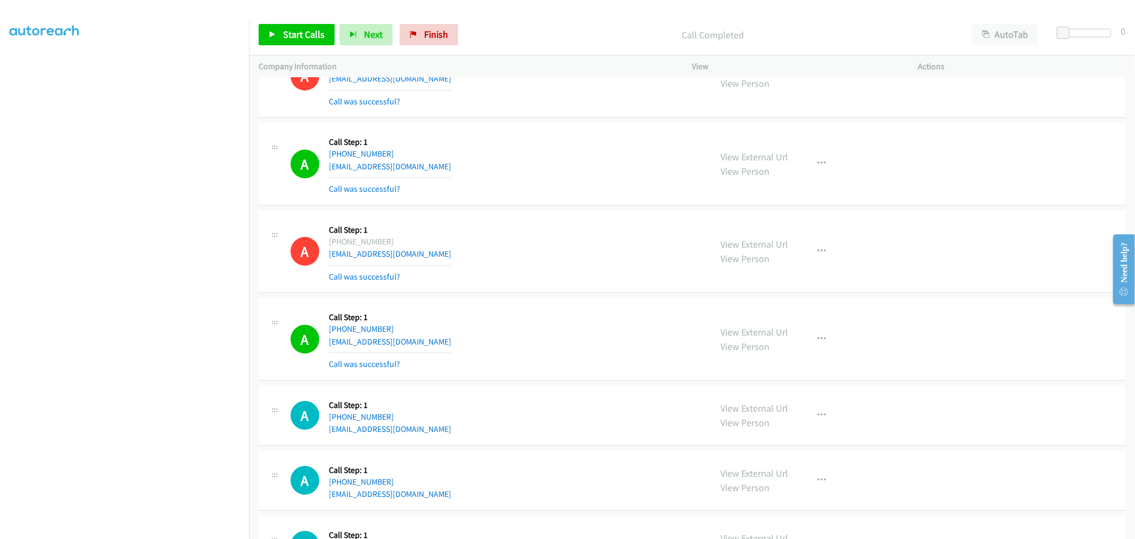
drag, startPoint x: 312, startPoint y: 23, endPoint x: 350, endPoint y: 110, distance: 94.6
click at [312, 23] on div "Start Calls Pause Next Finish Call Completed AutoTab AutoTab 0" at bounding box center [692, 34] width 886 height 41
click at [278, 30] on link "Start Calls" at bounding box center [297, 34] width 76 height 21
click at [577, 248] on div "A Callback Scheduled Call Step: 1 America/New_York +1 919-397-3760 nismas2003@g…" at bounding box center [496, 251] width 411 height 63
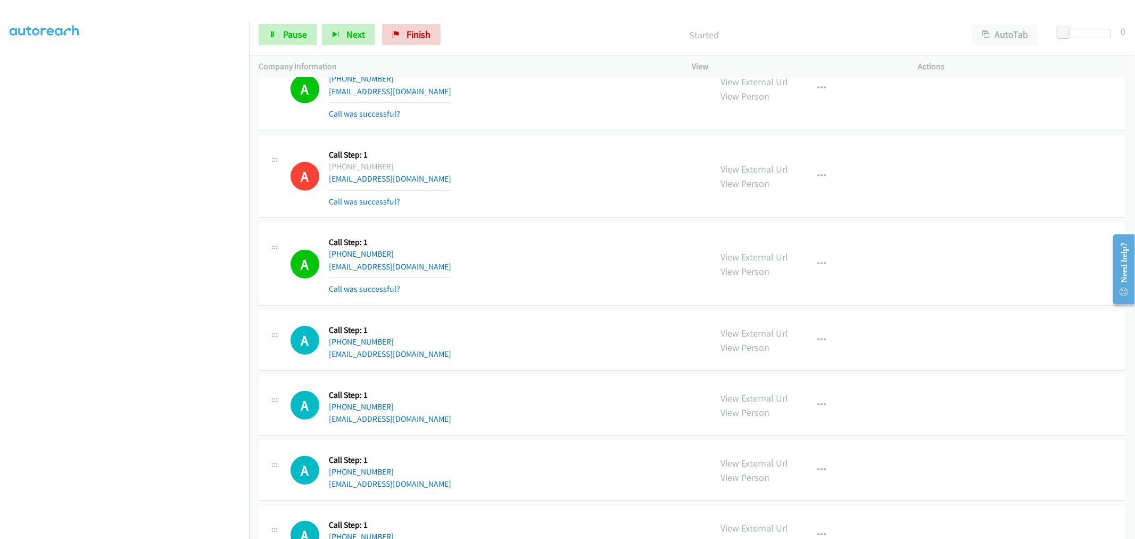
scroll to position [4045, 0]
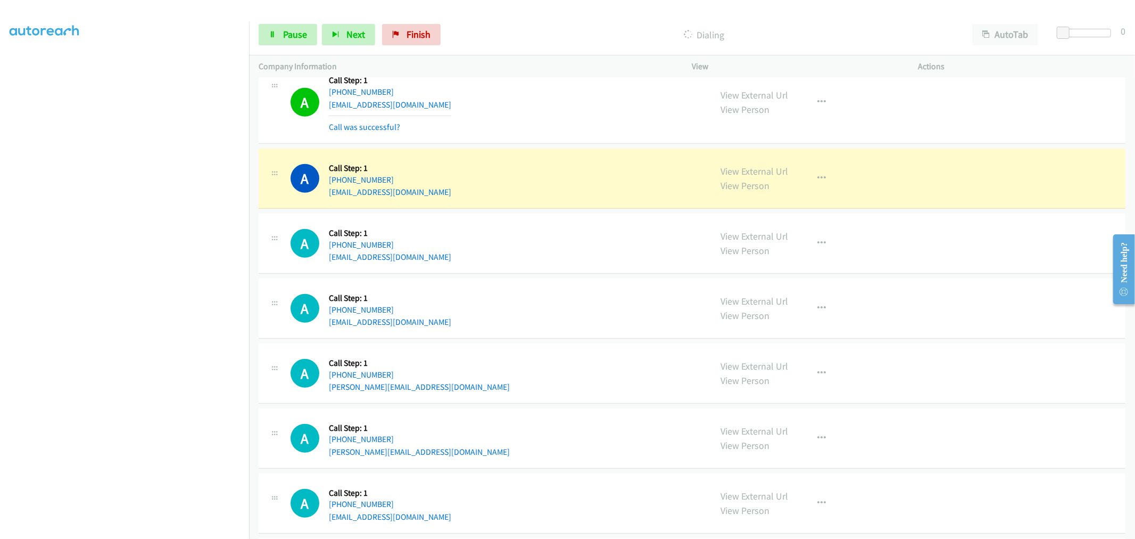
click at [554, 146] on td "A Callback Scheduled Call Step: 1 America/Los_Angeles +1 661-444-3016 jacob8814…" at bounding box center [692, 103] width 886 height 88
click at [541, 150] on td "A Callback Scheduled Call Step: 1 America/Chicago +1 251-302-9095 hasslindsay@g…" at bounding box center [692, 178] width 886 height 65
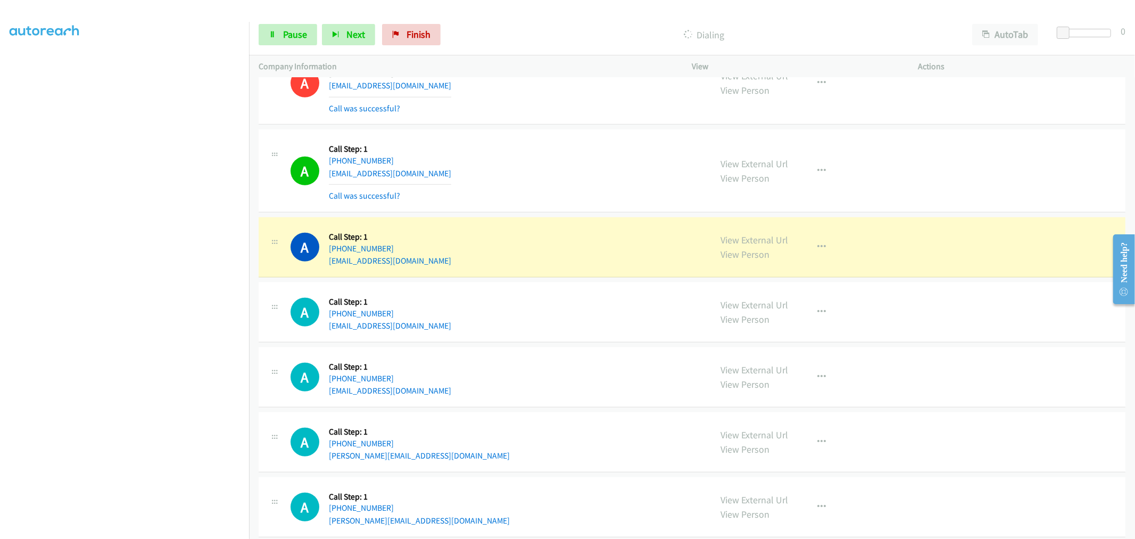
scroll to position [3868, 0]
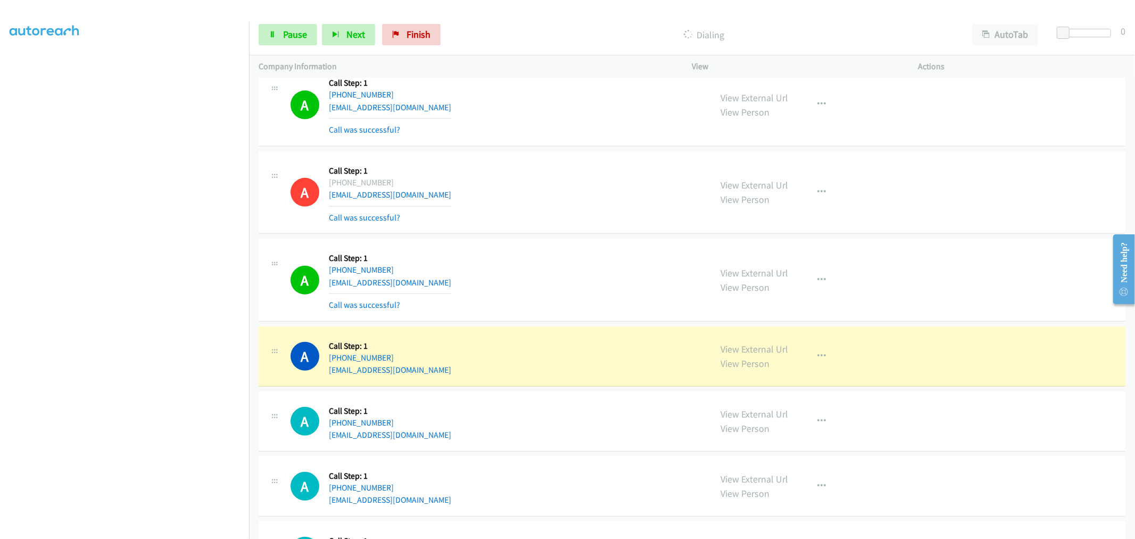
click at [552, 238] on td "A Callback Scheduled Call Step: 1 America/Los_Angeles +1 661-444-3016 jacob8814…" at bounding box center [692, 280] width 886 height 88
click at [554, 151] on td "A Callback Scheduled Call Step: 1 America/New_York +1 919-397-3760 nismas2003@g…" at bounding box center [692, 193] width 886 height 88
click at [555, 150] on td "A Callback Scheduled Call Step: 1 America/New_York +1 919-397-3760 nismas2003@g…" at bounding box center [692, 193] width 886 height 88
click at [562, 236] on td "A Callback Scheduled Call Step: 1 America/New_York +1 919-397-3760 nismas2003@g…" at bounding box center [692, 193] width 886 height 88
click at [562, 230] on div "A Callback Scheduled Call Step: 1 America/New_York +1 919-397-3760 nismas2003@g…" at bounding box center [692, 192] width 867 height 83
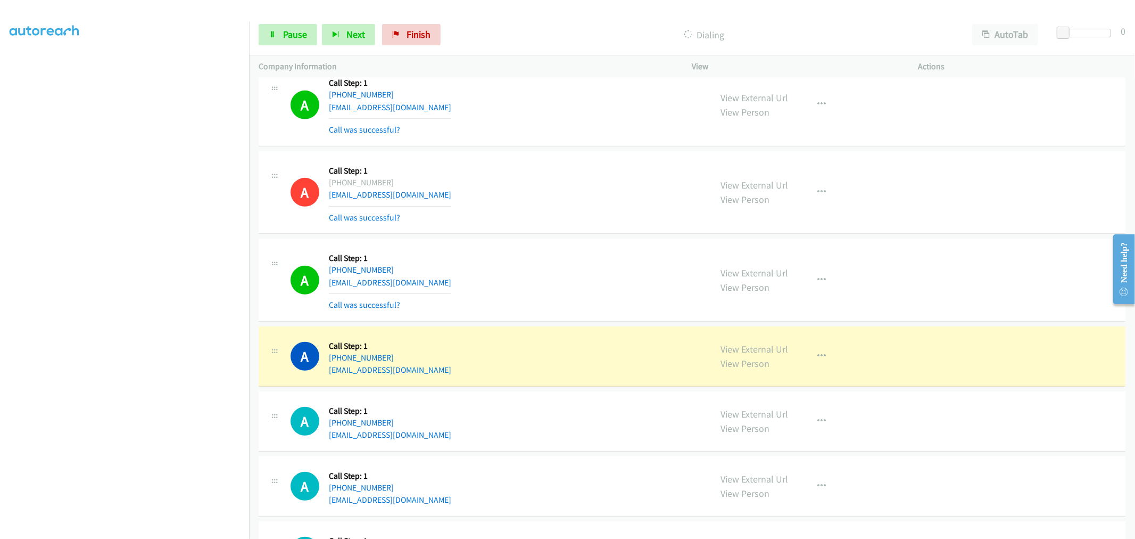
click at [549, 240] on td "A Callback Scheduled Call Step: 1 America/Los_Angeles +1 661-444-3016 jacob8814…" at bounding box center [692, 280] width 886 height 88
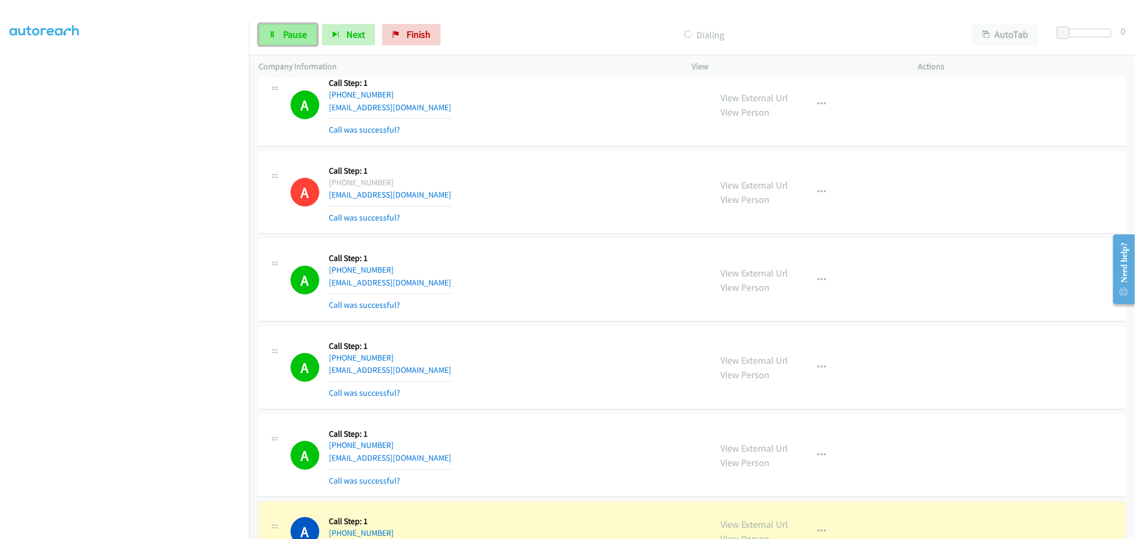
click at [294, 40] on link "Pause" at bounding box center [288, 34] width 59 height 21
